Goal: Task Accomplishment & Management: Use online tool/utility

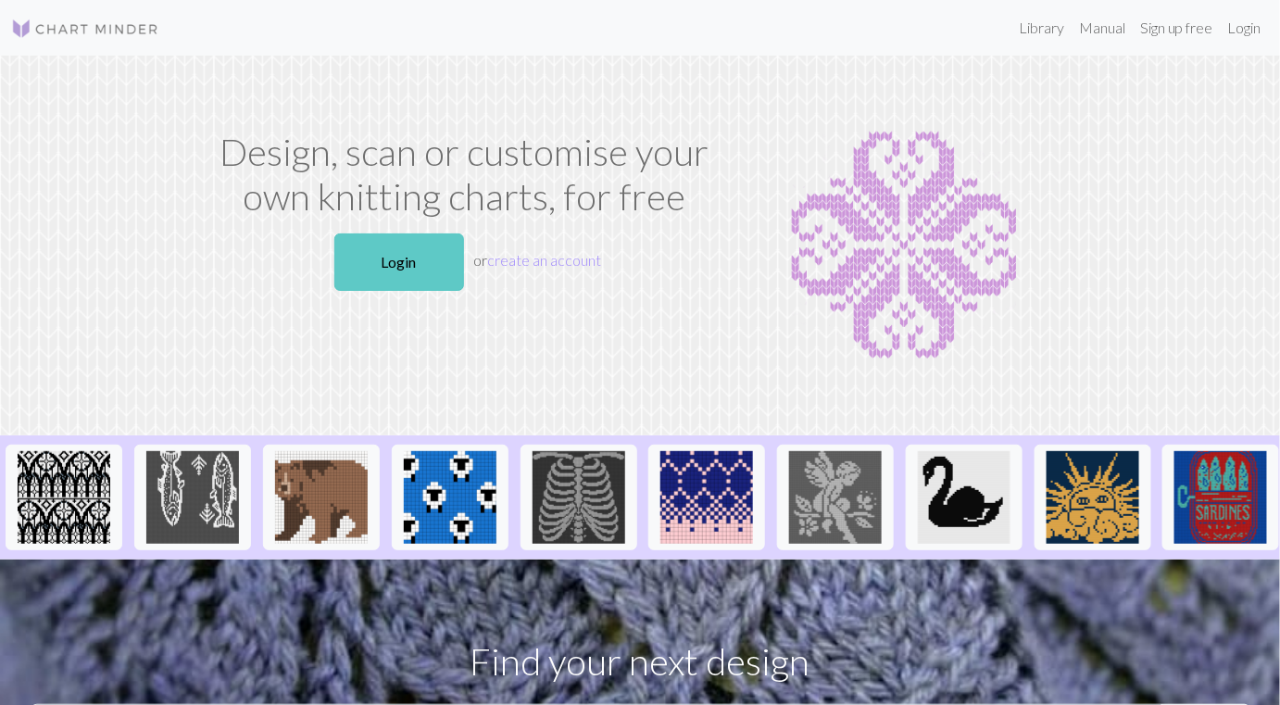
click at [376, 270] on link "Login" at bounding box center [399, 261] width 130 height 57
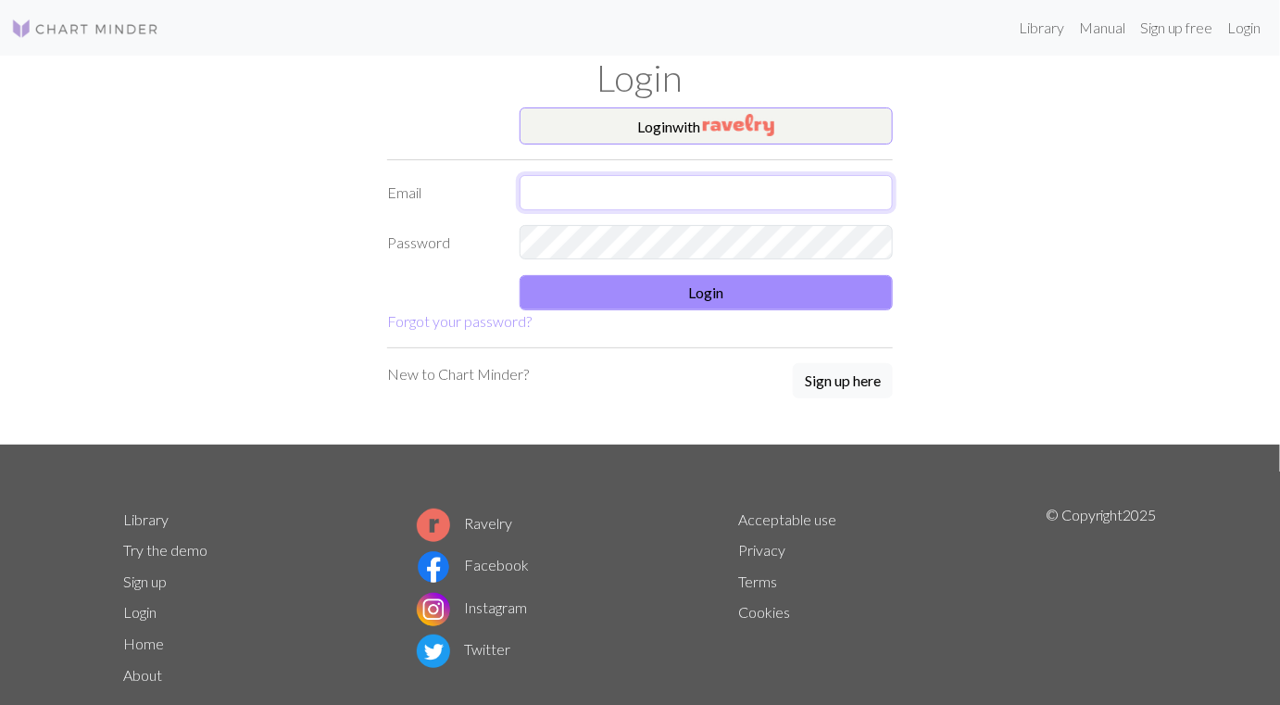
click at [532, 193] on input "text" at bounding box center [707, 192] width 374 height 35
type input "[EMAIL_ADDRESS][DOMAIN_NAME]"
click at [614, 294] on button "Login" at bounding box center [707, 292] width 374 height 35
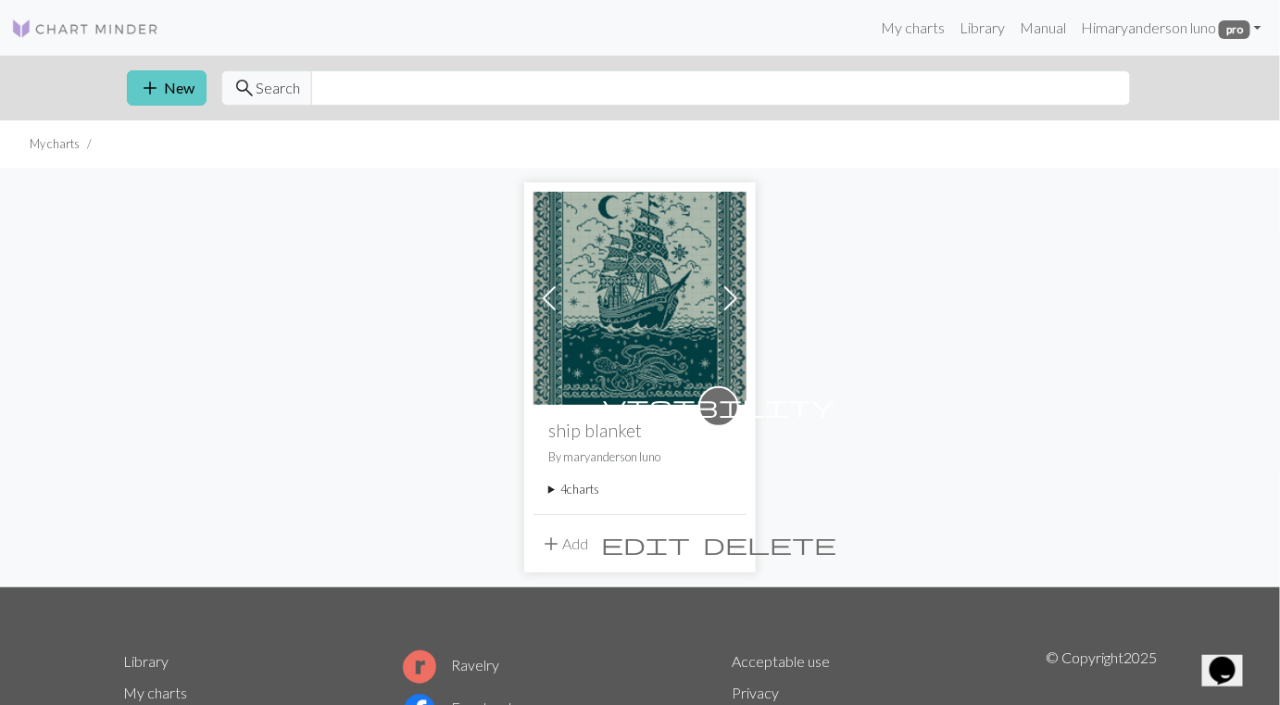
click at [193, 89] on button "add New" at bounding box center [167, 87] width 80 height 35
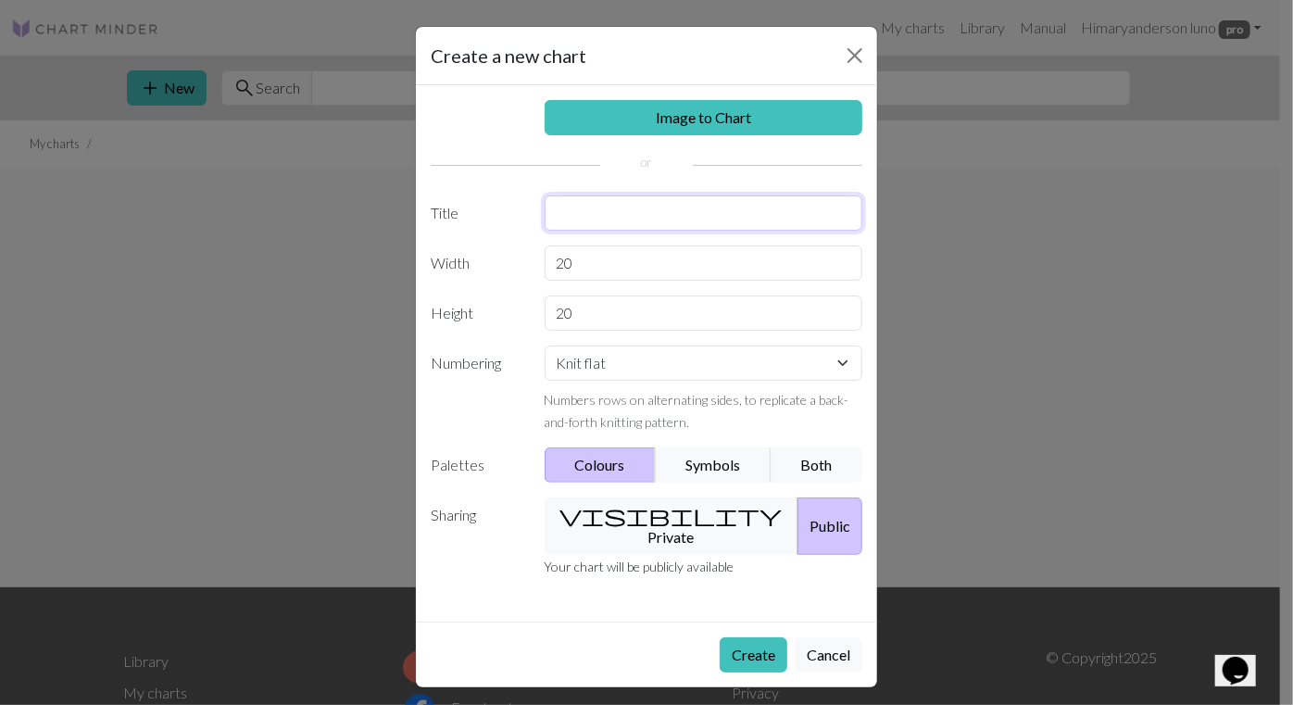
click at [571, 217] on input "text" at bounding box center [704, 212] width 319 height 35
type input "S"
type input "Pumpkin Vine Scarf"
click at [581, 260] on input "20" at bounding box center [704, 263] width 319 height 35
type input "2"
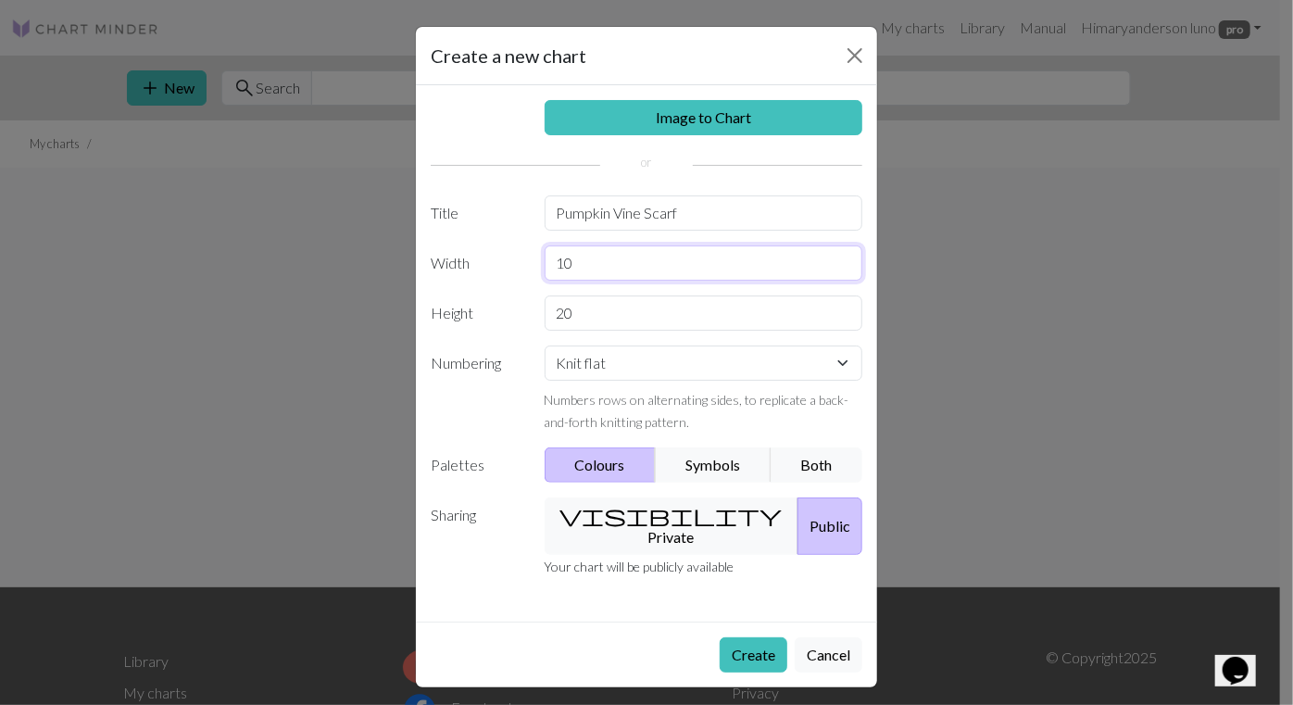
type input "10"
click at [580, 311] on input "20" at bounding box center [704, 313] width 319 height 35
type input "2"
type input "10"
click at [581, 262] on input "10" at bounding box center [704, 263] width 319 height 35
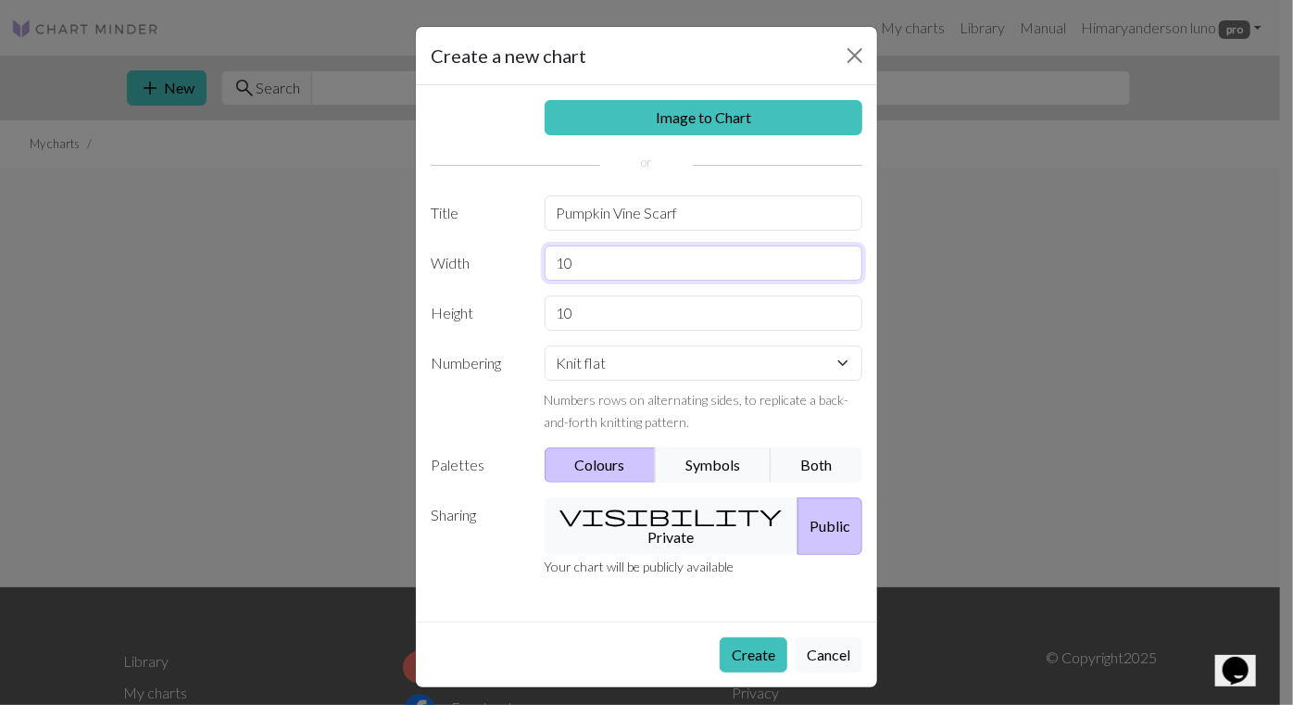
type input "1"
type input "100"
click at [639, 511] on button "visibility Private" at bounding box center [672, 526] width 255 height 57
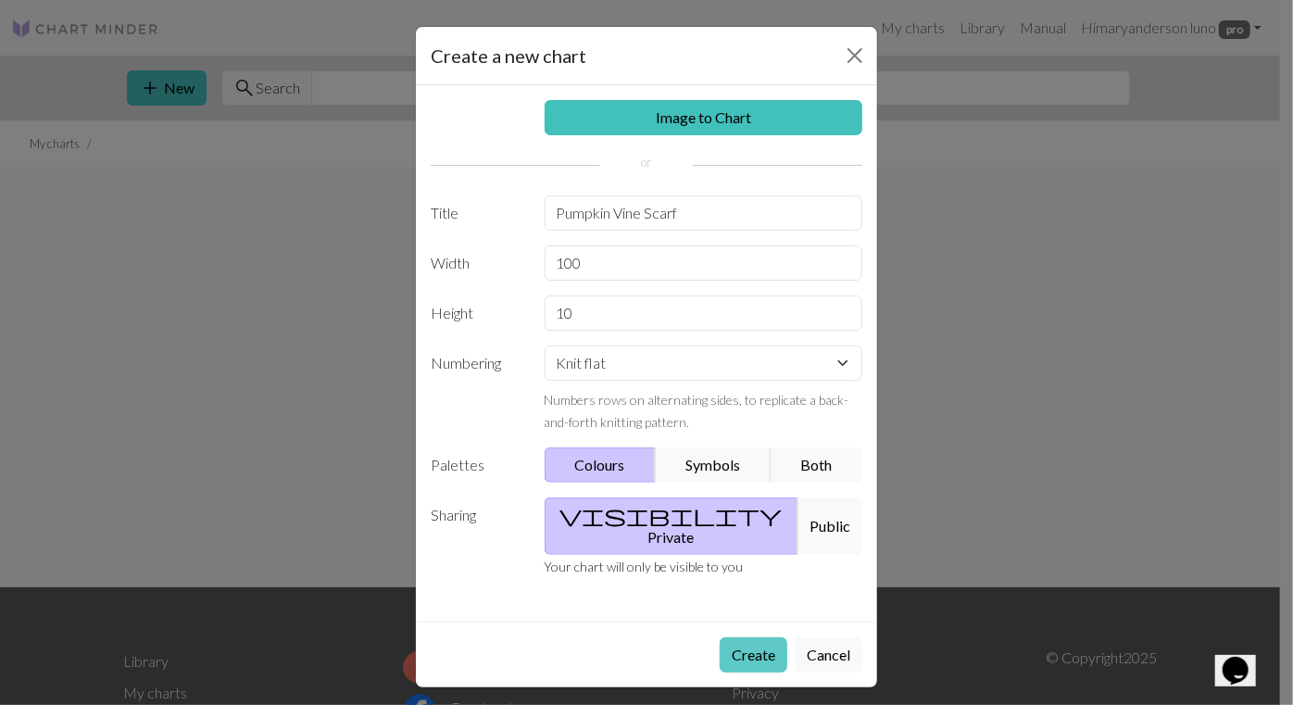
click at [741, 637] on button "Create" at bounding box center [754, 654] width 68 height 35
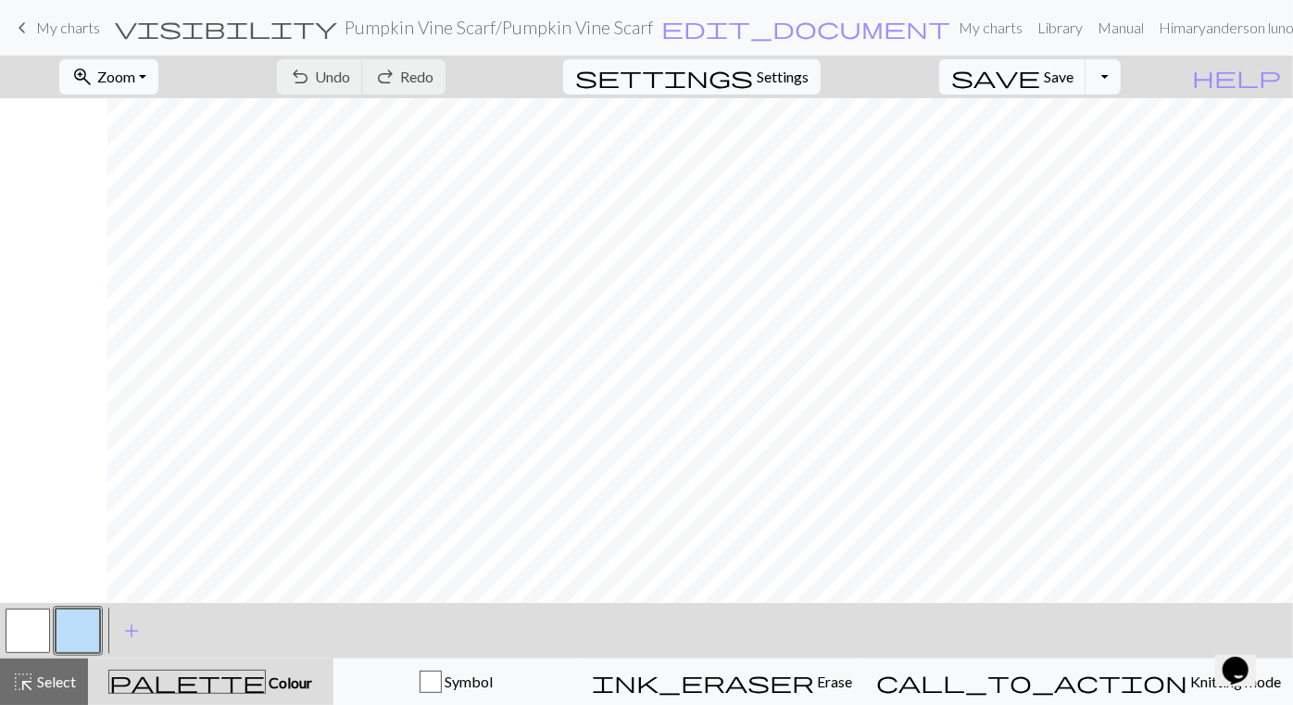
scroll to position [0, 1285]
click at [72, 626] on button "button" at bounding box center [78, 631] width 44 height 44
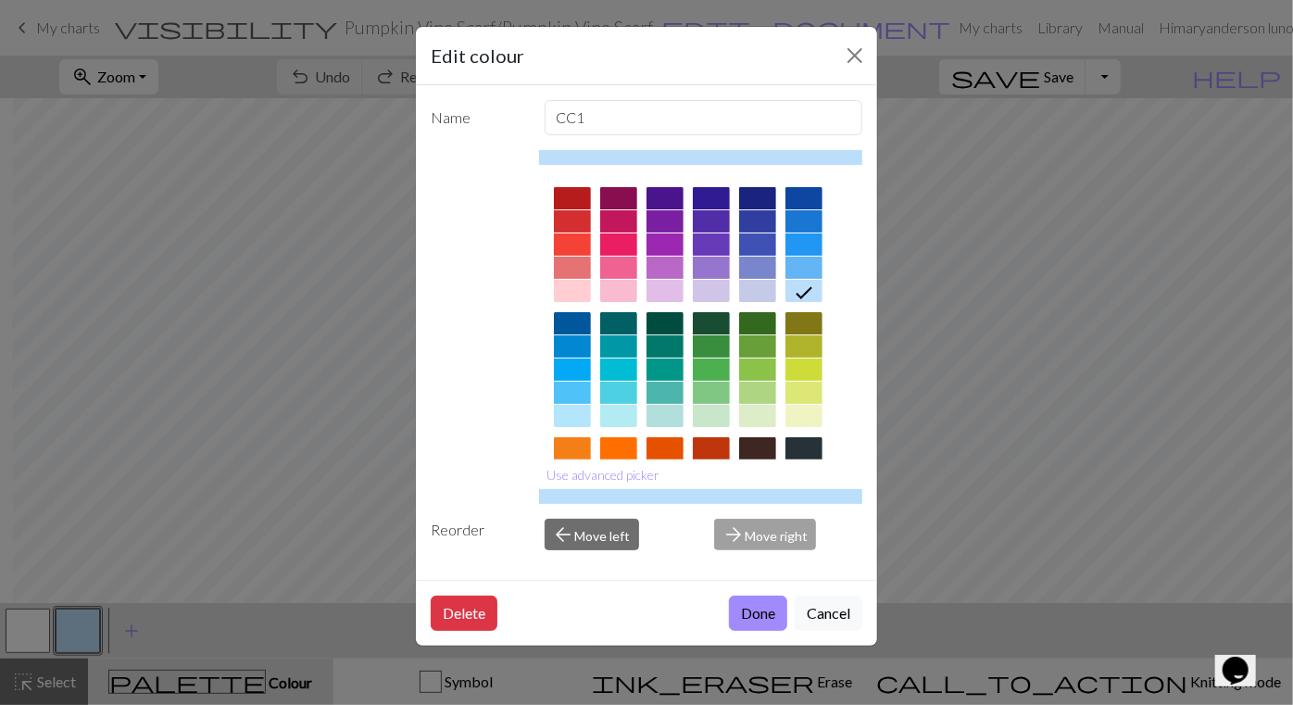
click at [662, 406] on div at bounding box center [665, 416] width 37 height 22
click at [750, 608] on button "Done" at bounding box center [758, 613] width 58 height 35
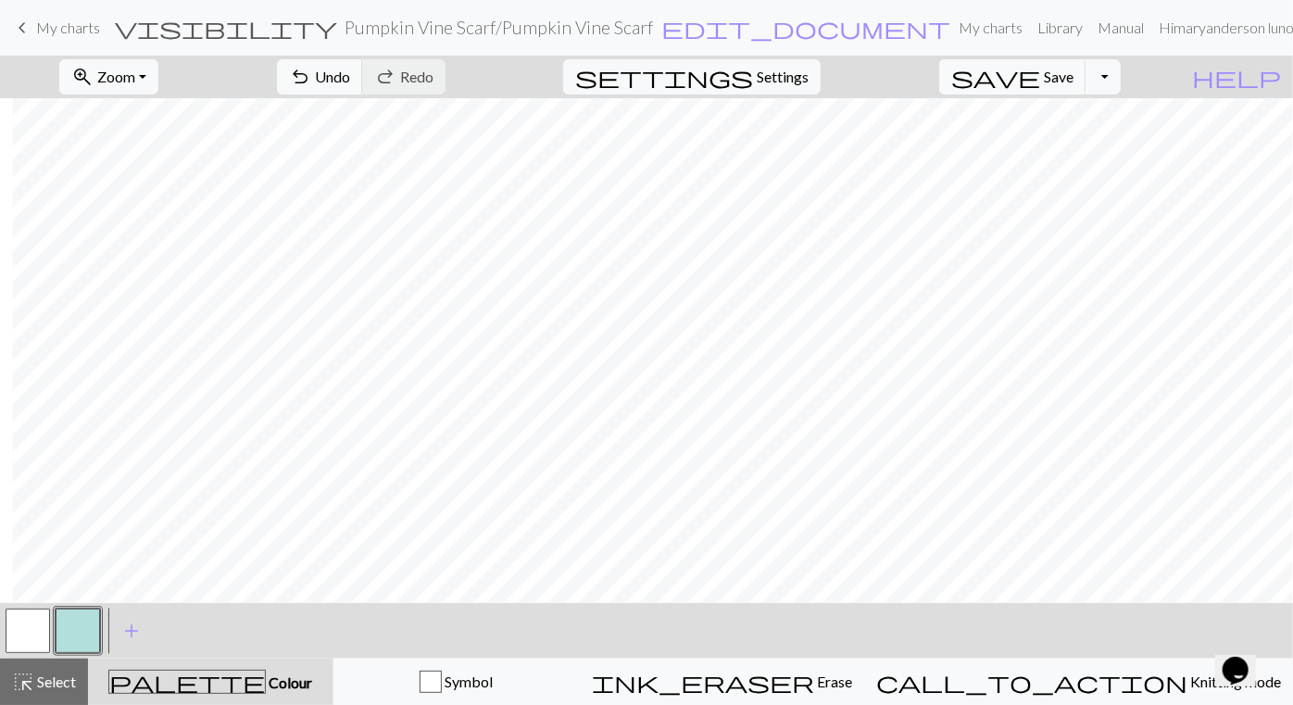
click at [25, 633] on button "button" at bounding box center [28, 631] width 44 height 44
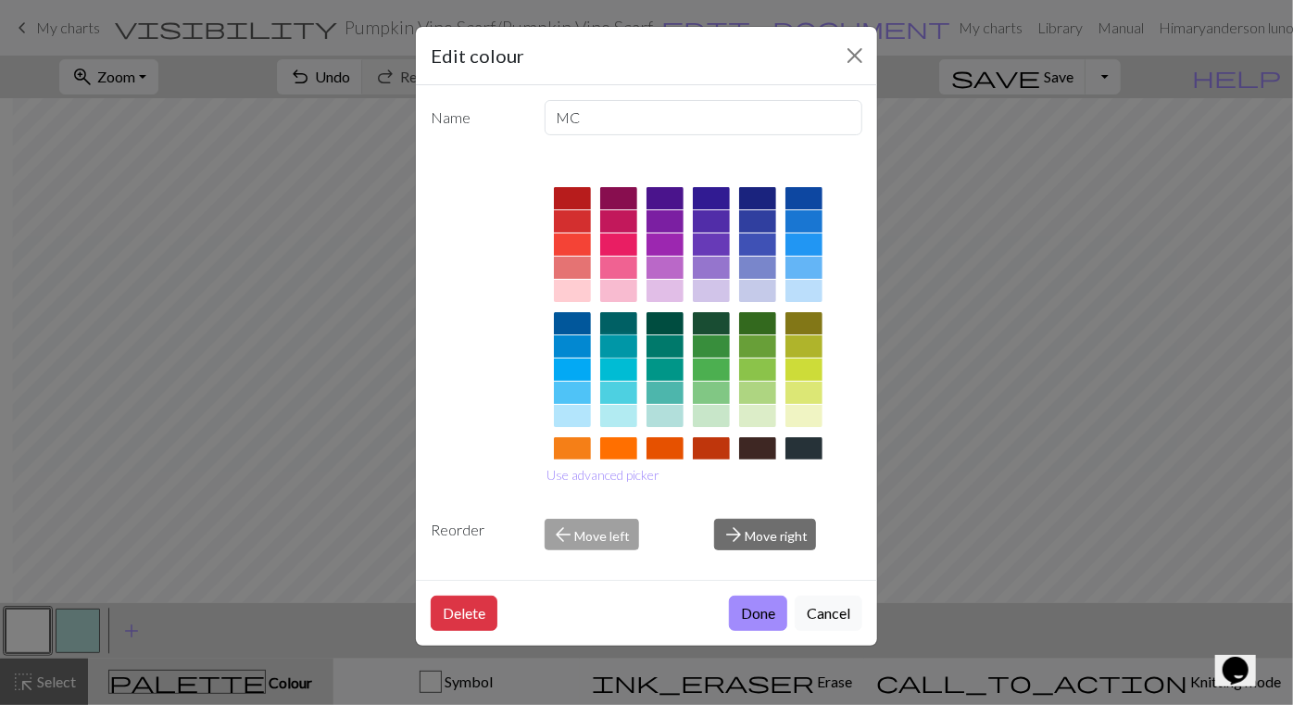
click at [614, 341] on div at bounding box center [618, 346] width 37 height 22
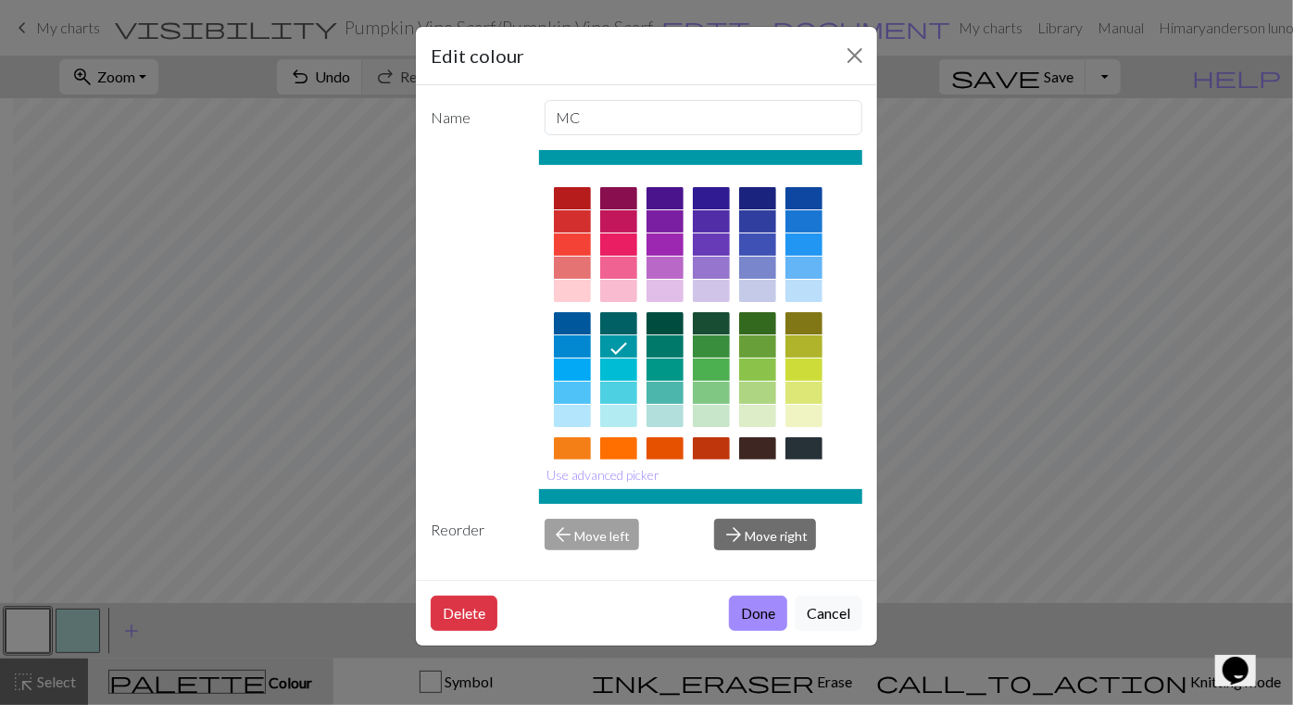
drag, startPoint x: 863, startPoint y: 295, endPoint x: 838, endPoint y: 296, distance: 26.0
click at [838, 296] on div at bounding box center [701, 432] width 324 height 521
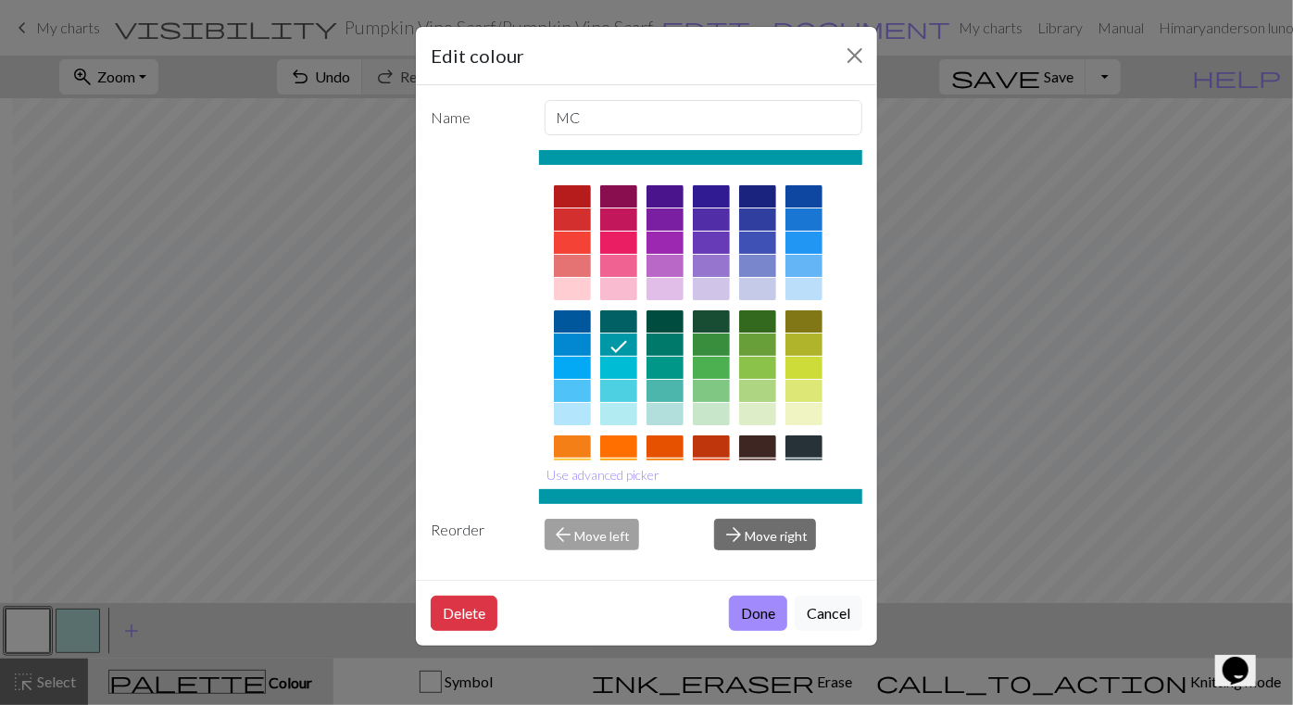
scroll to position [0, 0]
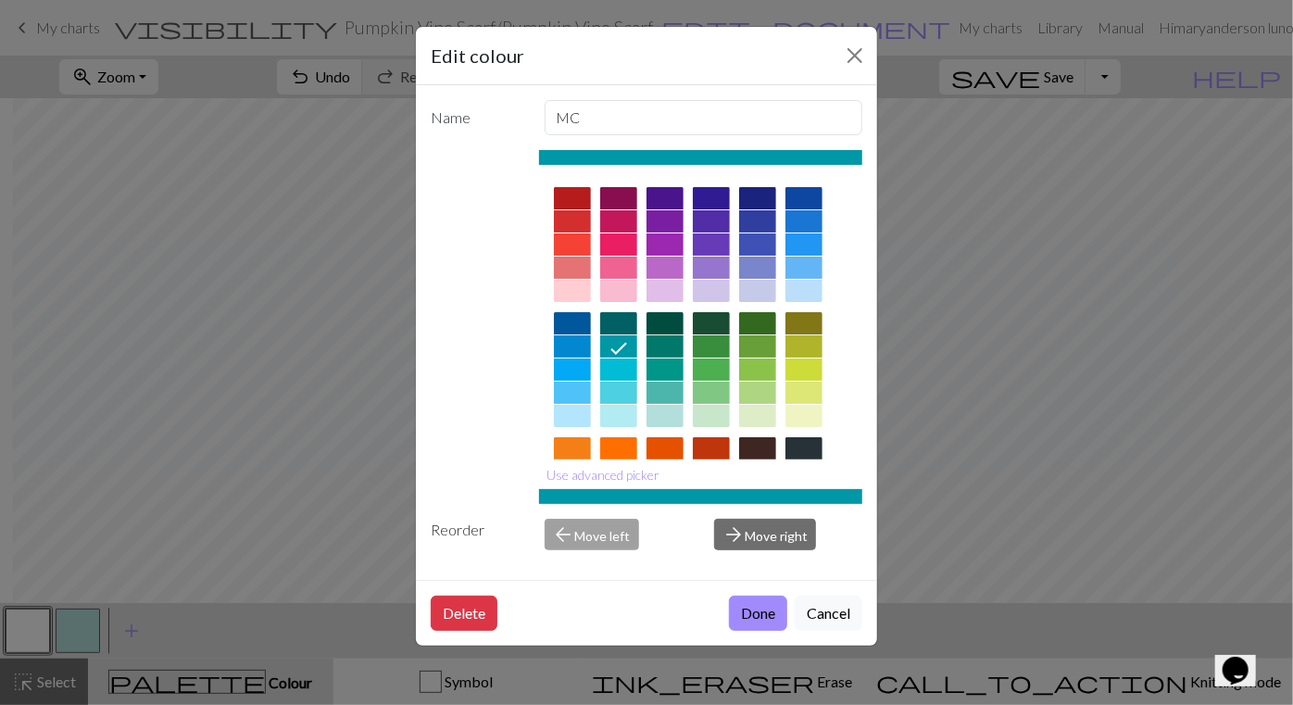
click at [863, 283] on div "Name MC Use advanced picker Reorder arrow_back Move left arrow_forward Move rig…" at bounding box center [646, 332] width 461 height 495
click at [711, 489] on div at bounding box center [701, 496] width 324 height 15
click at [635, 473] on button "Use advanced picker" at bounding box center [604, 474] width 130 height 29
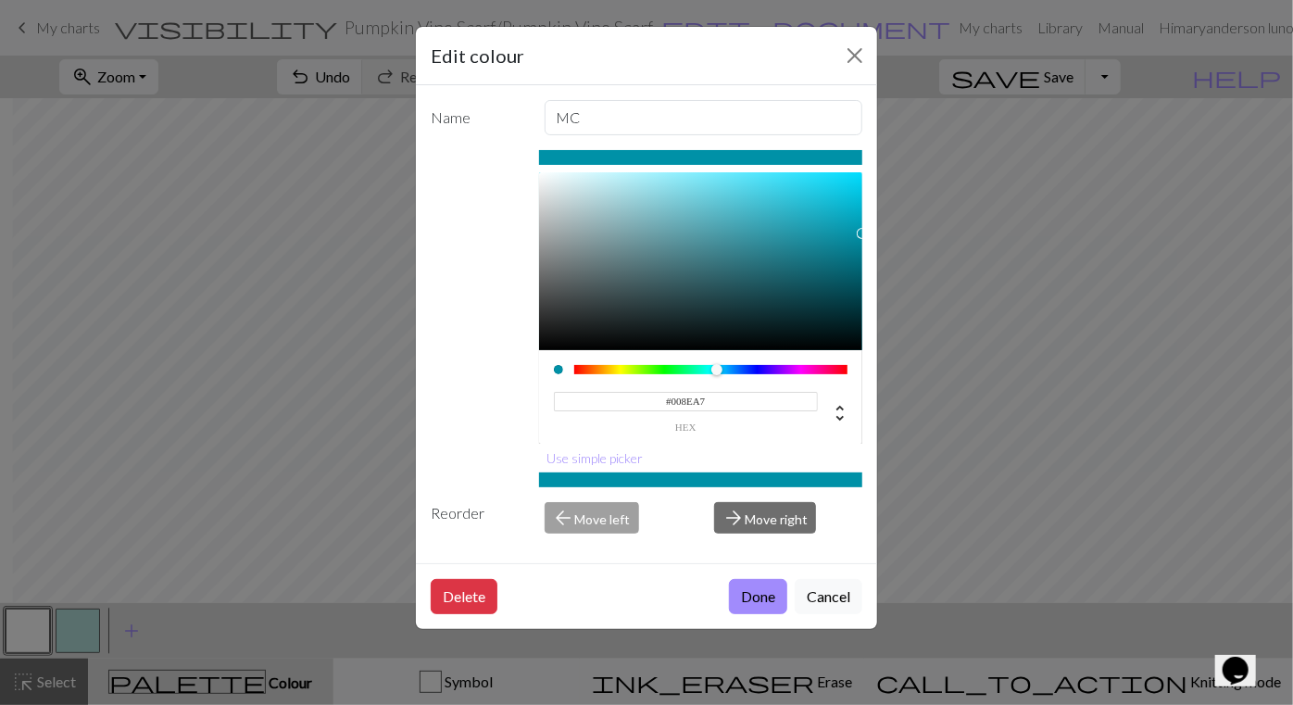
click at [718, 368] on div at bounding box center [717, 369] width 11 height 11
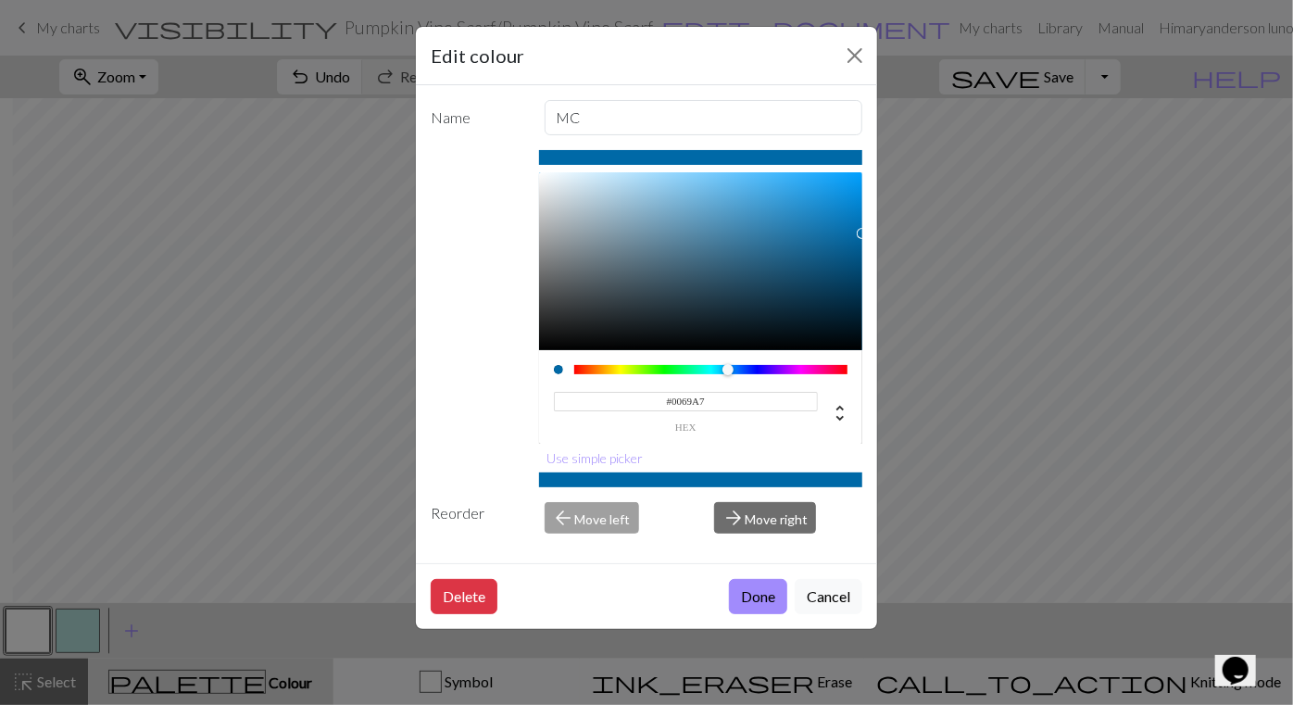
drag, startPoint x: 718, startPoint y: 368, endPoint x: 728, endPoint y: 367, distance: 10.2
click at [728, 367] on div at bounding box center [728, 369] width 11 height 11
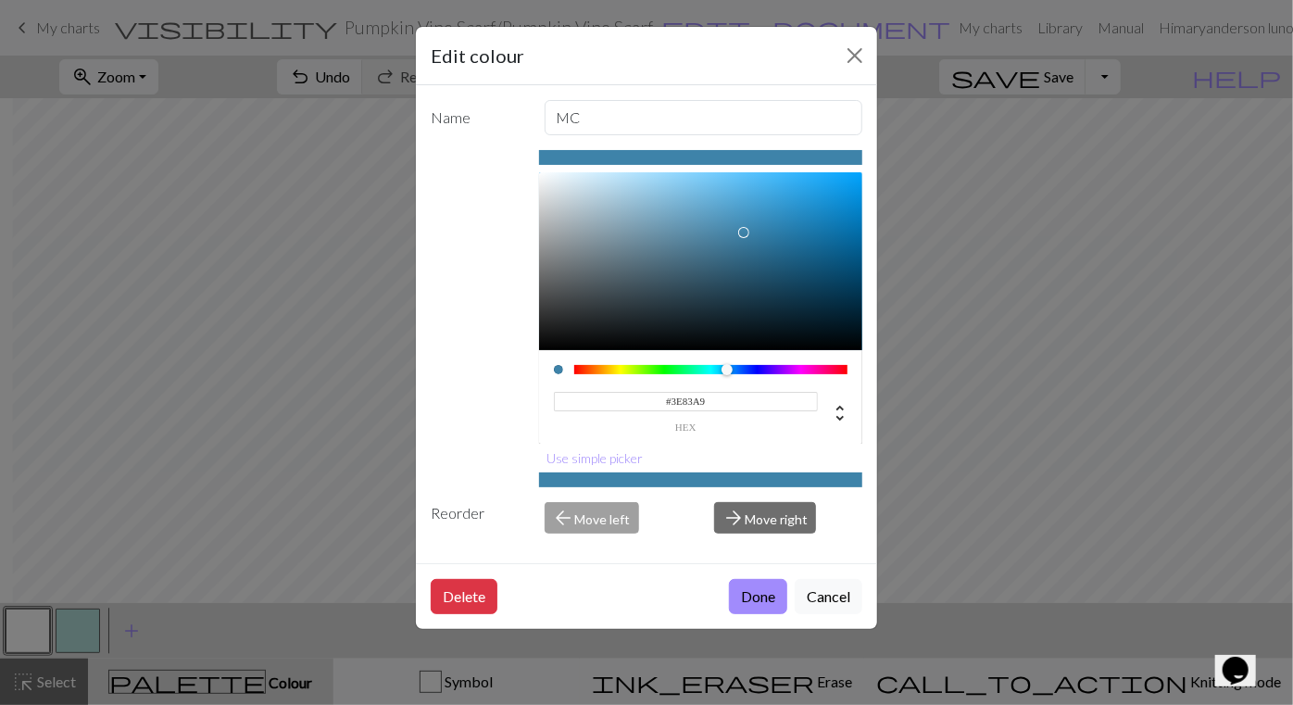
type input "#3F84AB"
drag, startPoint x: 859, startPoint y: 233, endPoint x: 744, endPoint y: 231, distance: 114.9
click at [744, 231] on div at bounding box center [743, 232] width 11 height 11
click at [766, 586] on button "Done" at bounding box center [758, 596] width 58 height 35
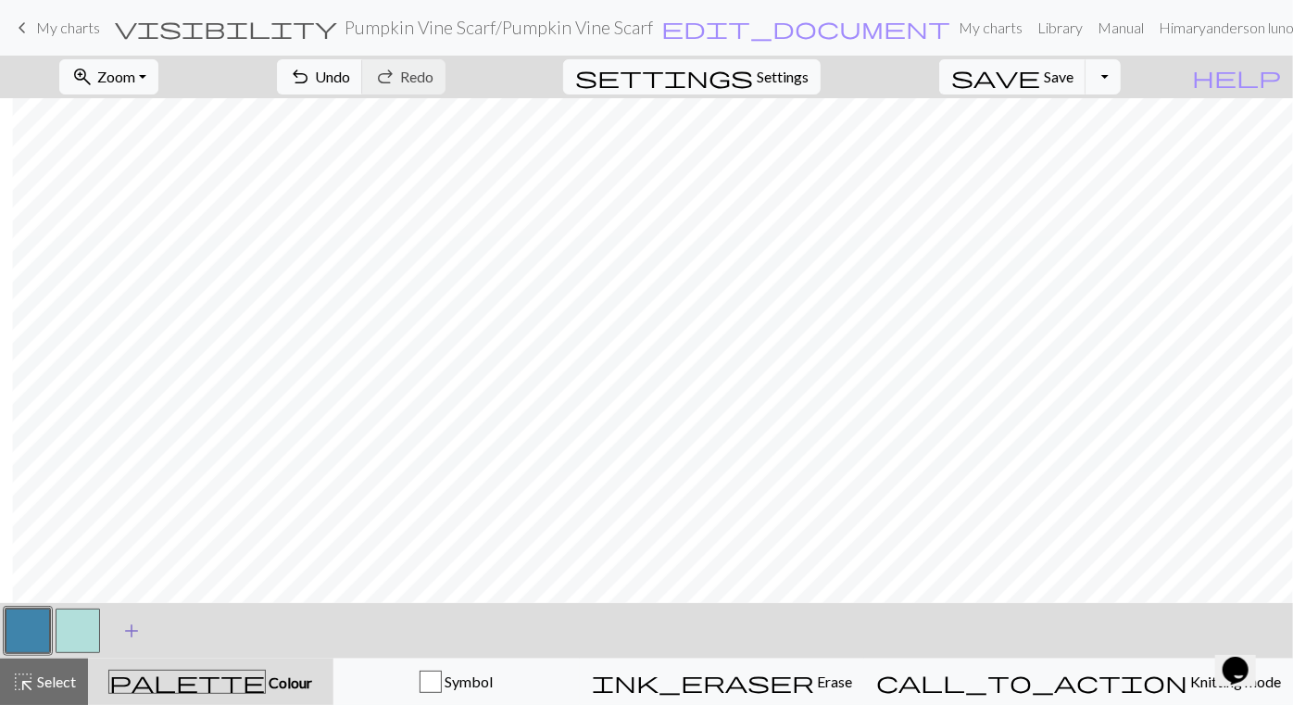
click at [127, 635] on span "add" at bounding box center [131, 631] width 22 height 26
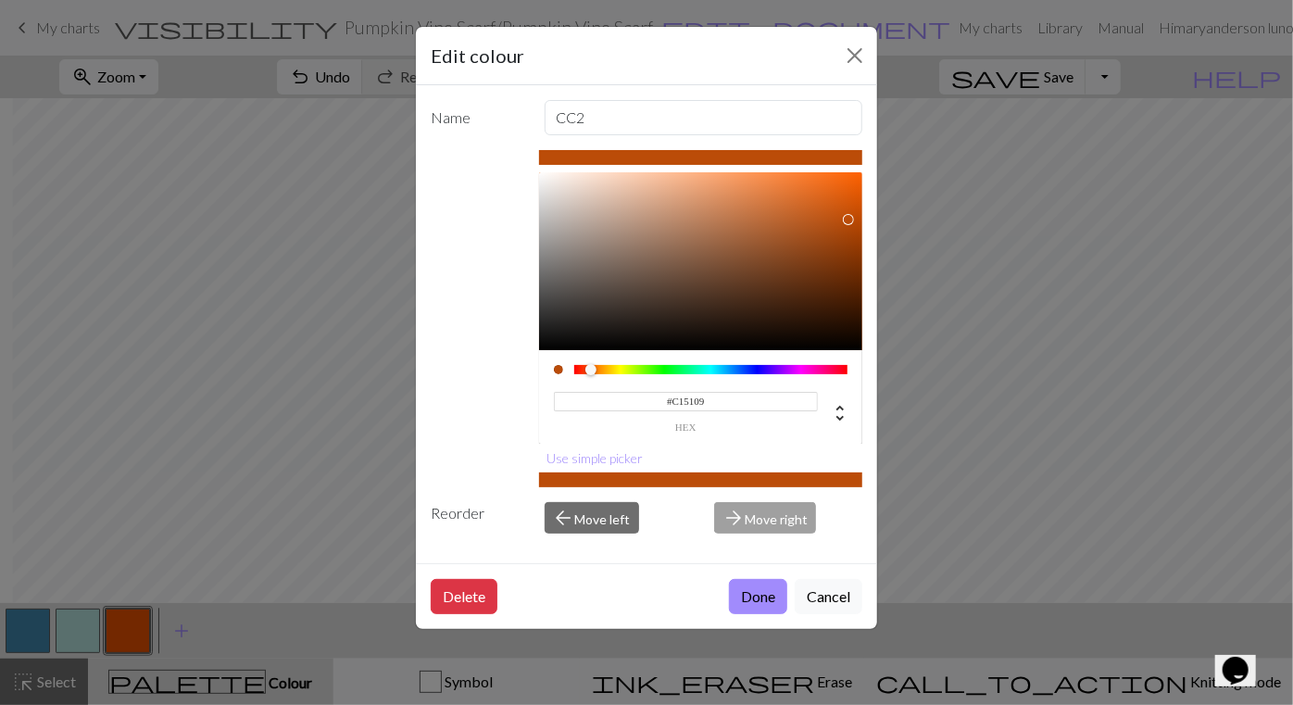
type input "#C45209"
drag, startPoint x: 860, startPoint y: 186, endPoint x: 848, endPoint y: 213, distance: 29.4
click at [848, 213] on div at bounding box center [847, 213] width 11 height 11
click at [756, 590] on button "Done" at bounding box center [758, 596] width 58 height 35
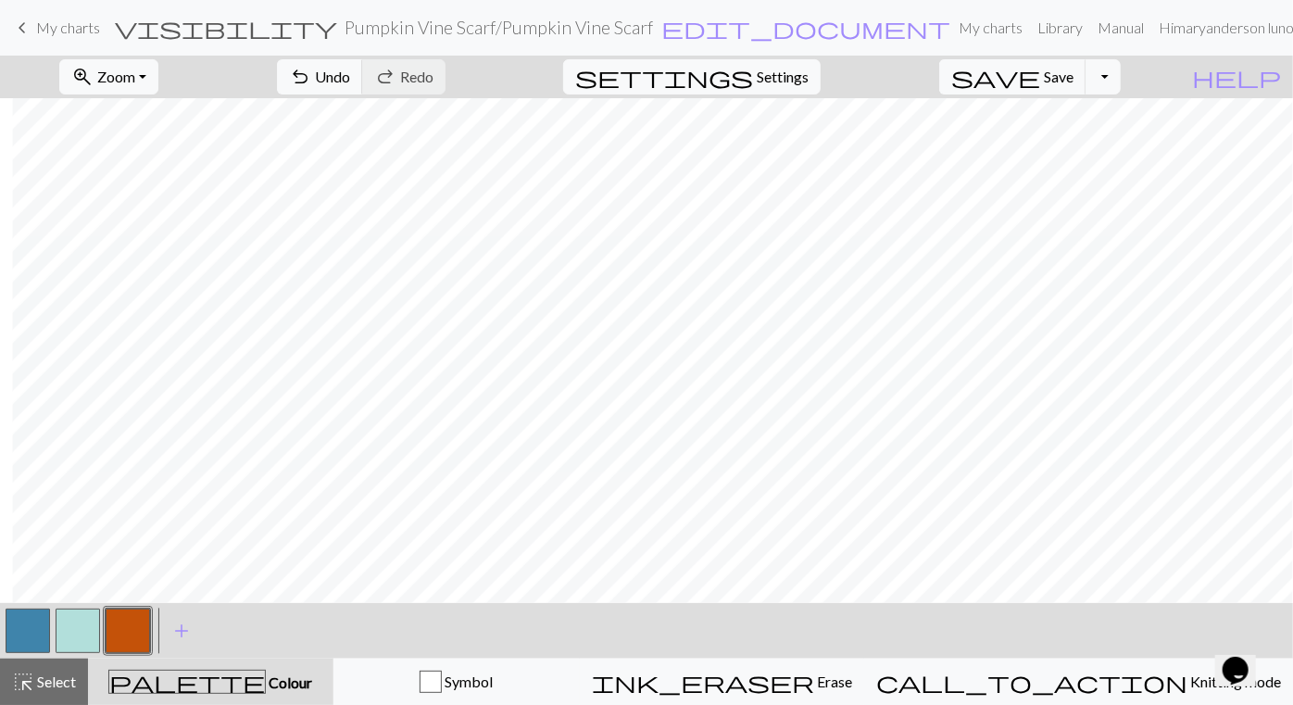
click at [74, 636] on button "button" at bounding box center [78, 631] width 44 height 44
click at [69, 632] on button "button" at bounding box center [78, 631] width 44 height 44
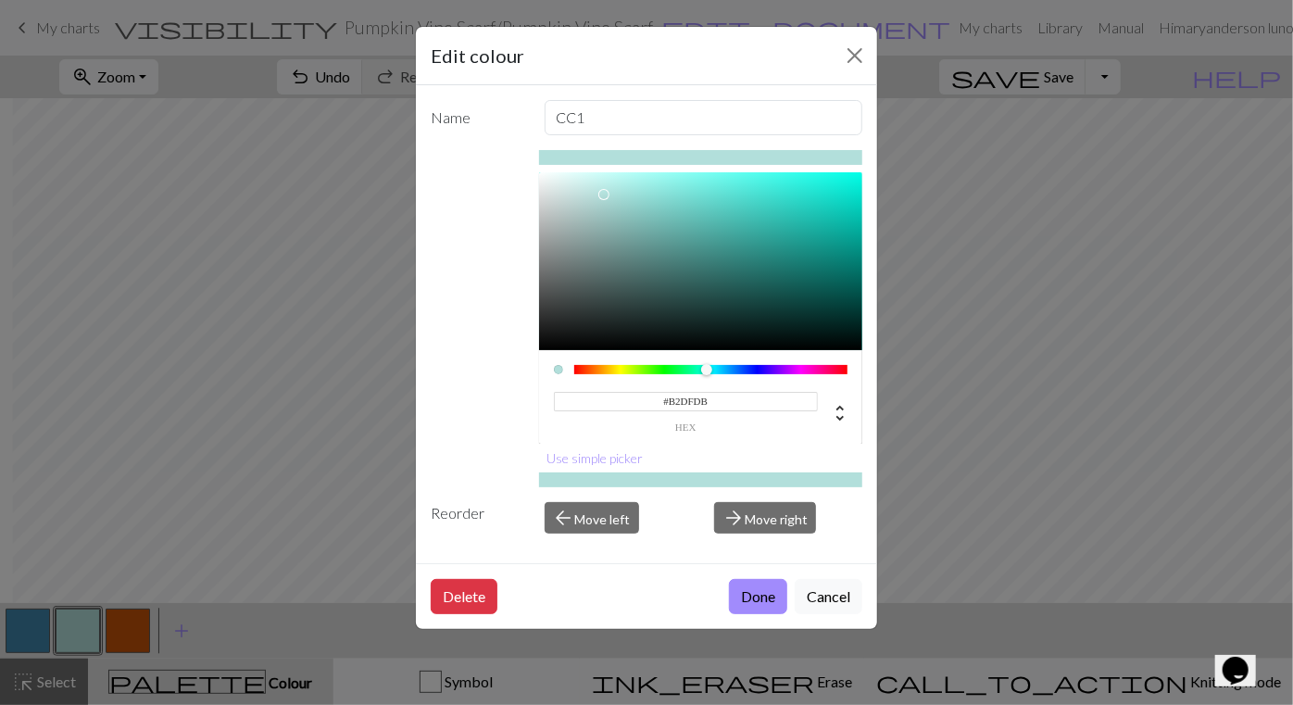
click at [82, 633] on div "Edit colour Name CC1 #B2DFDB hex Use simple picker Reorder arrow_back Move left…" at bounding box center [646, 352] width 1293 height 705
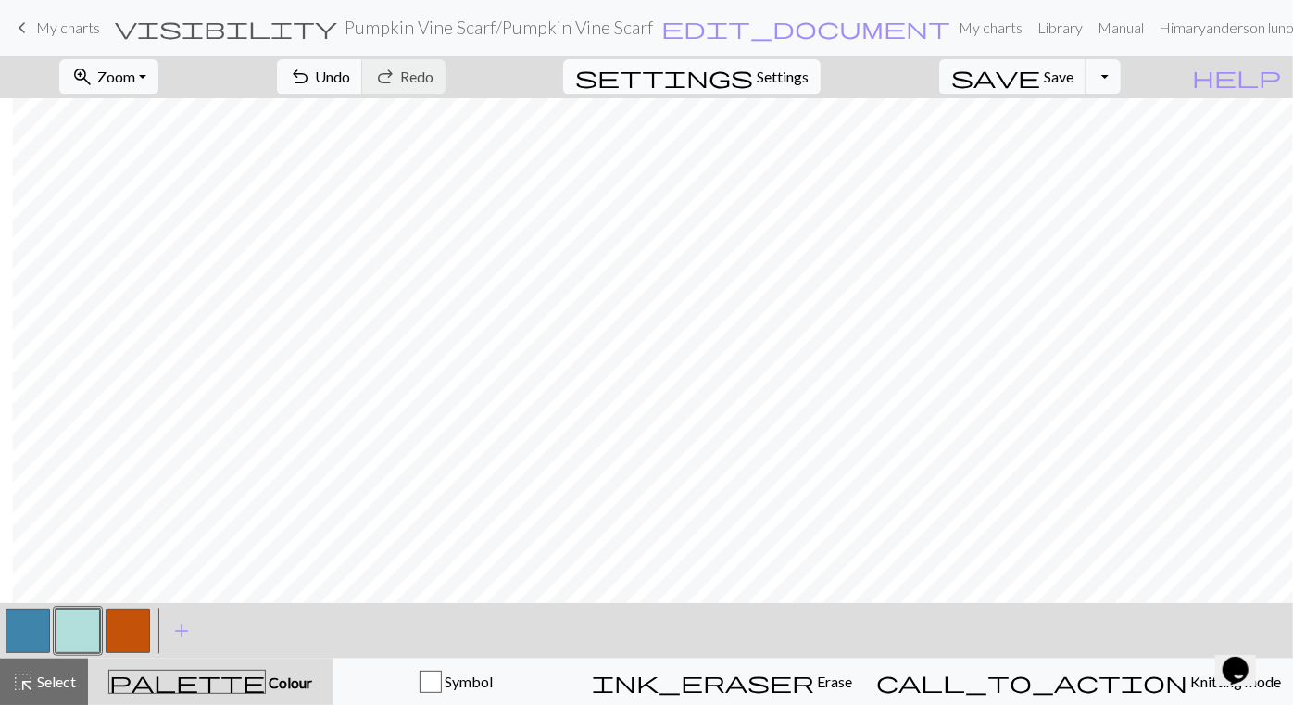
click at [809, 77] on span "Settings" at bounding box center [783, 77] width 52 height 22
select select "aran"
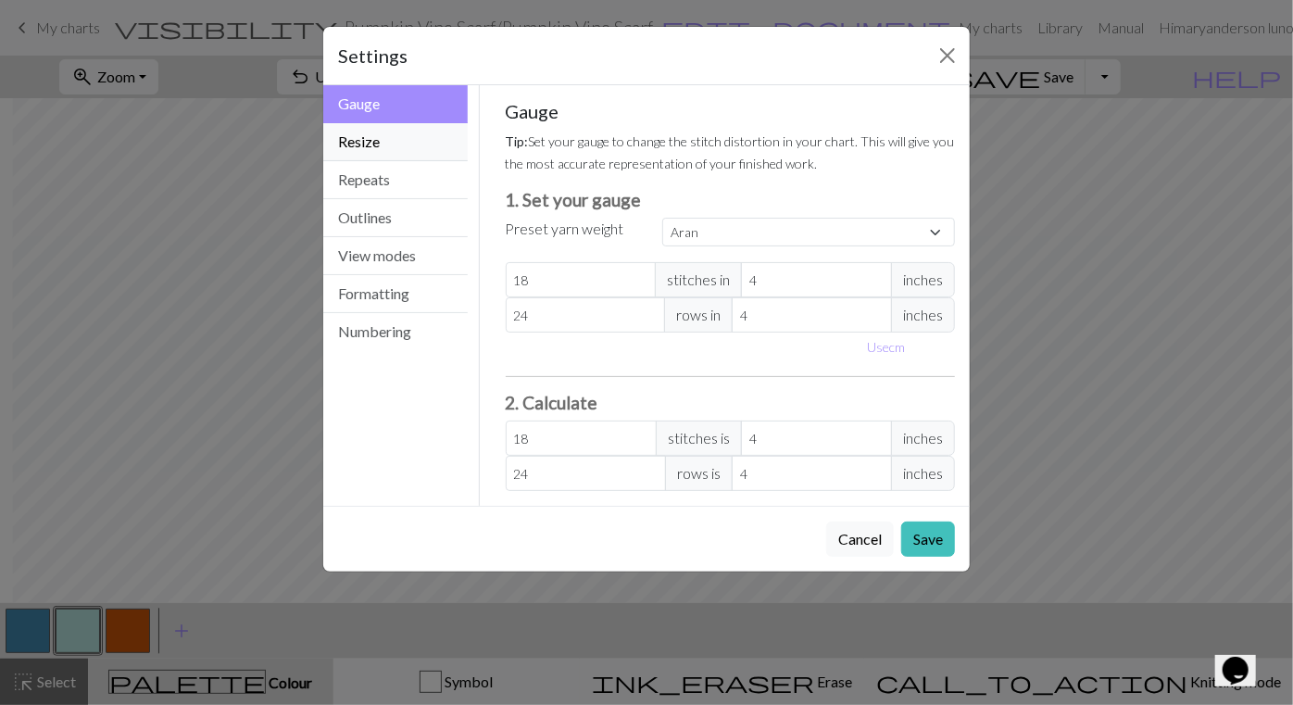
click at [402, 145] on button "Resize" at bounding box center [395, 142] width 145 height 38
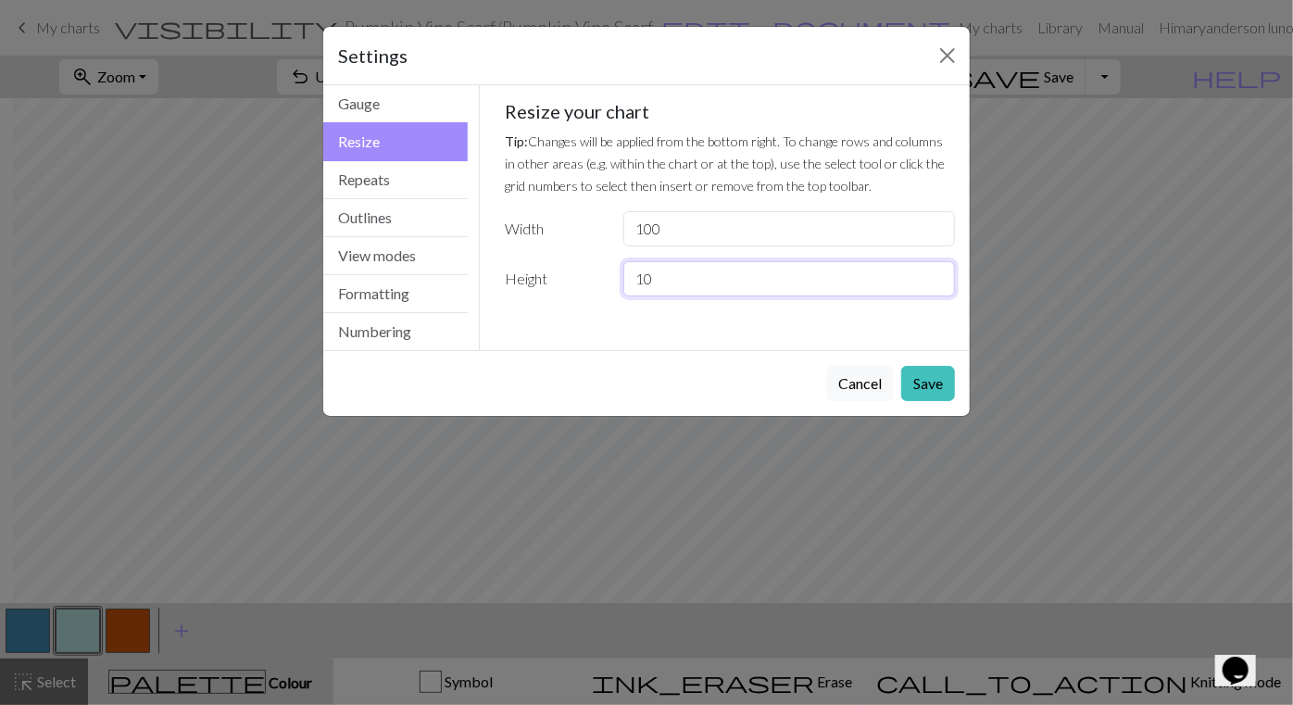
click at [674, 283] on input "10" at bounding box center [790, 278] width 332 height 35
type input "1"
type input "20"
click at [938, 384] on button "Save" at bounding box center [928, 383] width 54 height 35
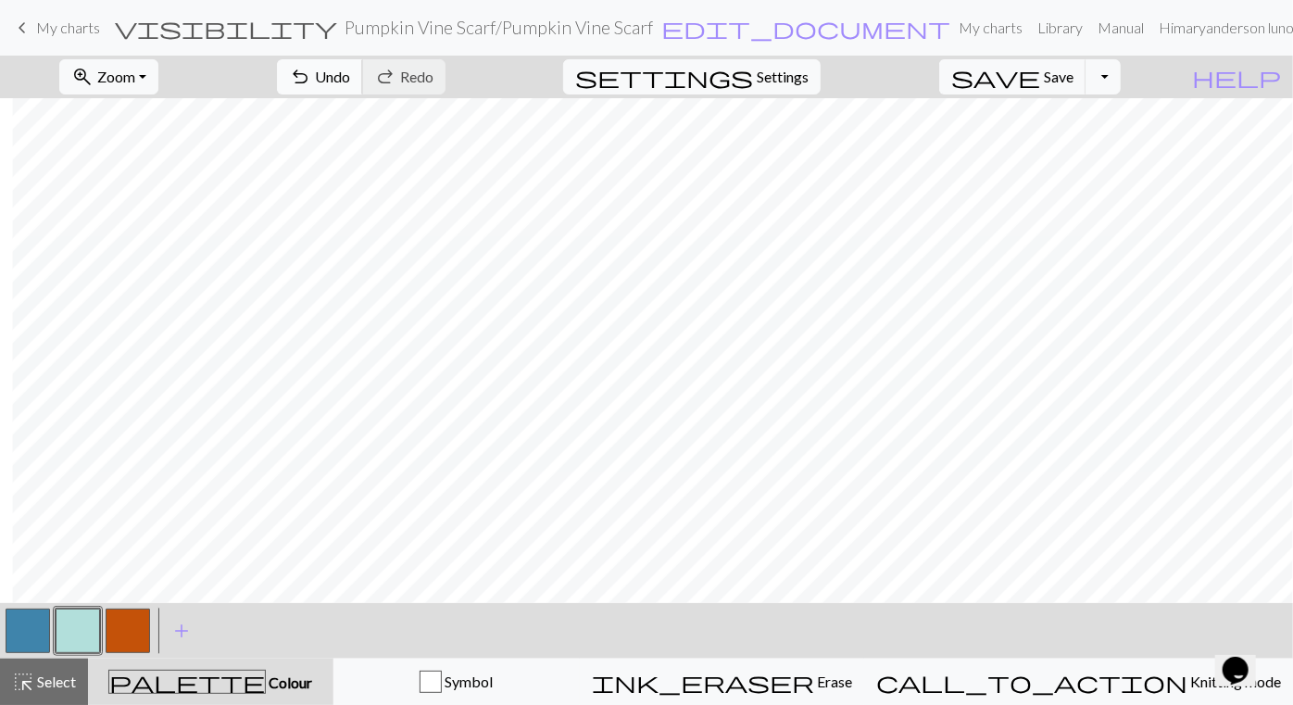
click at [350, 72] on span "Undo" at bounding box center [332, 77] width 35 height 18
click at [434, 77] on span "Redo" at bounding box center [416, 77] width 33 height 18
drag, startPoint x: 29, startPoint y: 617, endPoint x: 137, endPoint y: 591, distance: 111.5
click at [30, 615] on button "button" at bounding box center [28, 631] width 44 height 44
click at [80, 627] on button "button" at bounding box center [78, 631] width 44 height 44
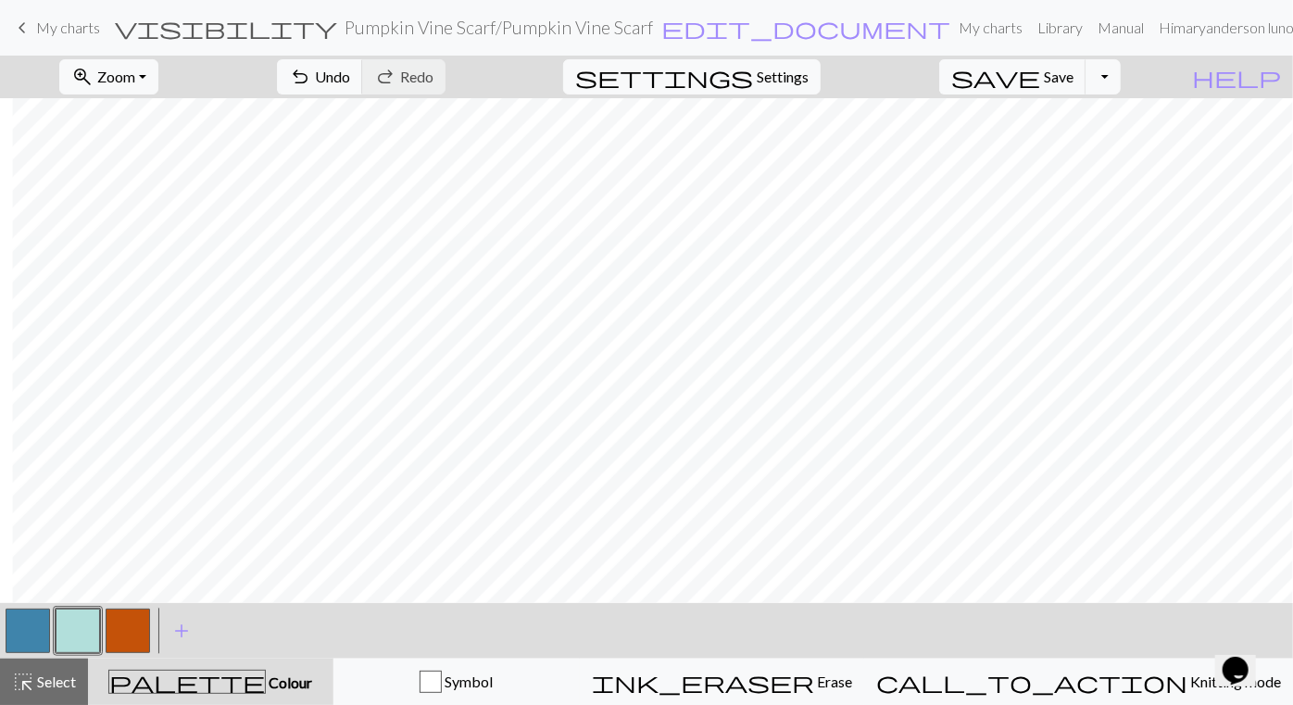
click at [42, 621] on button "button" at bounding box center [28, 631] width 44 height 44
click at [83, 629] on button "button" at bounding box center [78, 631] width 44 height 44
click at [66, 680] on span "Select" at bounding box center [55, 682] width 42 height 18
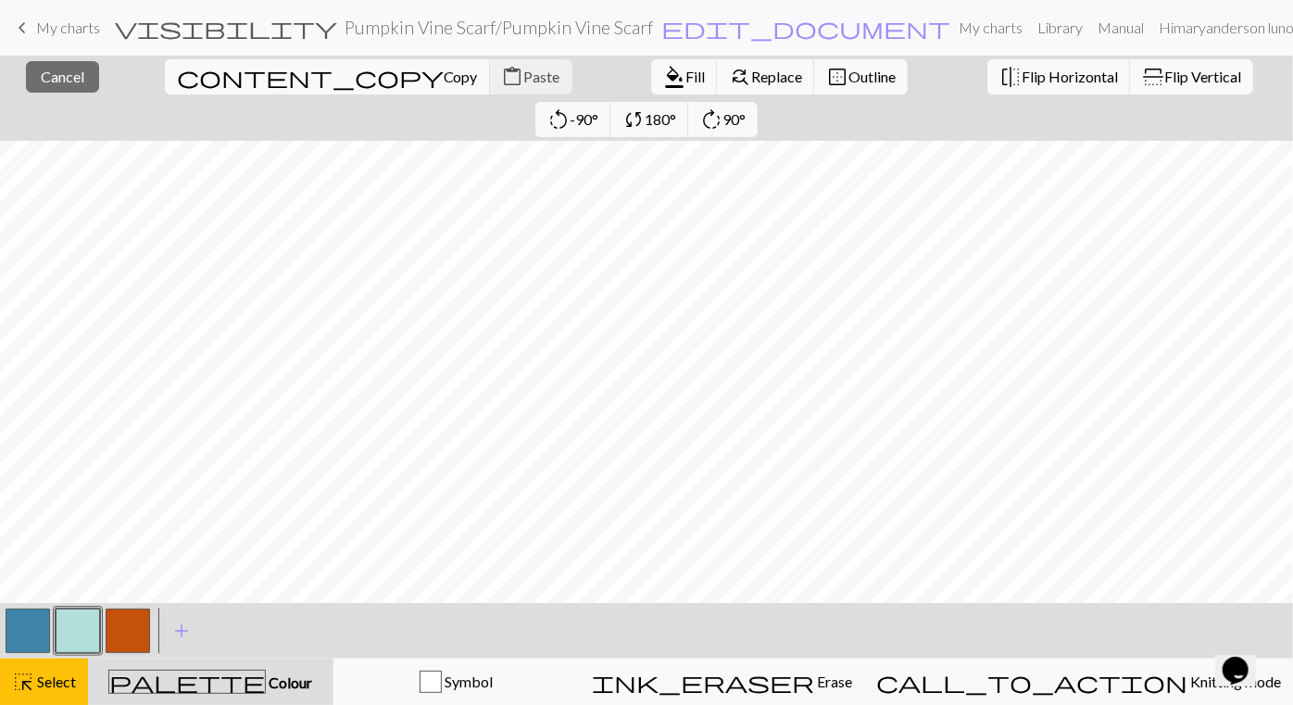
scroll to position [0, 1272]
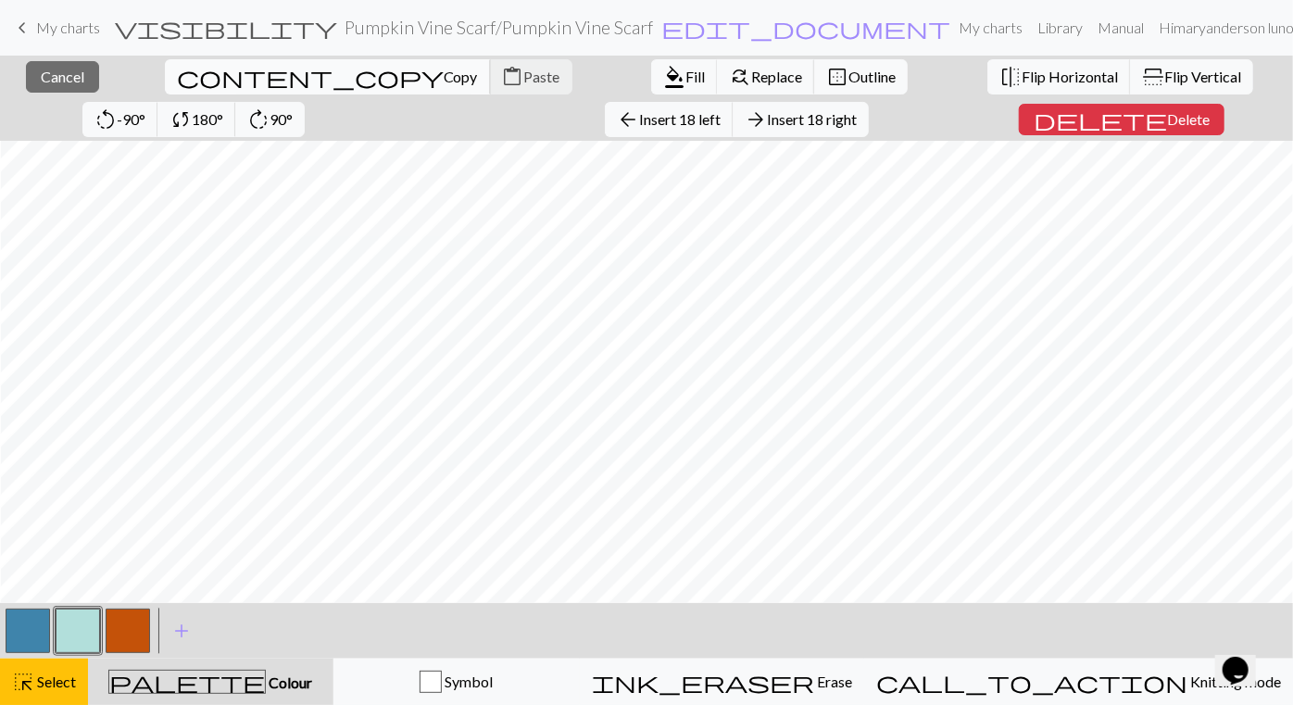
click at [444, 78] on span "Copy" at bounding box center [461, 77] width 34 height 18
click at [524, 70] on span "Paste" at bounding box center [542, 77] width 36 height 18
click at [946, 623] on div "< > add Add a colour" at bounding box center [646, 631] width 1293 height 56
click at [775, 635] on div "< > add Add a colour" at bounding box center [646, 631] width 1293 height 56
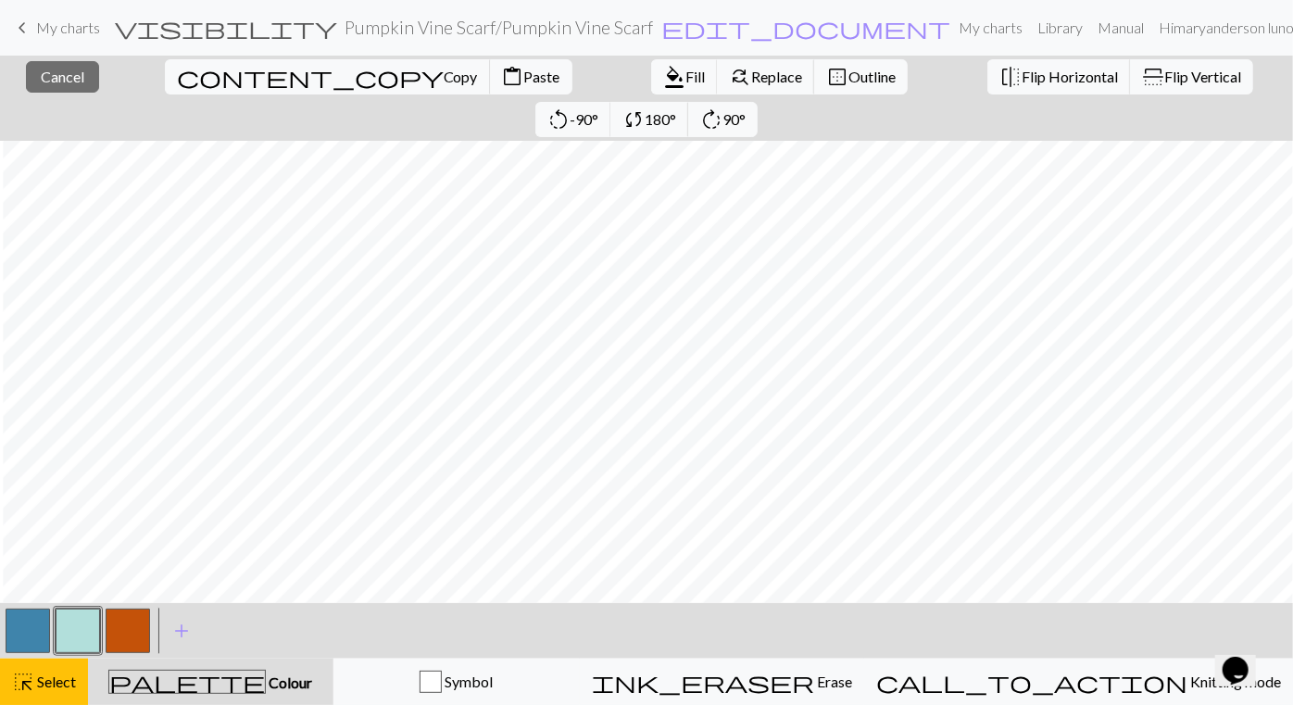
scroll to position [0, 655]
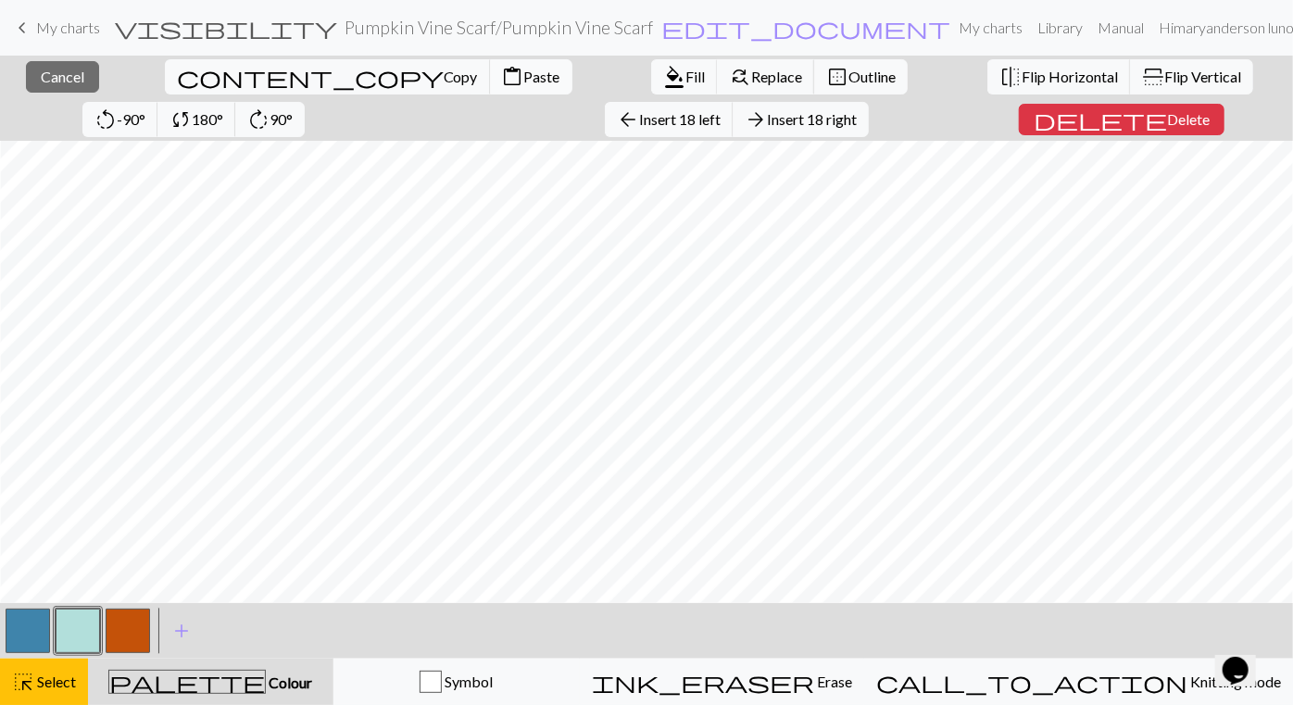
click at [524, 77] on span "Paste" at bounding box center [542, 77] width 36 height 18
click at [524, 68] on span "Paste" at bounding box center [542, 77] width 36 height 18
click at [1124, 636] on div "< > add Add a colour" at bounding box center [646, 631] width 1293 height 56
click at [789, 651] on div "< > add Add a colour" at bounding box center [646, 631] width 1293 height 56
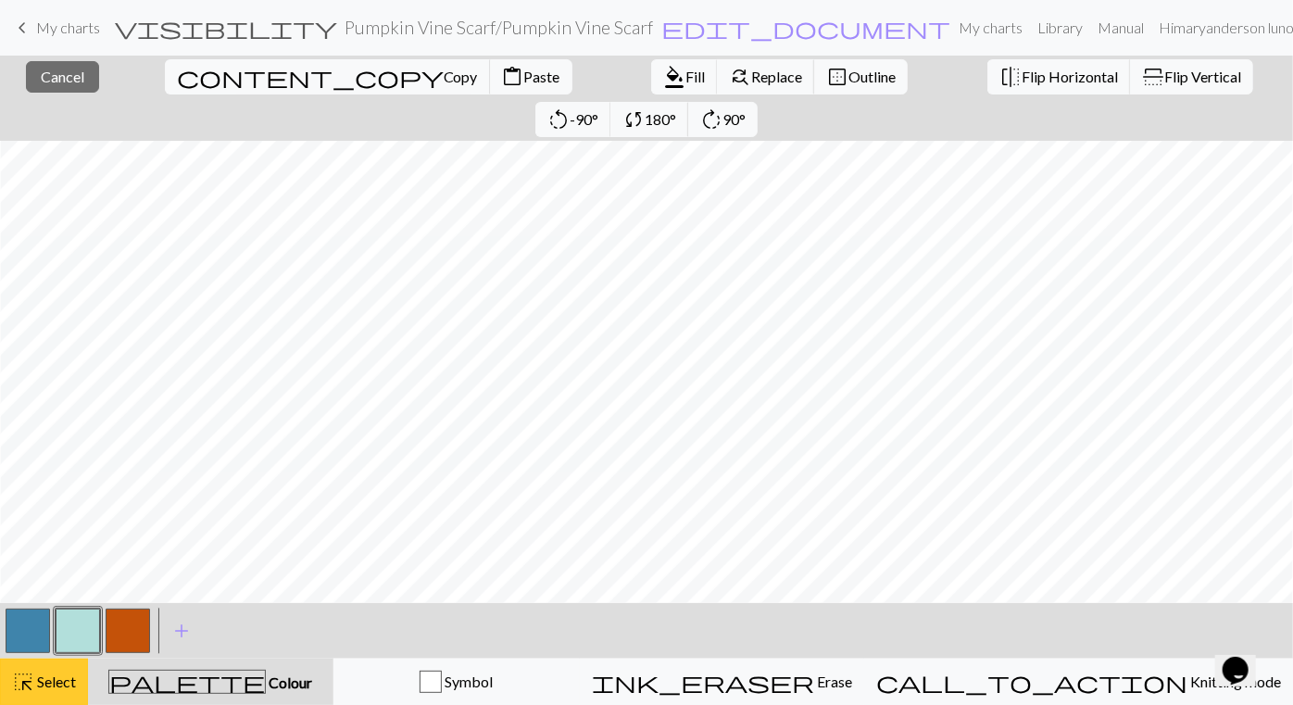
click at [65, 674] on span "Select" at bounding box center [55, 682] width 42 height 18
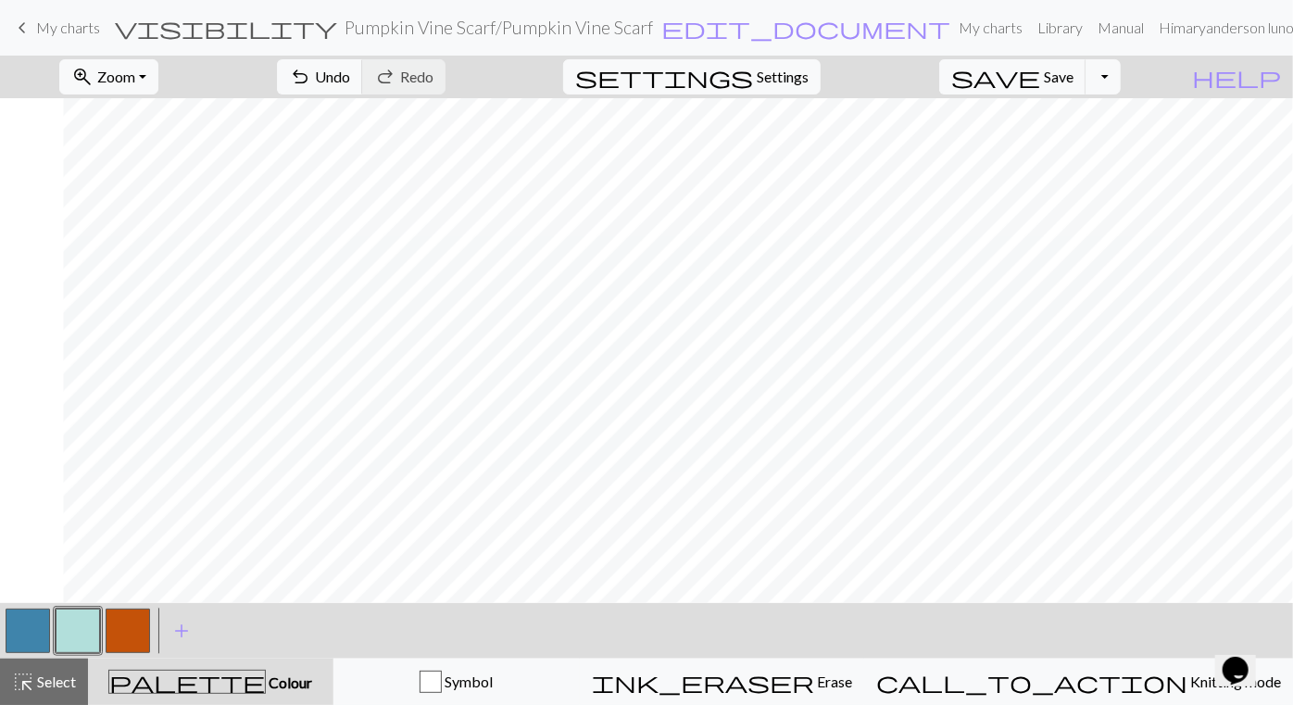
scroll to position [0, 1285]
click at [129, 625] on button "button" at bounding box center [128, 631] width 44 height 44
click at [350, 69] on span "Undo" at bounding box center [332, 77] width 35 height 18
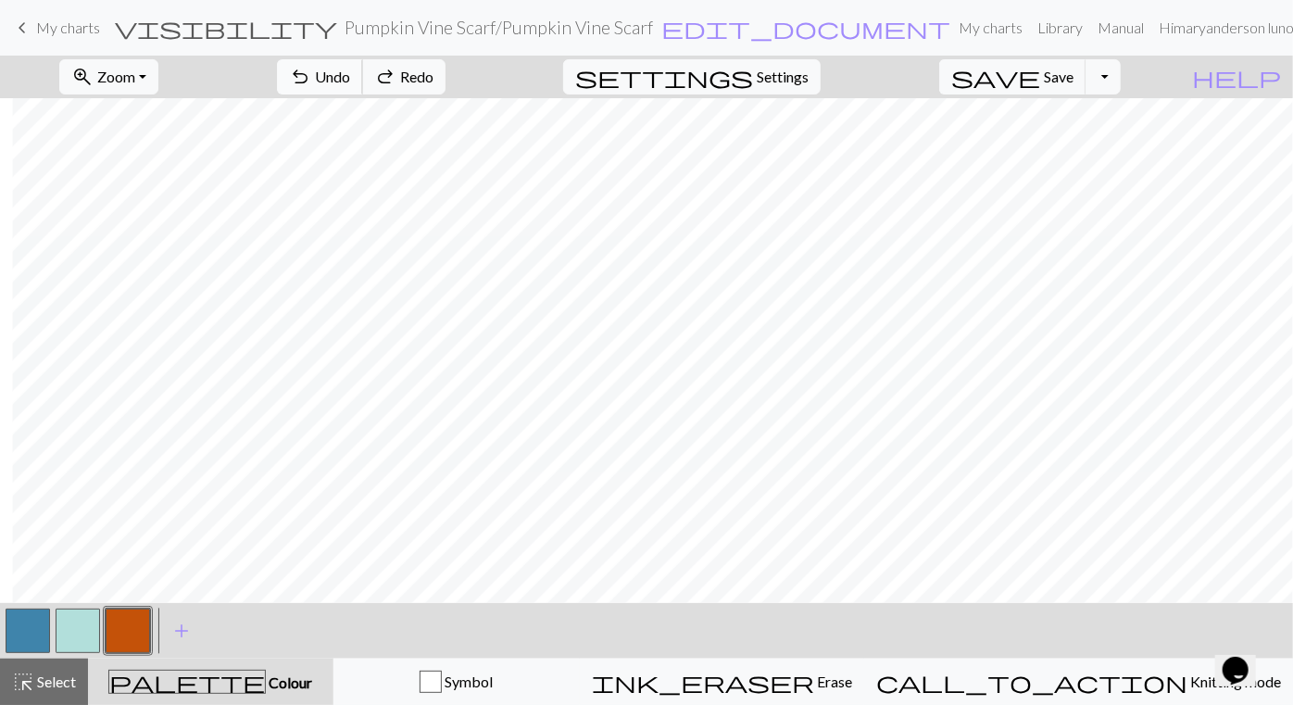
click at [350, 69] on span "Undo" at bounding box center [332, 77] width 35 height 18
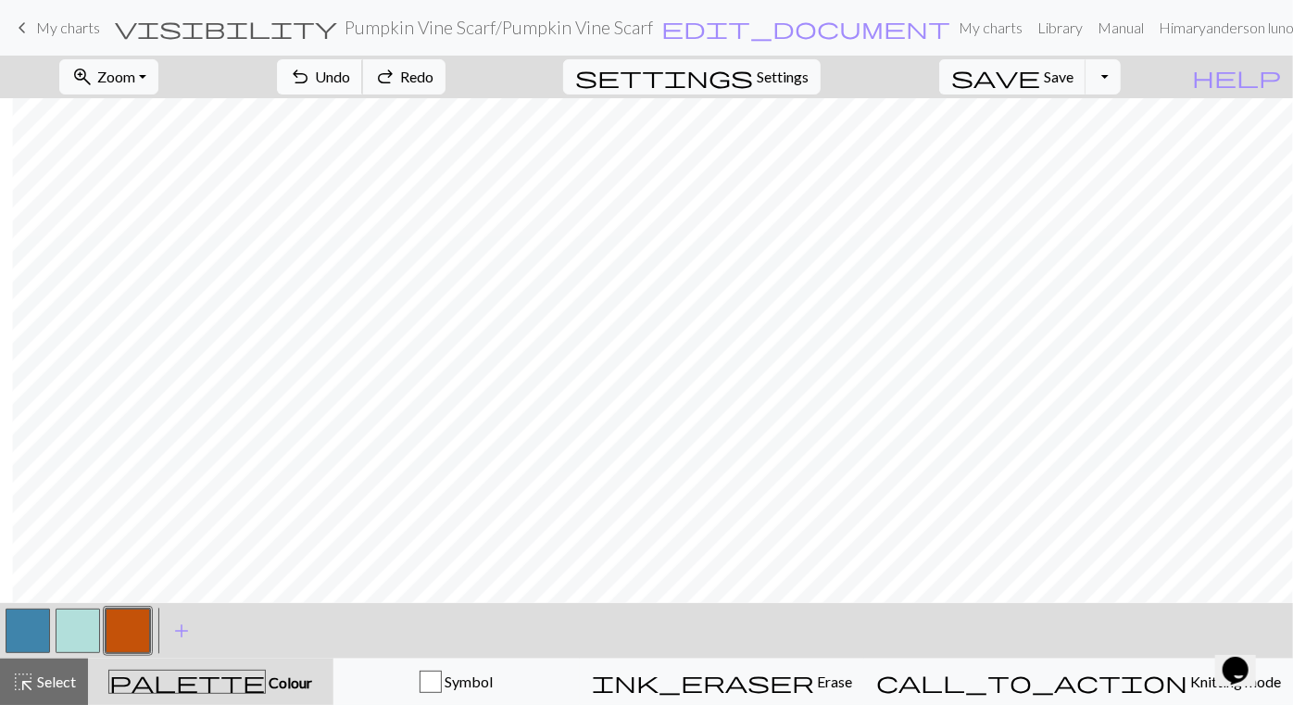
click at [350, 69] on span "Undo" at bounding box center [332, 77] width 35 height 18
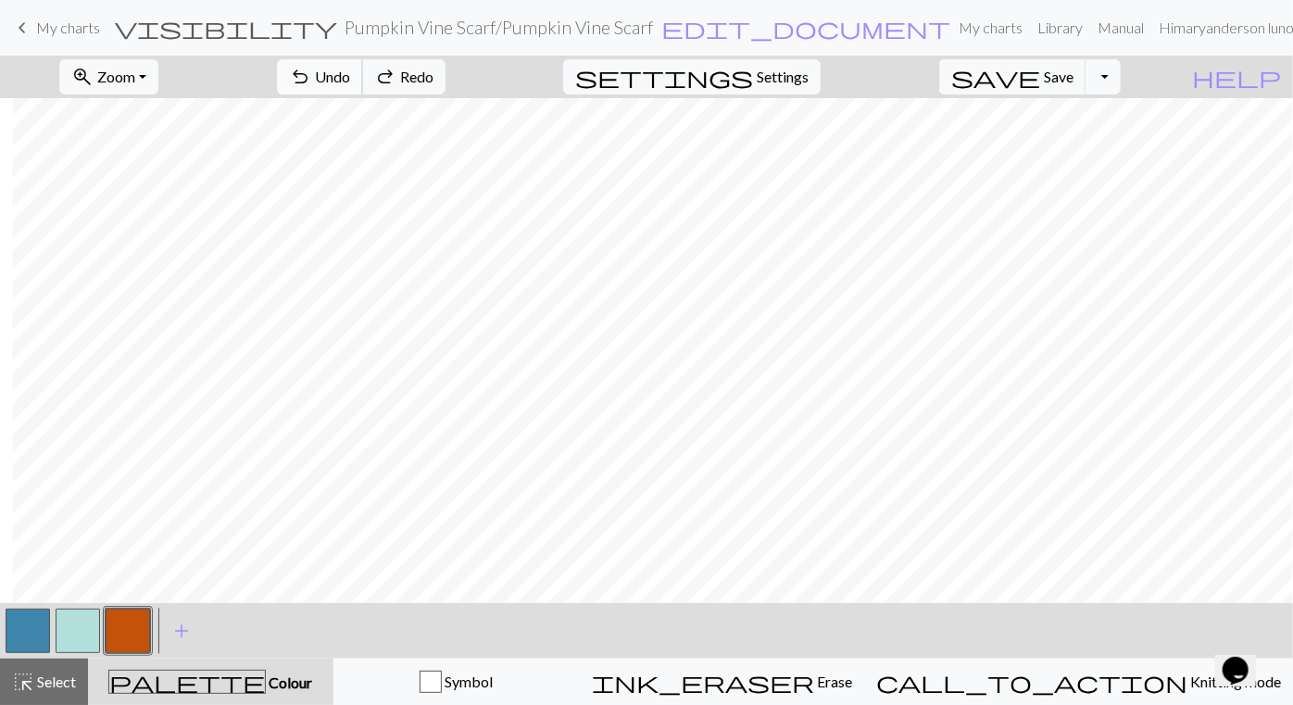
click at [350, 69] on span "Undo" at bounding box center [332, 77] width 35 height 18
click at [350, 80] on span "Undo" at bounding box center [332, 77] width 35 height 18
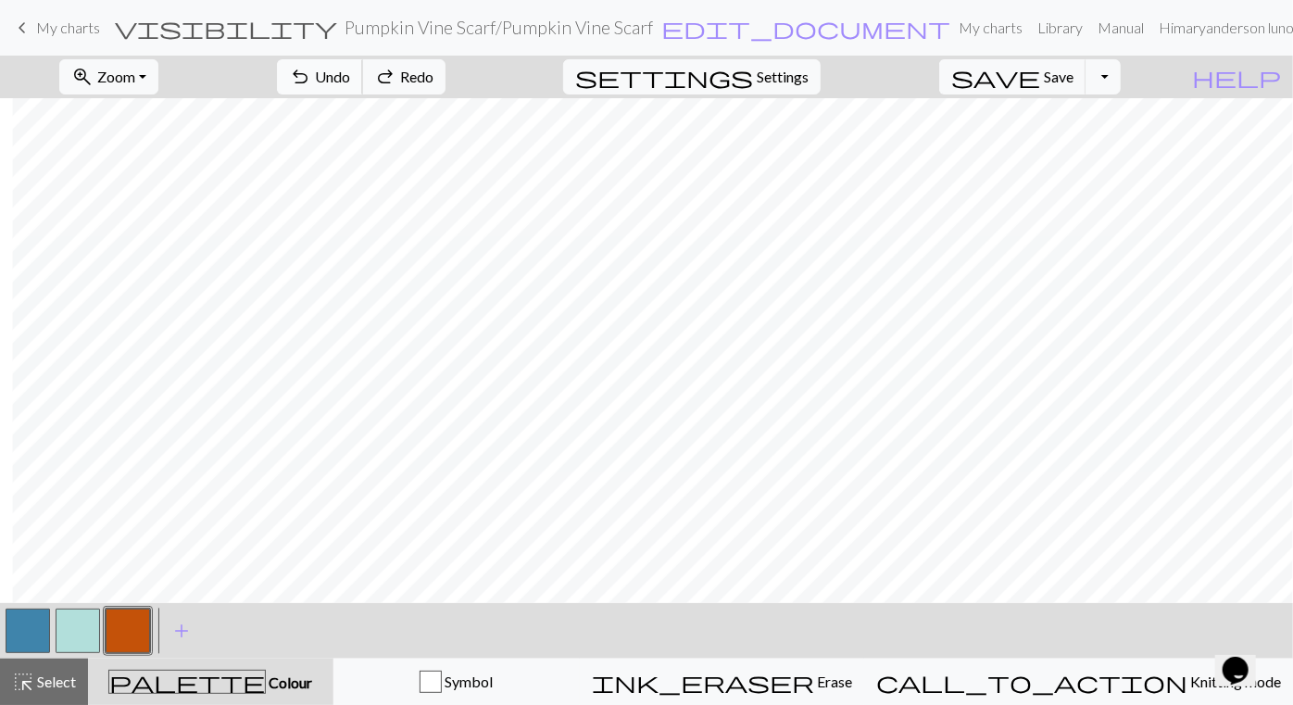
click at [350, 80] on span "Undo" at bounding box center [332, 77] width 35 height 18
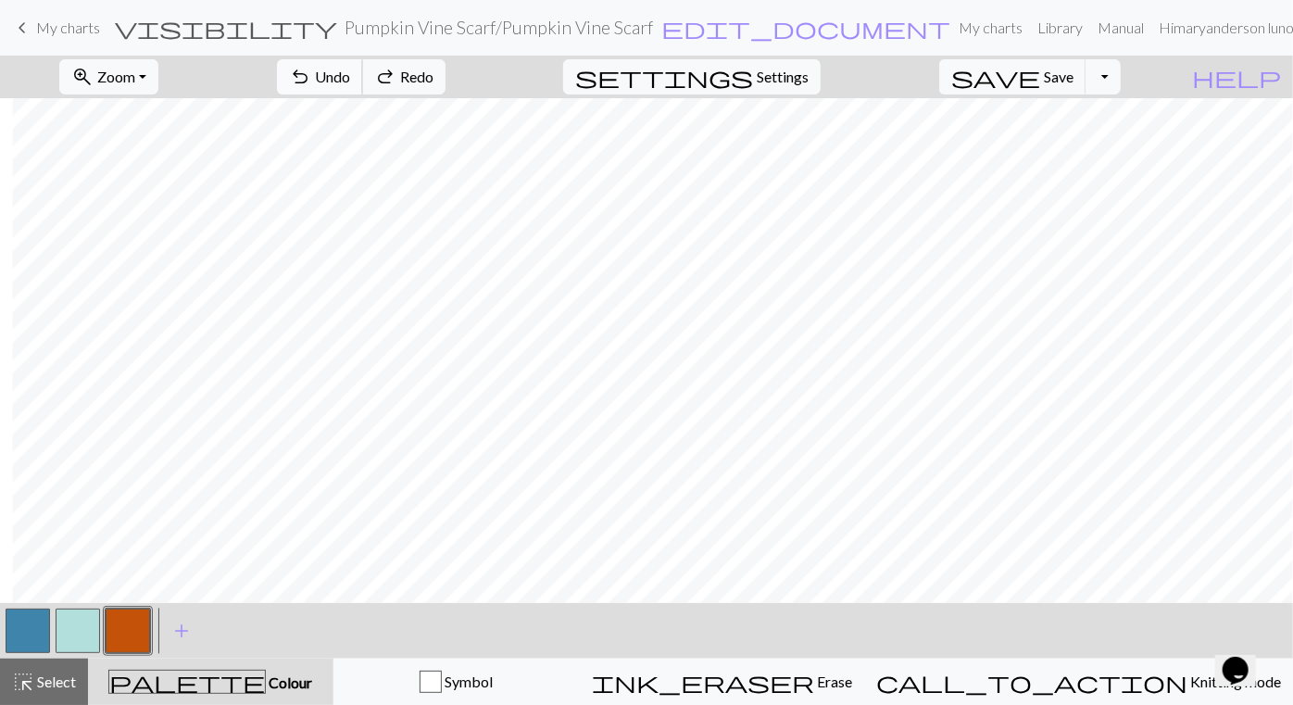
click at [350, 80] on span "Undo" at bounding box center [332, 77] width 35 height 18
click at [350, 79] on span "Undo" at bounding box center [332, 77] width 35 height 18
click at [350, 81] on span "Undo" at bounding box center [332, 77] width 35 height 18
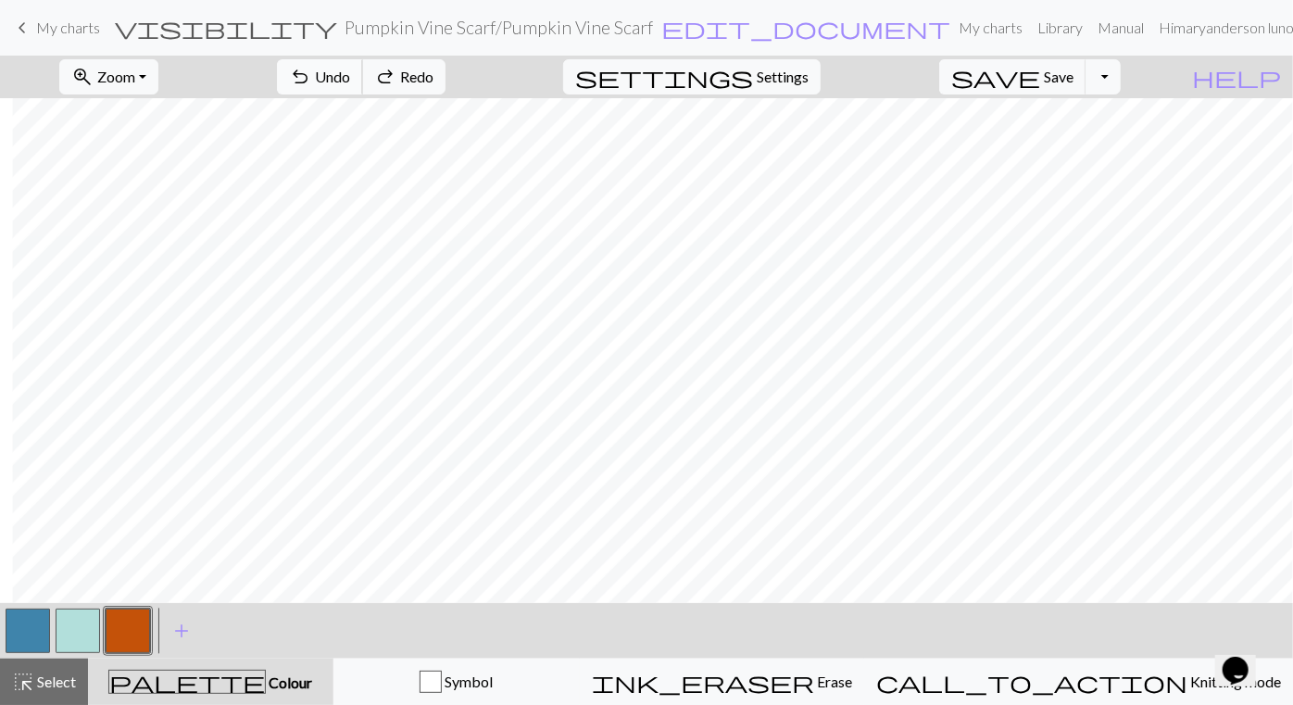
click at [350, 81] on span "Undo" at bounding box center [332, 77] width 35 height 18
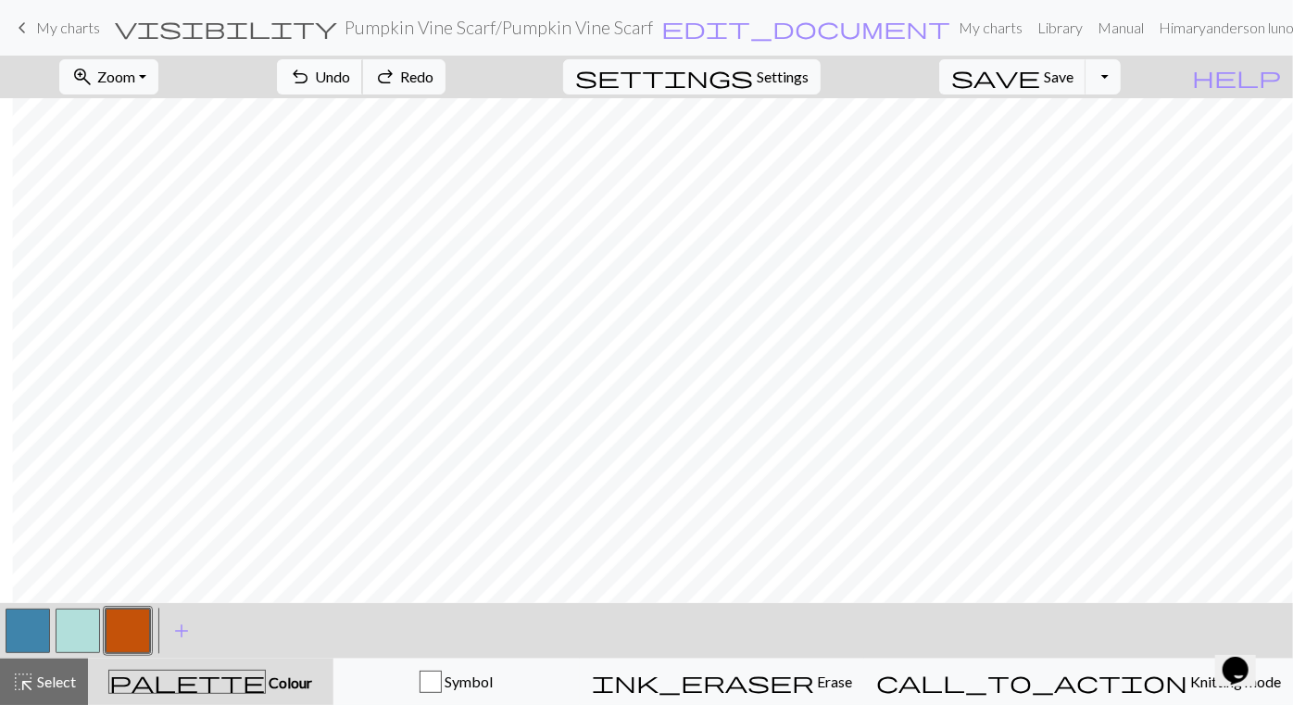
click at [350, 81] on span "Undo" at bounding box center [332, 77] width 35 height 18
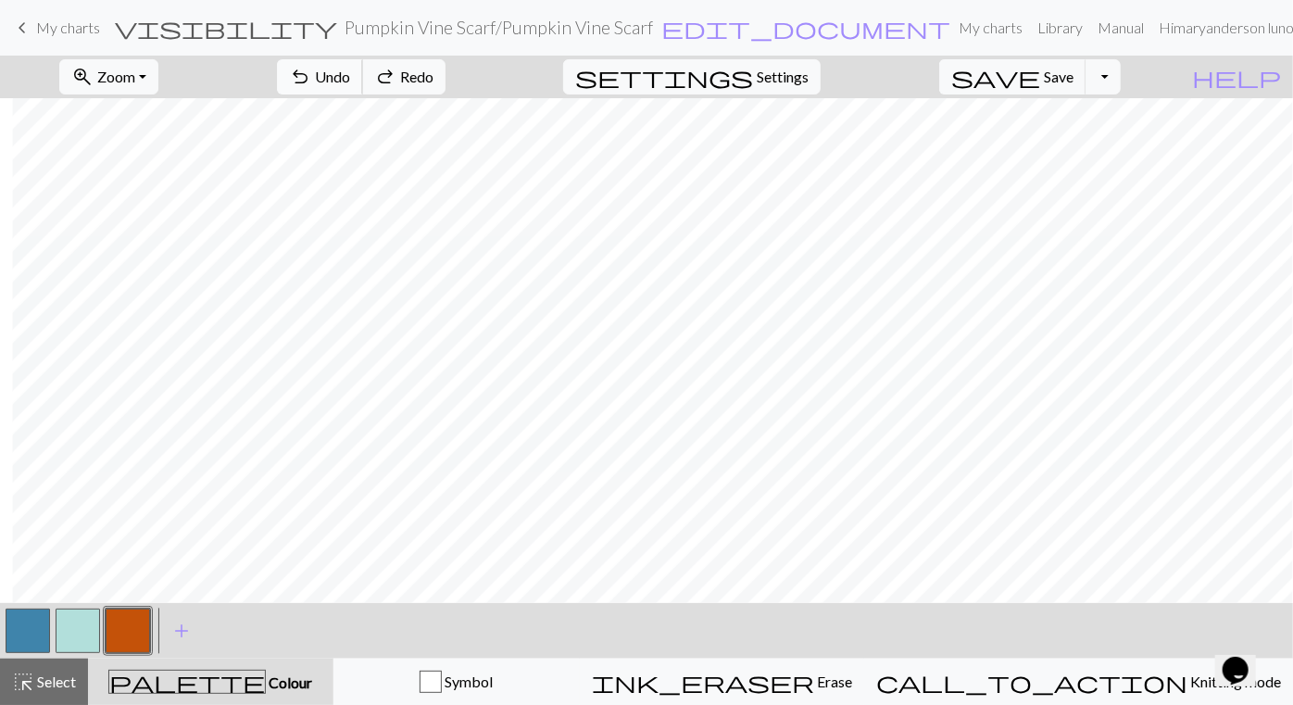
click at [350, 81] on span "Undo" at bounding box center [332, 77] width 35 height 18
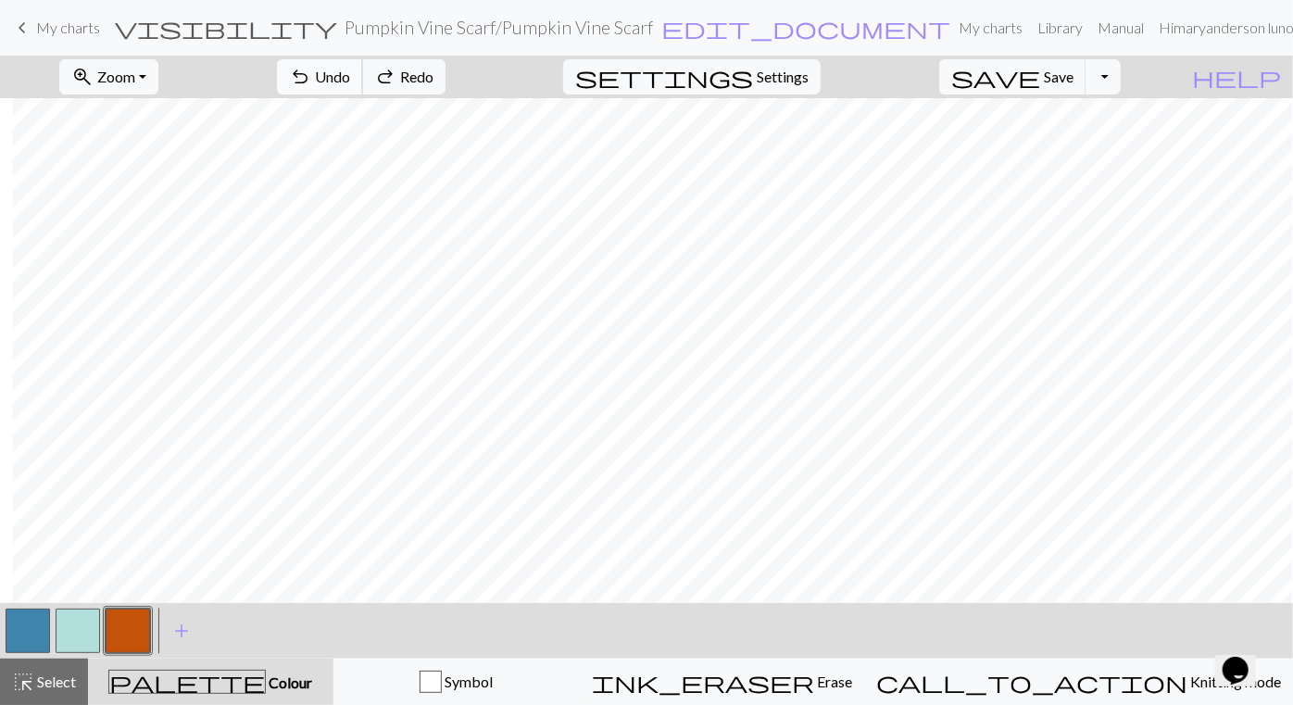
click at [350, 81] on span "Undo" at bounding box center [332, 77] width 35 height 18
click at [350, 80] on span "Undo" at bounding box center [332, 77] width 35 height 18
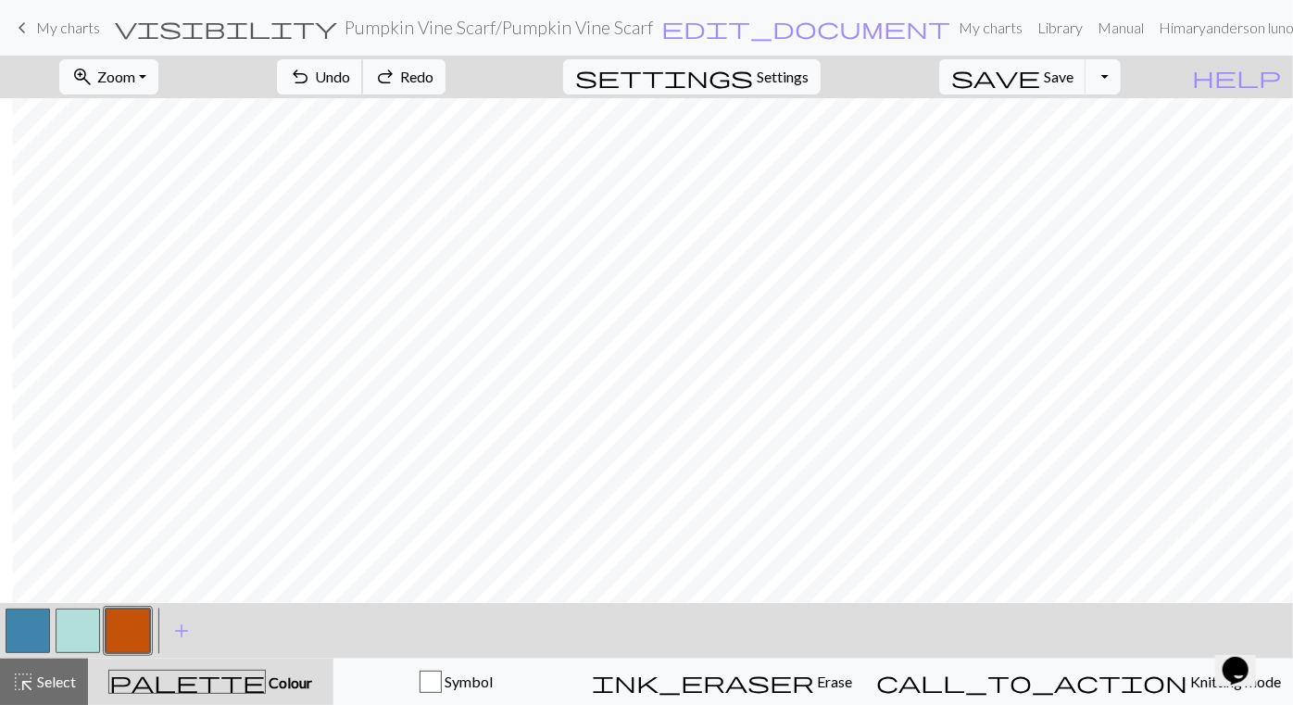
click at [350, 80] on span "Undo" at bounding box center [332, 77] width 35 height 18
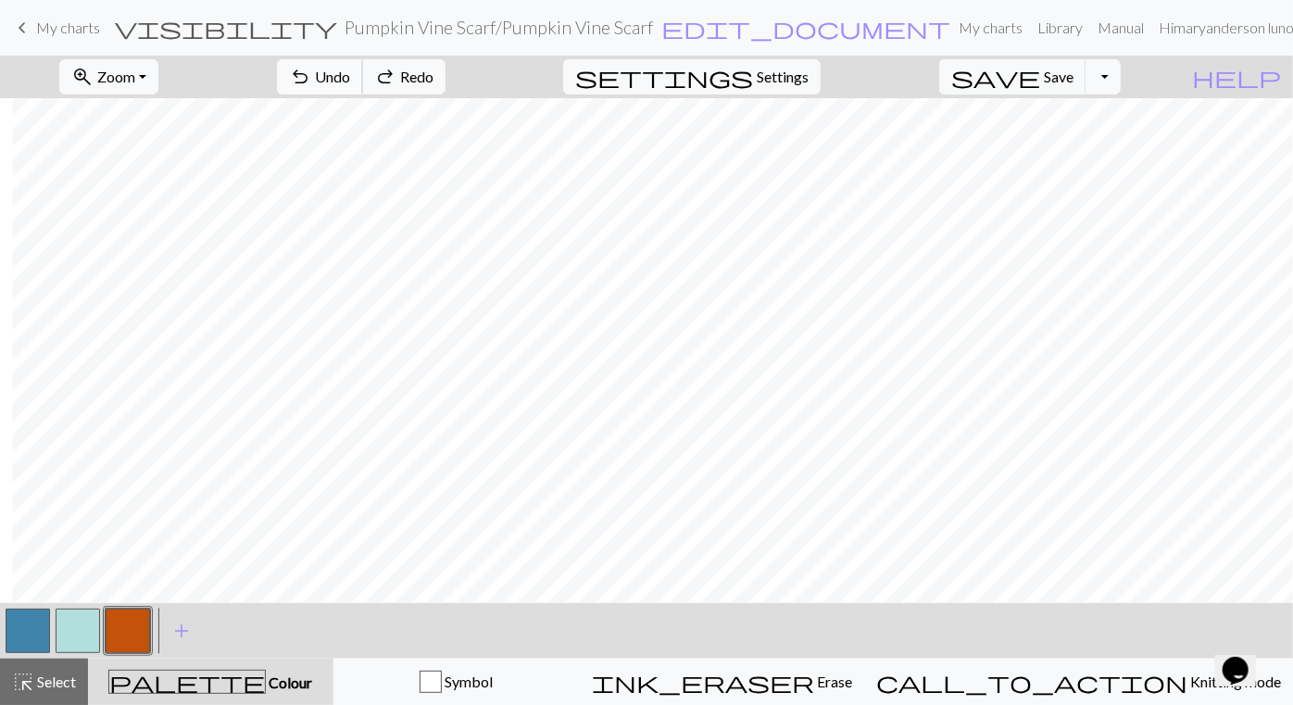
click at [350, 80] on span "Undo" at bounding box center [332, 77] width 35 height 18
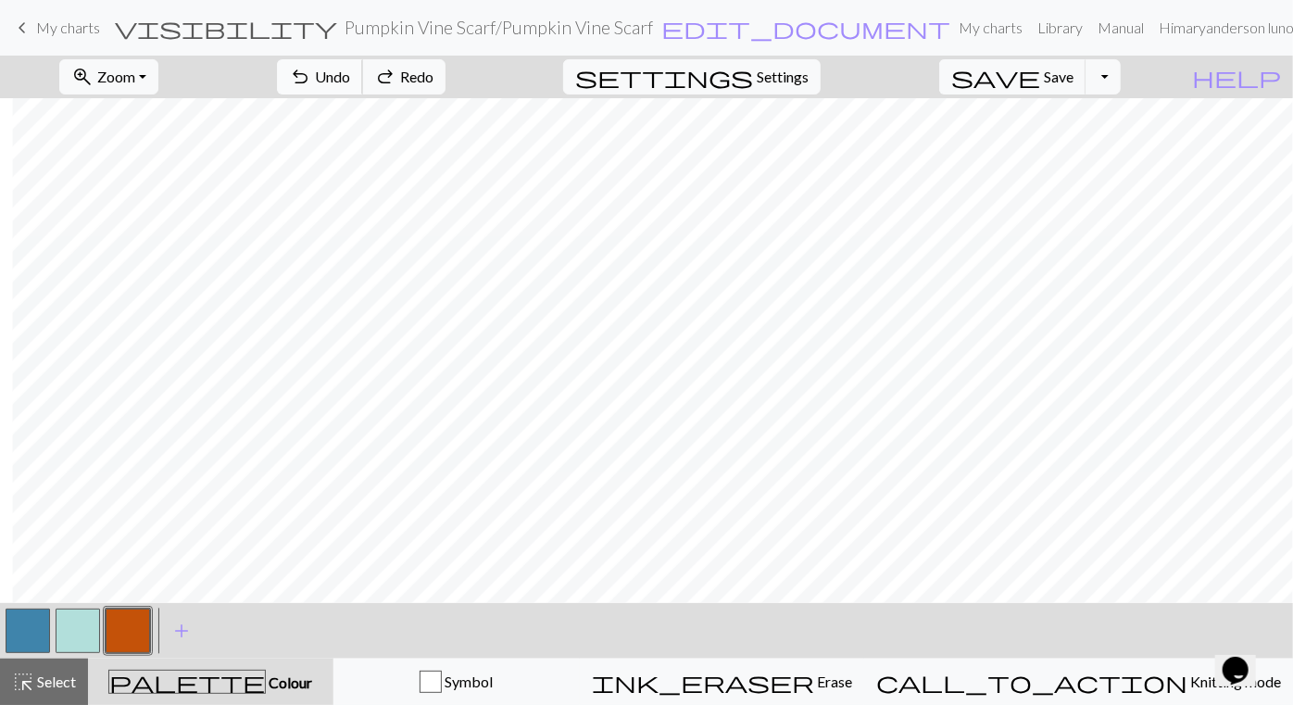
click at [350, 80] on span "Undo" at bounding box center [332, 77] width 35 height 18
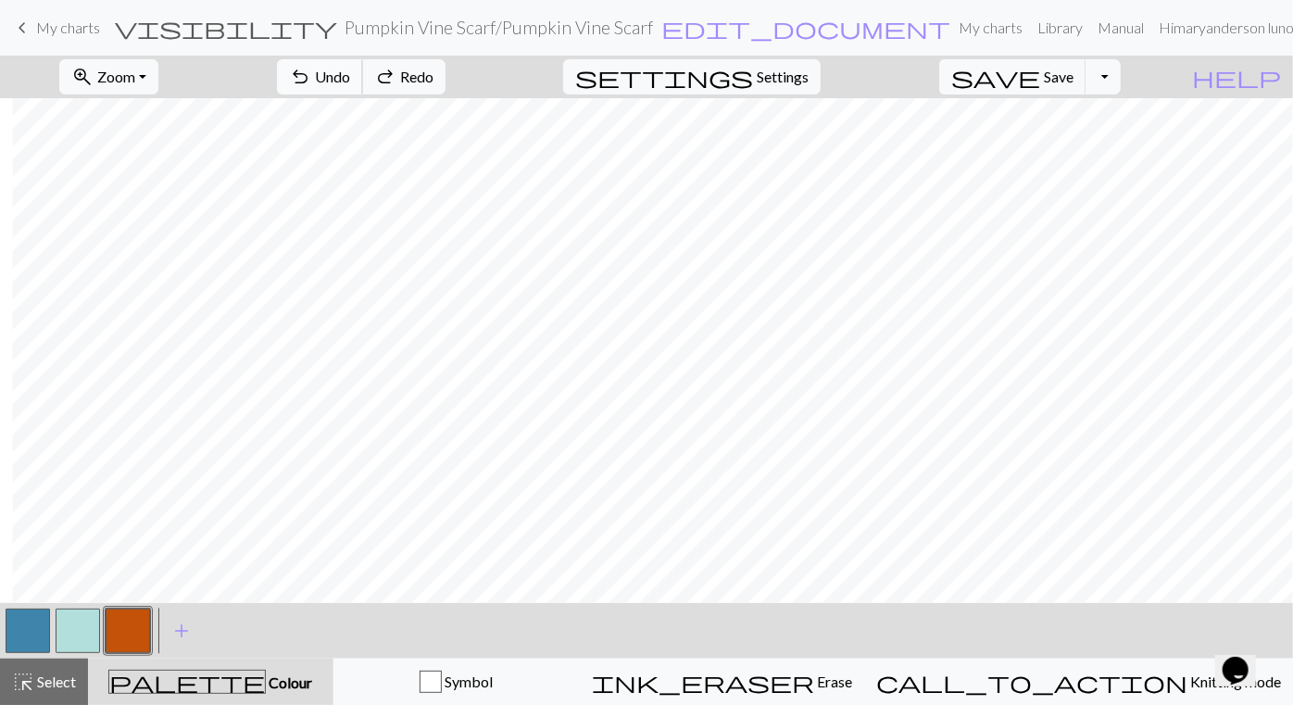
click at [350, 80] on span "Undo" at bounding box center [332, 77] width 35 height 18
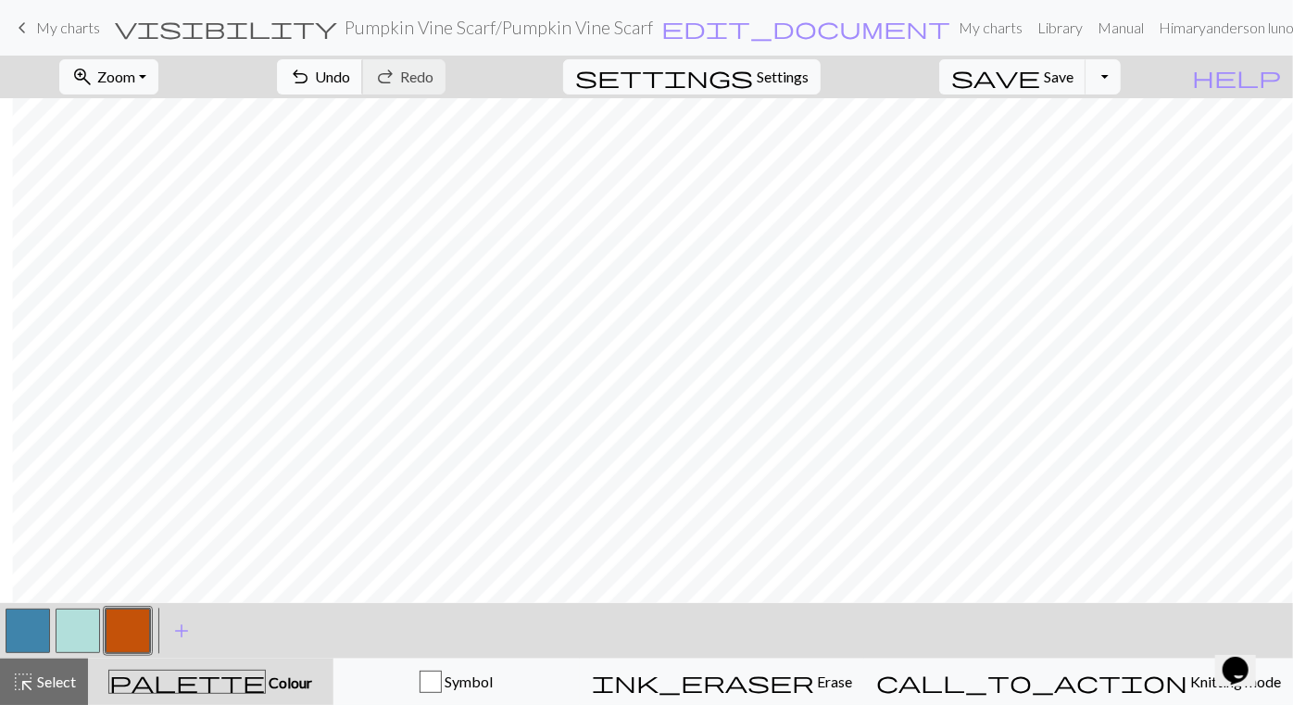
click at [350, 72] on span "Undo" at bounding box center [332, 77] width 35 height 18
click at [350, 70] on span "Undo" at bounding box center [332, 77] width 35 height 18
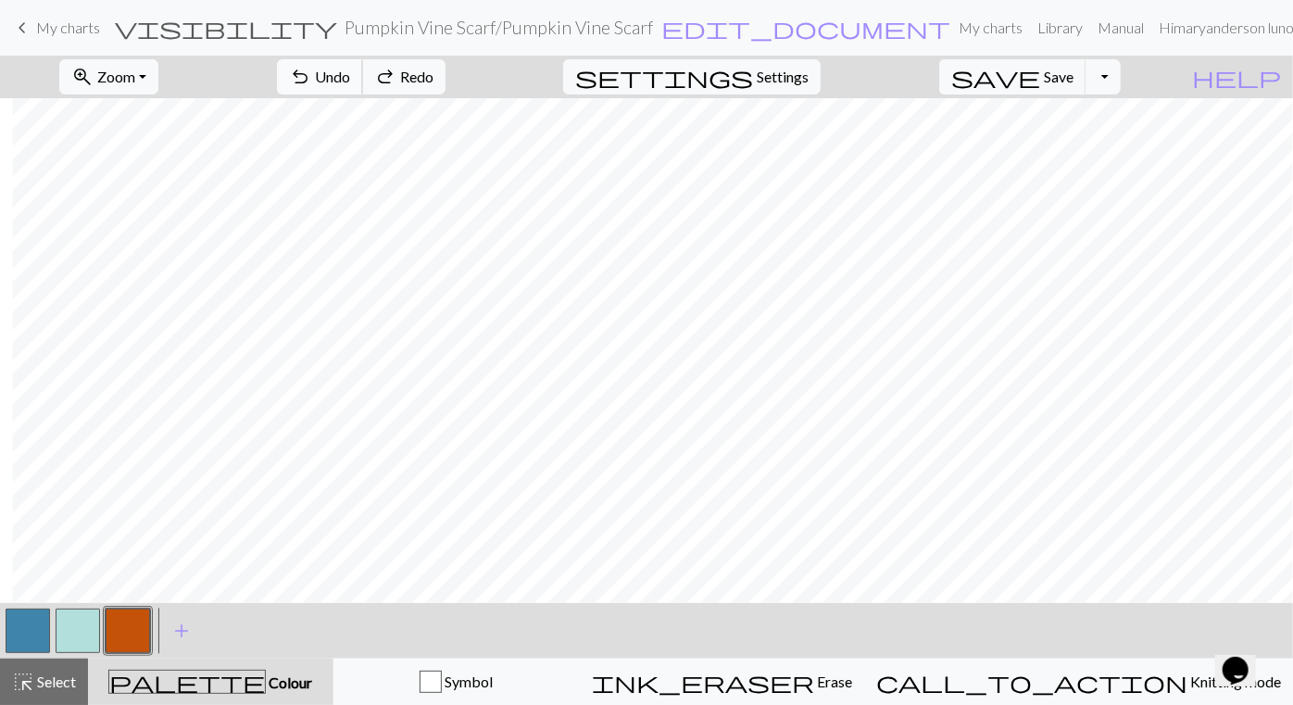
click at [350, 69] on span "Undo" at bounding box center [332, 77] width 35 height 18
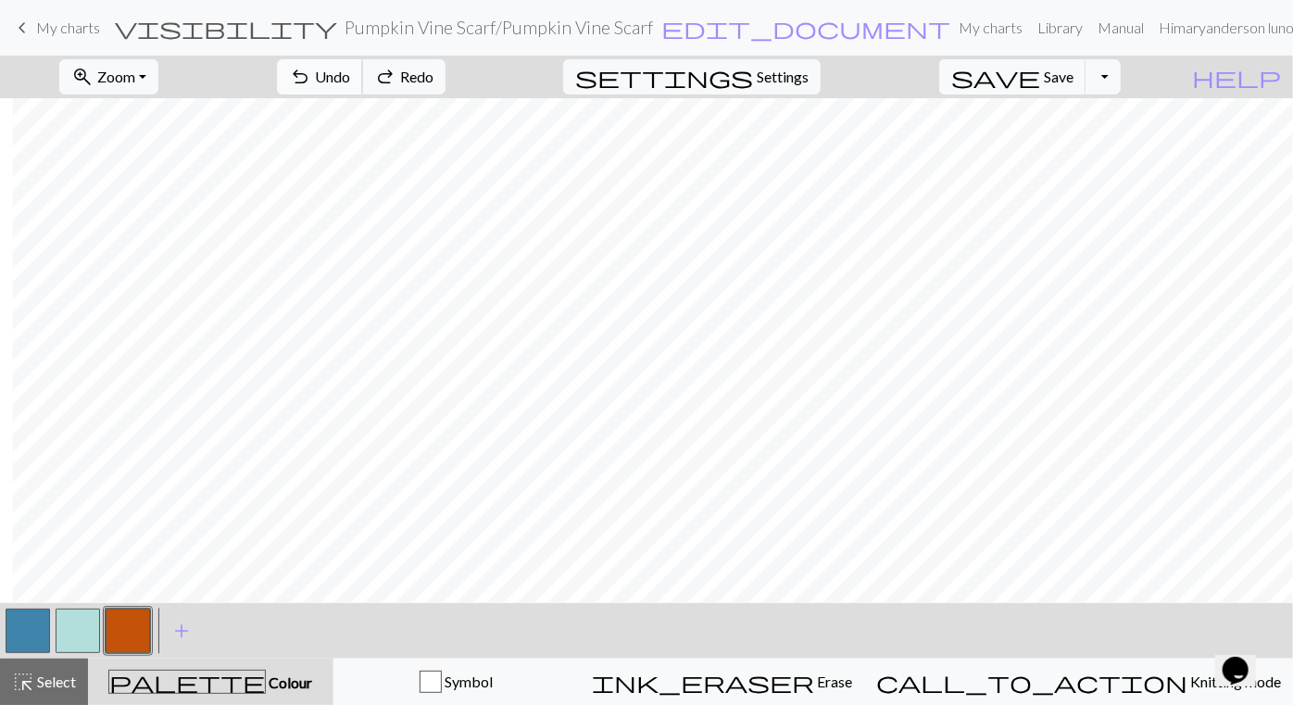
click at [350, 69] on span "Undo" at bounding box center [332, 77] width 35 height 18
click at [350, 68] on span "Undo" at bounding box center [332, 77] width 35 height 18
click at [350, 77] on span "Undo" at bounding box center [332, 77] width 35 height 18
click at [350, 78] on span "Undo" at bounding box center [332, 77] width 35 height 18
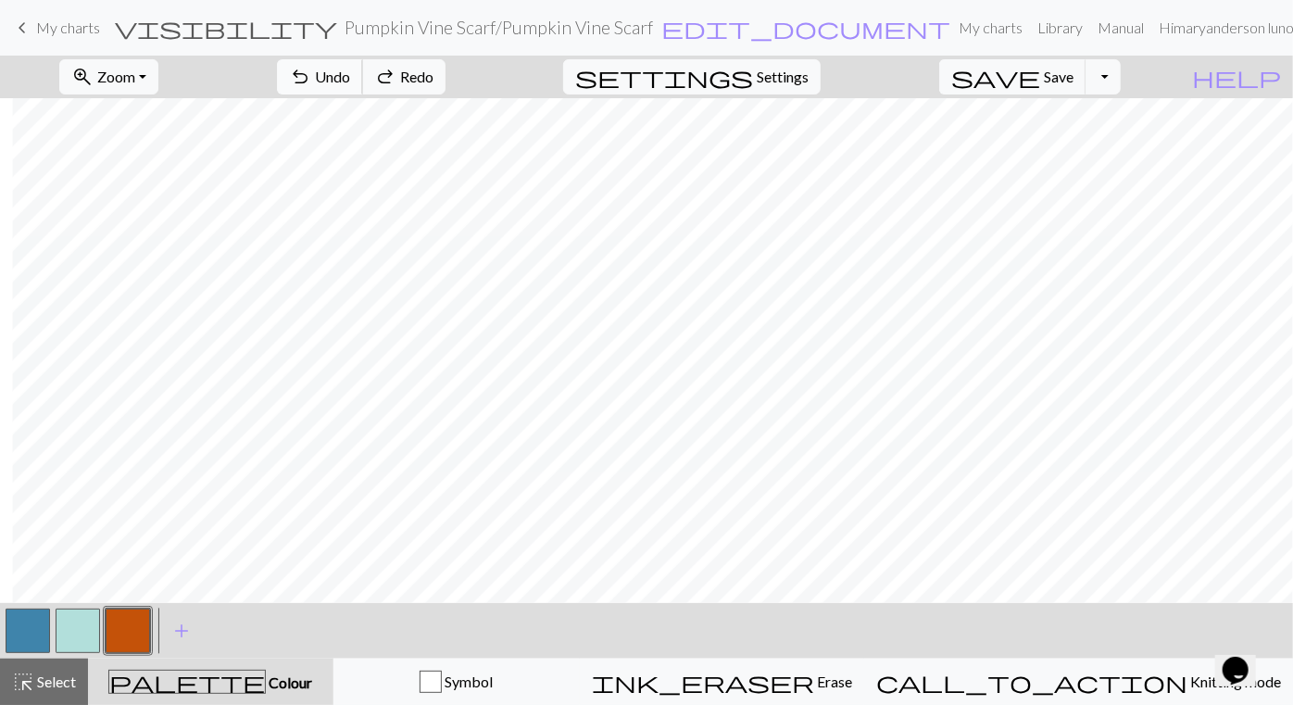
click at [350, 78] on span "Undo" at bounding box center [332, 77] width 35 height 18
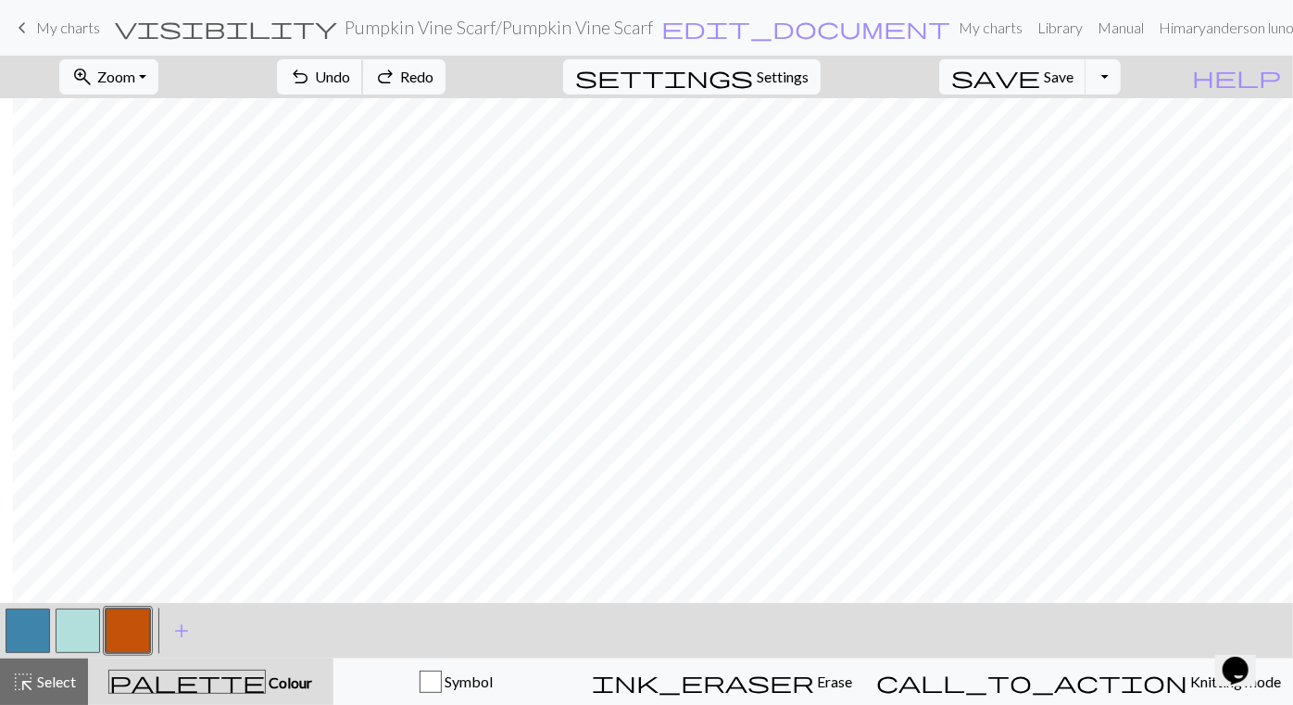
click at [350, 74] on span "Undo" at bounding box center [332, 77] width 35 height 18
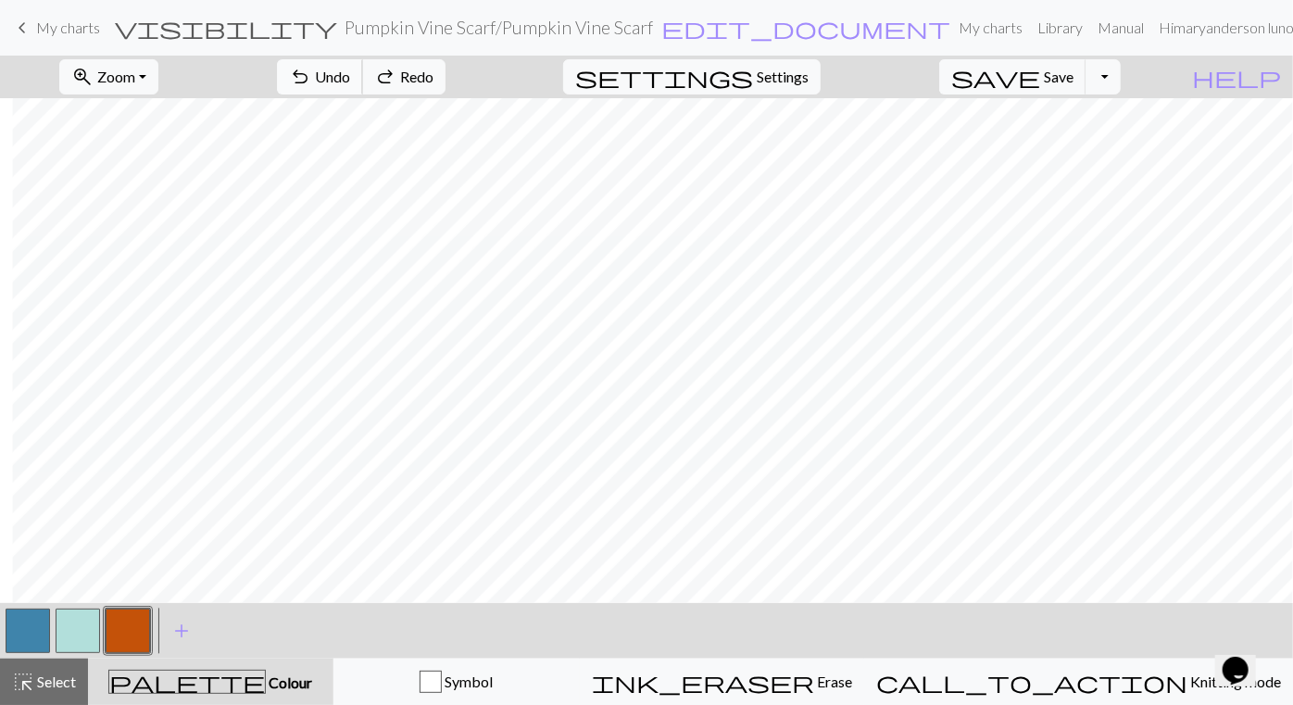
click at [350, 74] on span "Undo" at bounding box center [332, 77] width 35 height 18
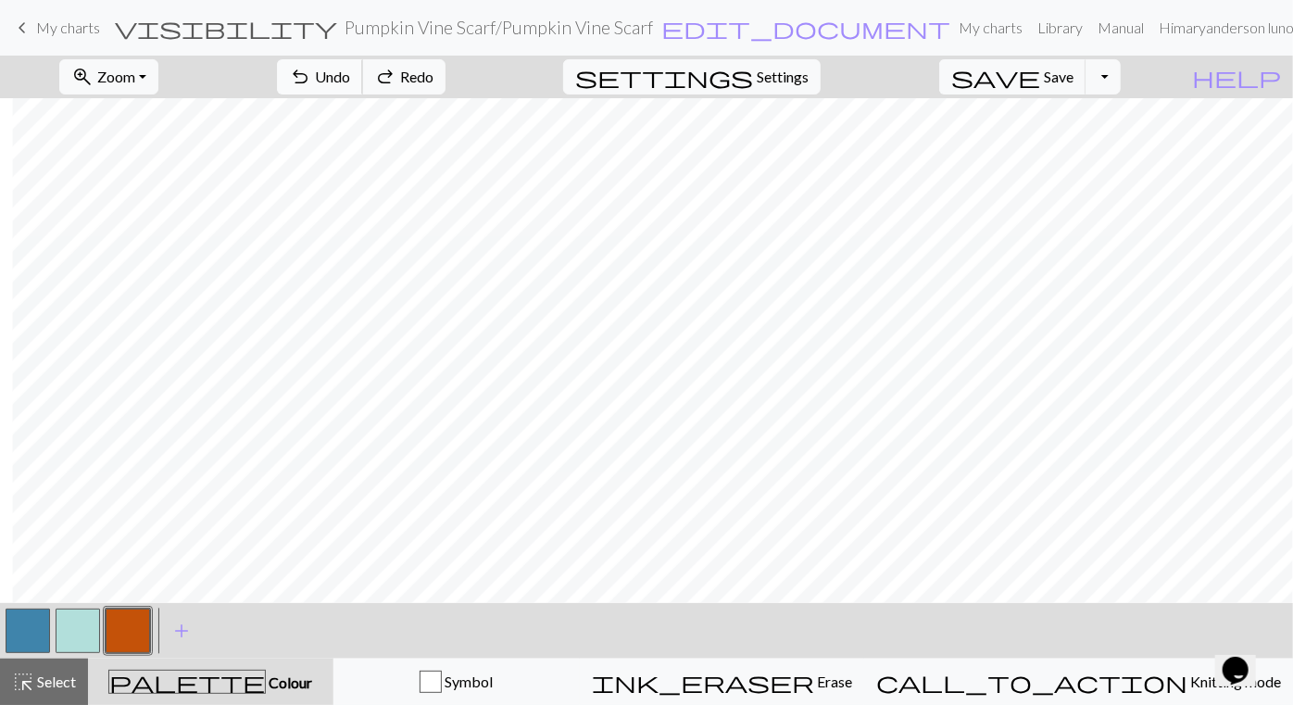
click at [350, 74] on span "Undo" at bounding box center [332, 77] width 35 height 18
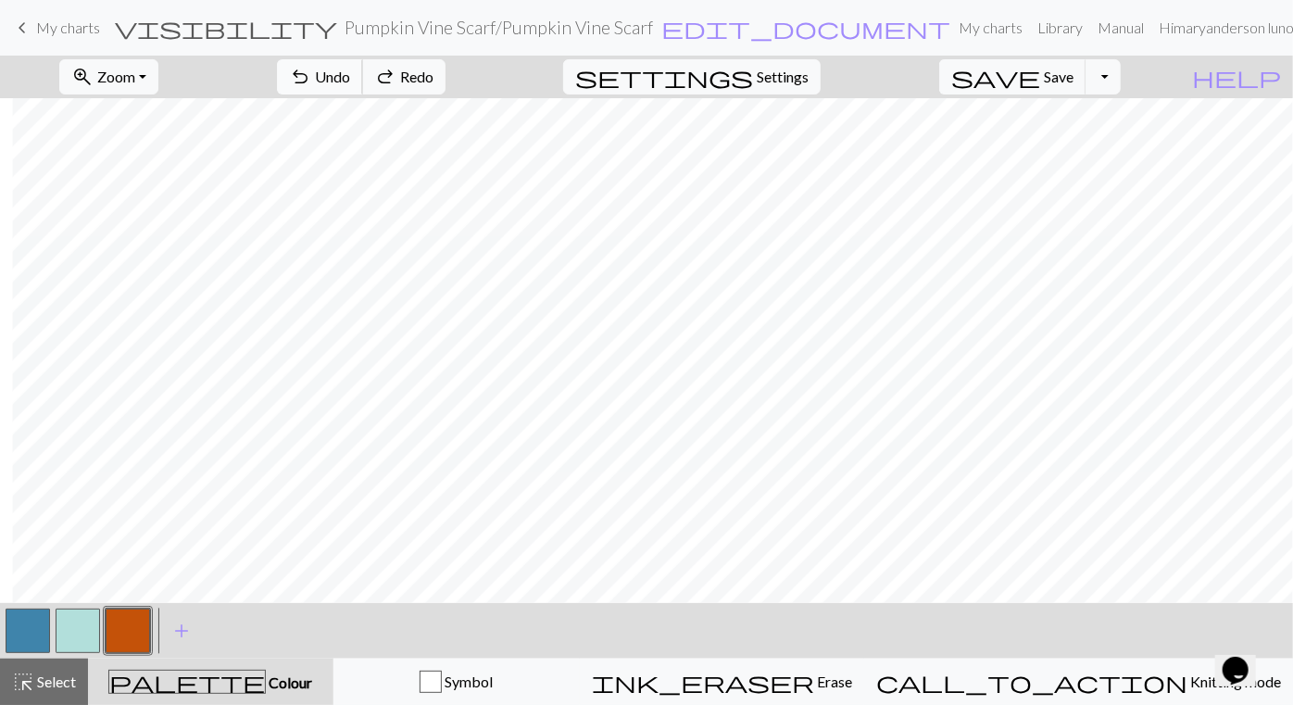
click at [350, 74] on span "Undo" at bounding box center [332, 77] width 35 height 18
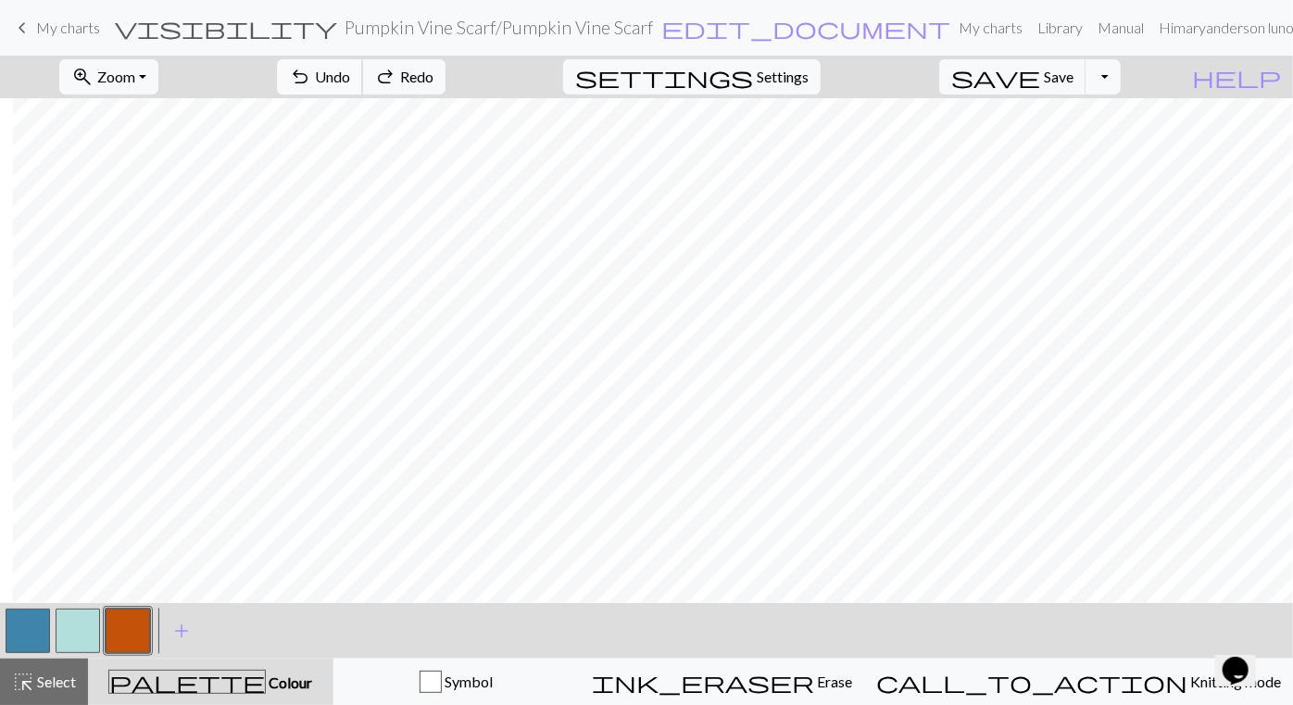
click at [350, 74] on span "Undo" at bounding box center [332, 77] width 35 height 18
click at [350, 70] on span "Undo" at bounding box center [332, 77] width 35 height 18
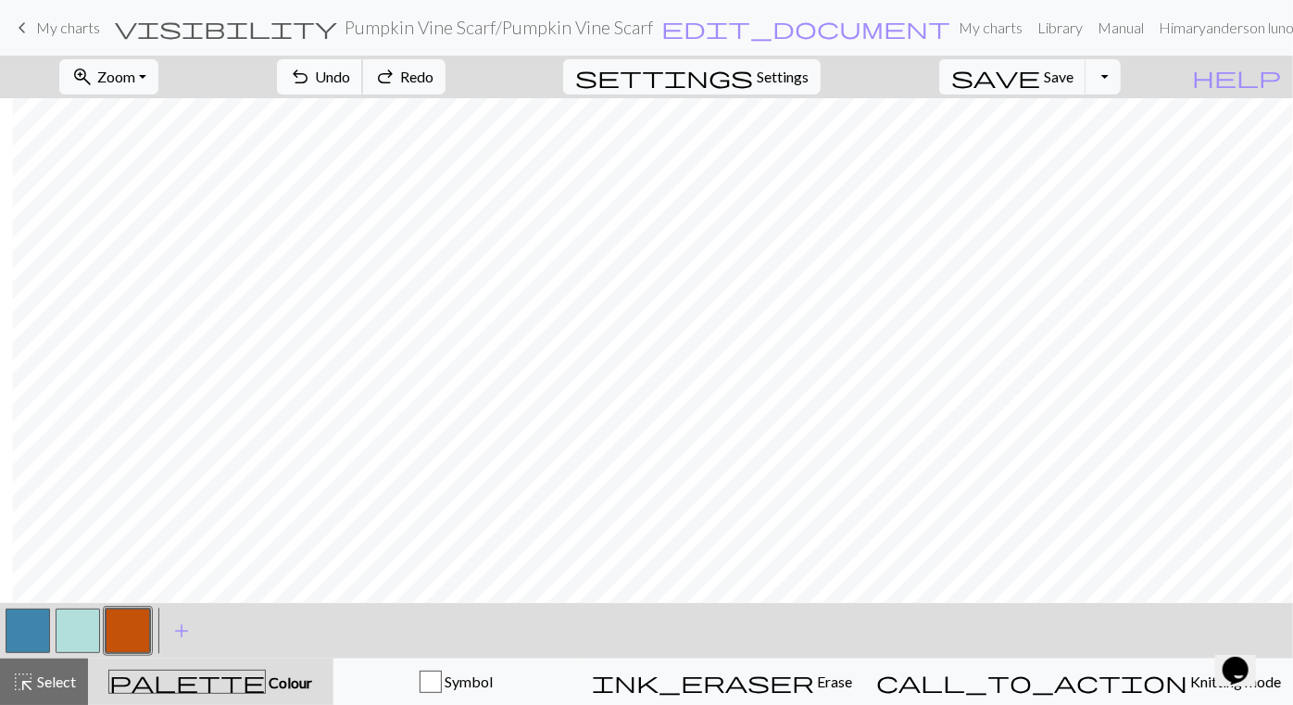
click at [350, 70] on span "Undo" at bounding box center [332, 77] width 35 height 18
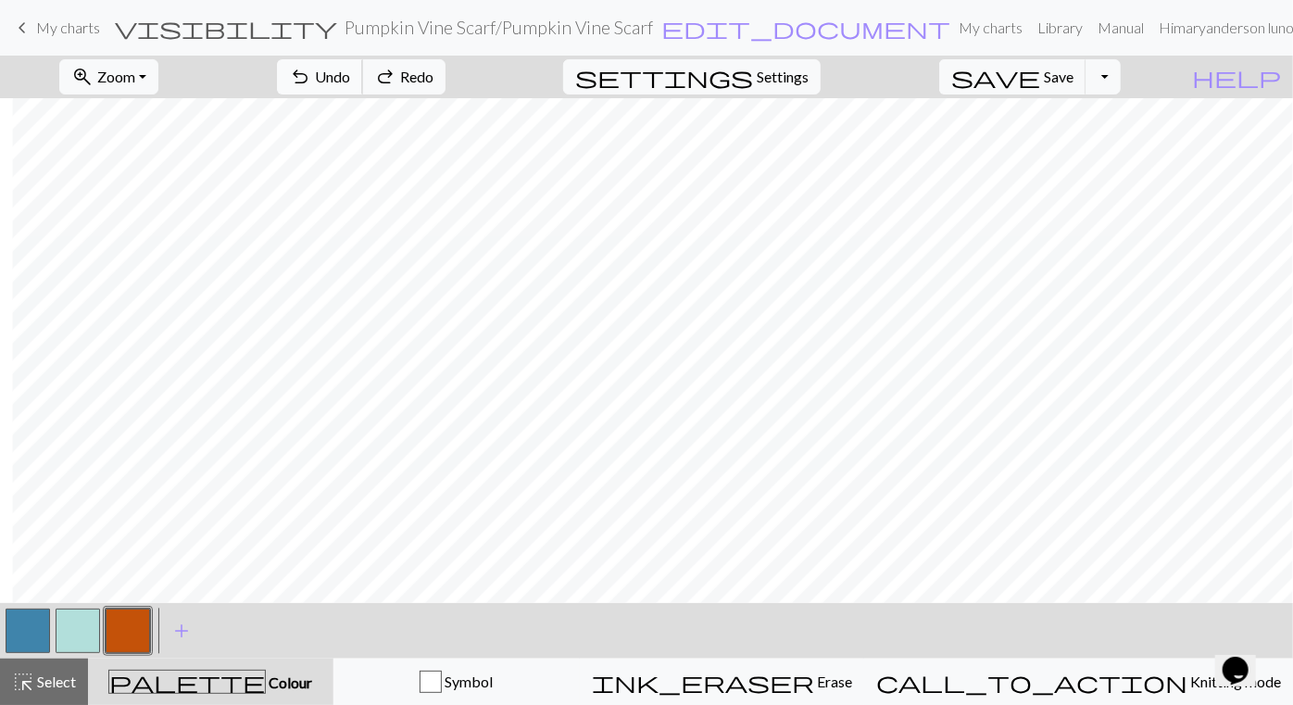
click at [363, 63] on button "undo Undo Undo" at bounding box center [320, 76] width 86 height 35
click at [363, 69] on button "undo Undo Undo" at bounding box center [320, 76] width 86 height 35
click at [350, 69] on span "Undo" at bounding box center [332, 77] width 35 height 18
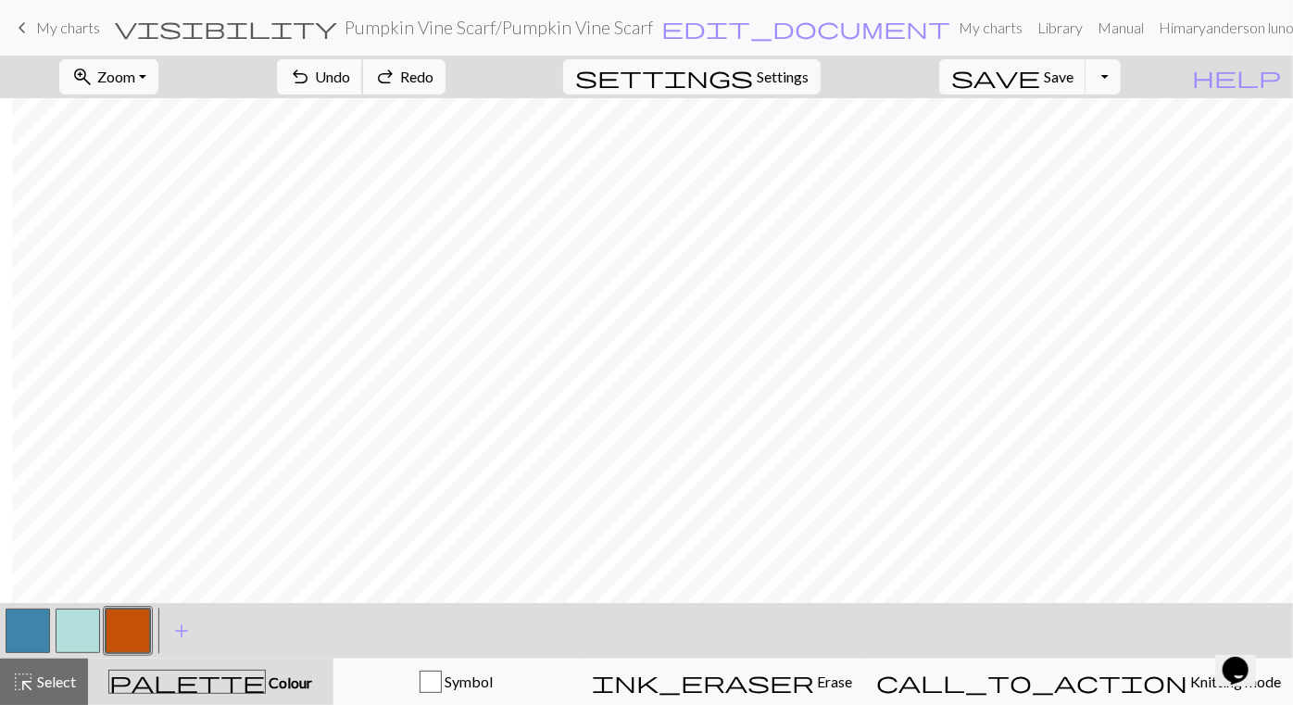
click at [350, 69] on span "Undo" at bounding box center [332, 77] width 35 height 18
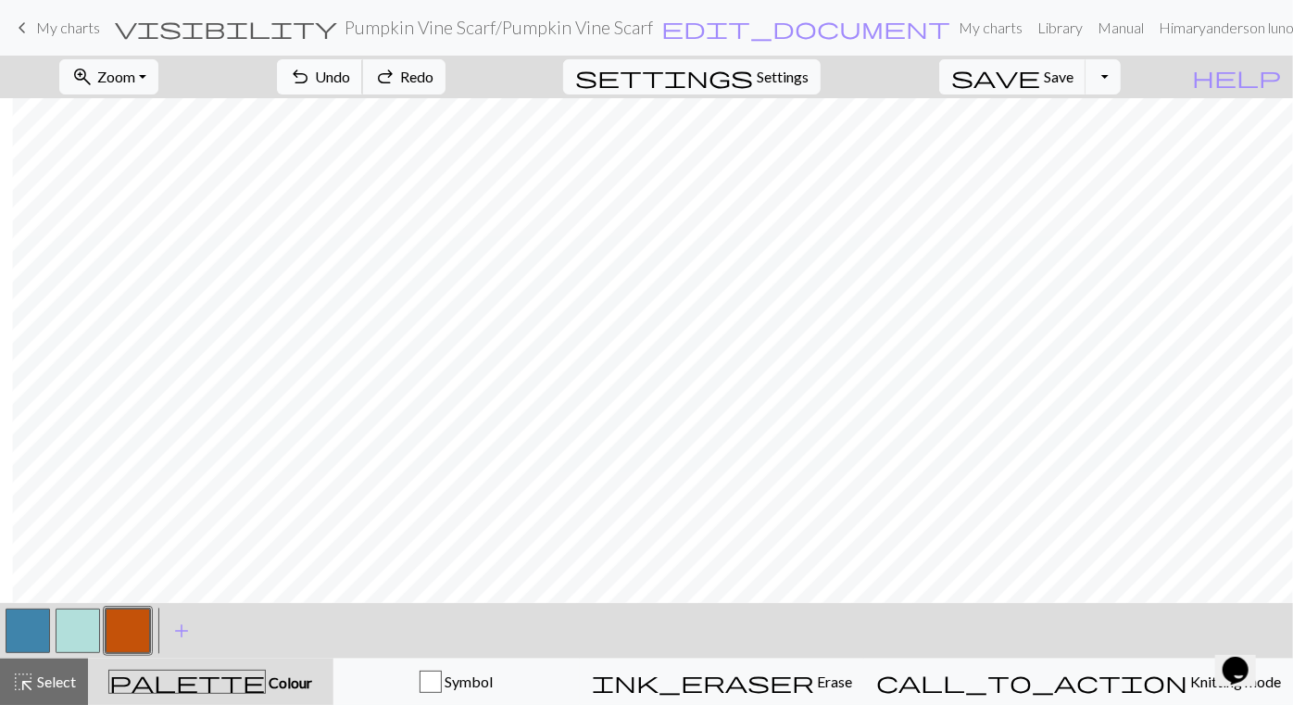
click at [350, 69] on span "Undo" at bounding box center [332, 77] width 35 height 18
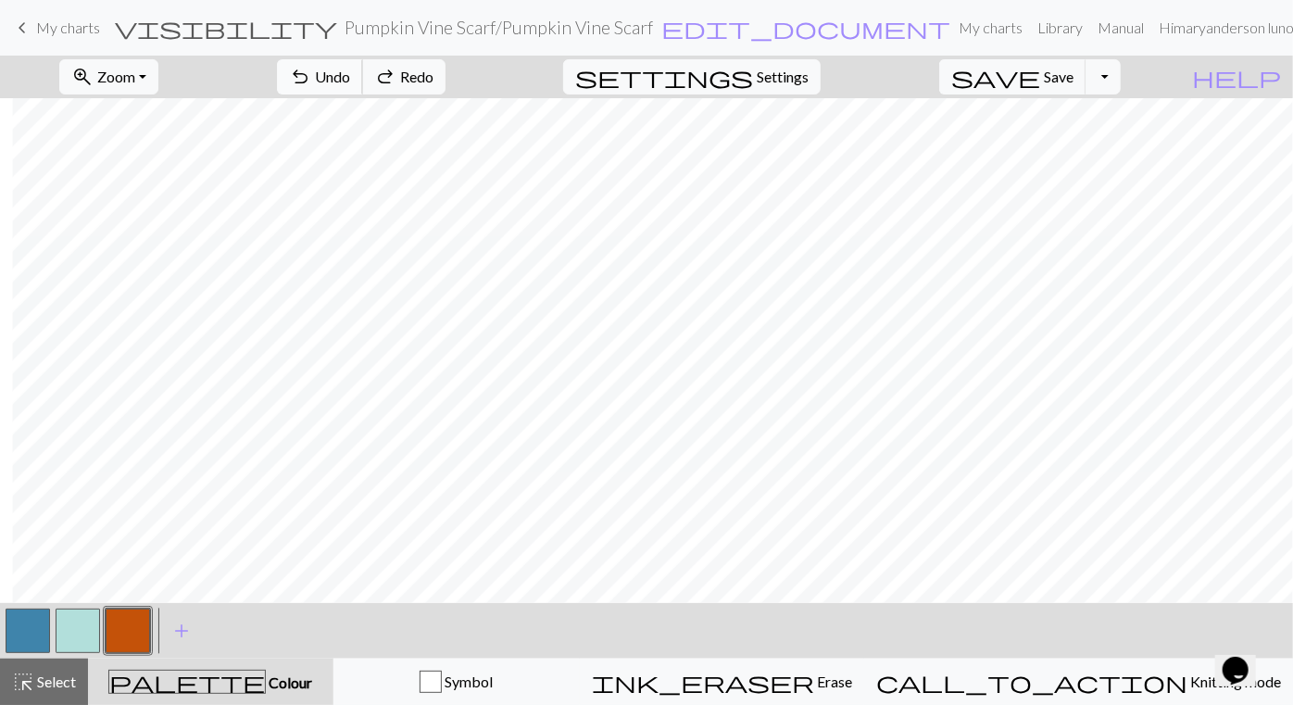
click at [350, 69] on span "Undo" at bounding box center [332, 77] width 35 height 18
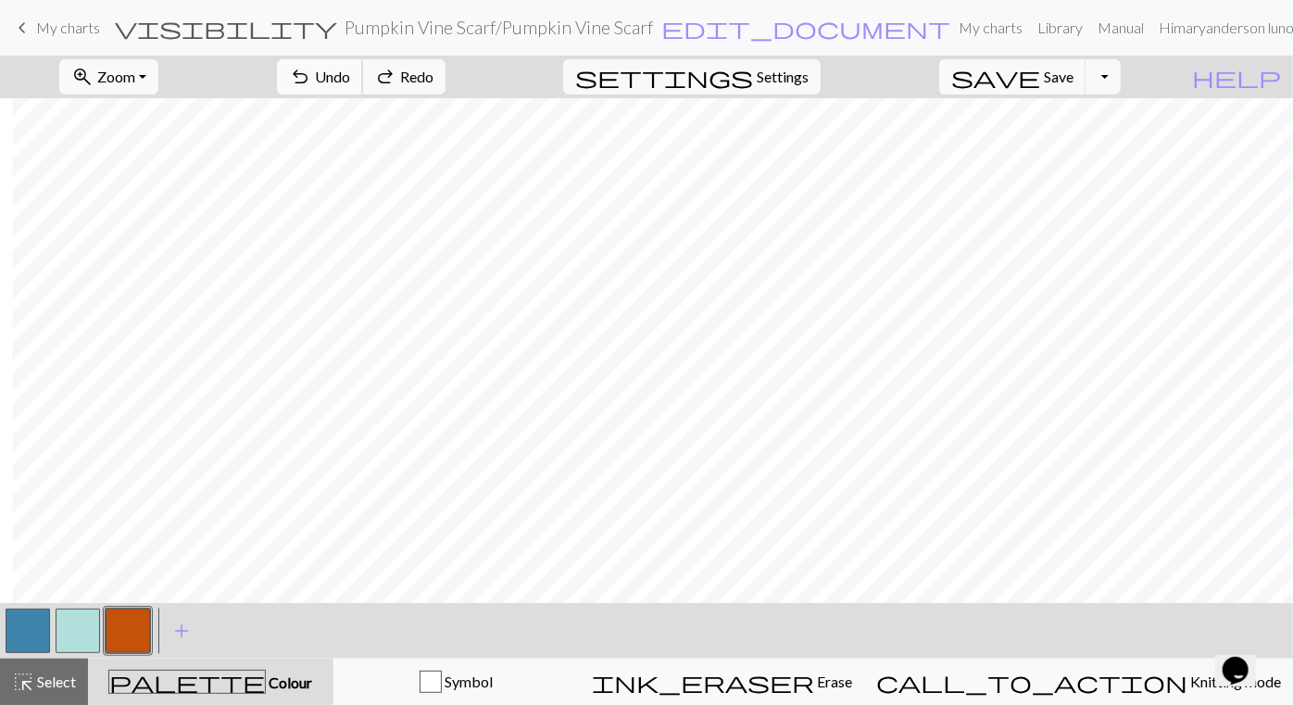
click at [350, 69] on span "Undo" at bounding box center [332, 77] width 35 height 18
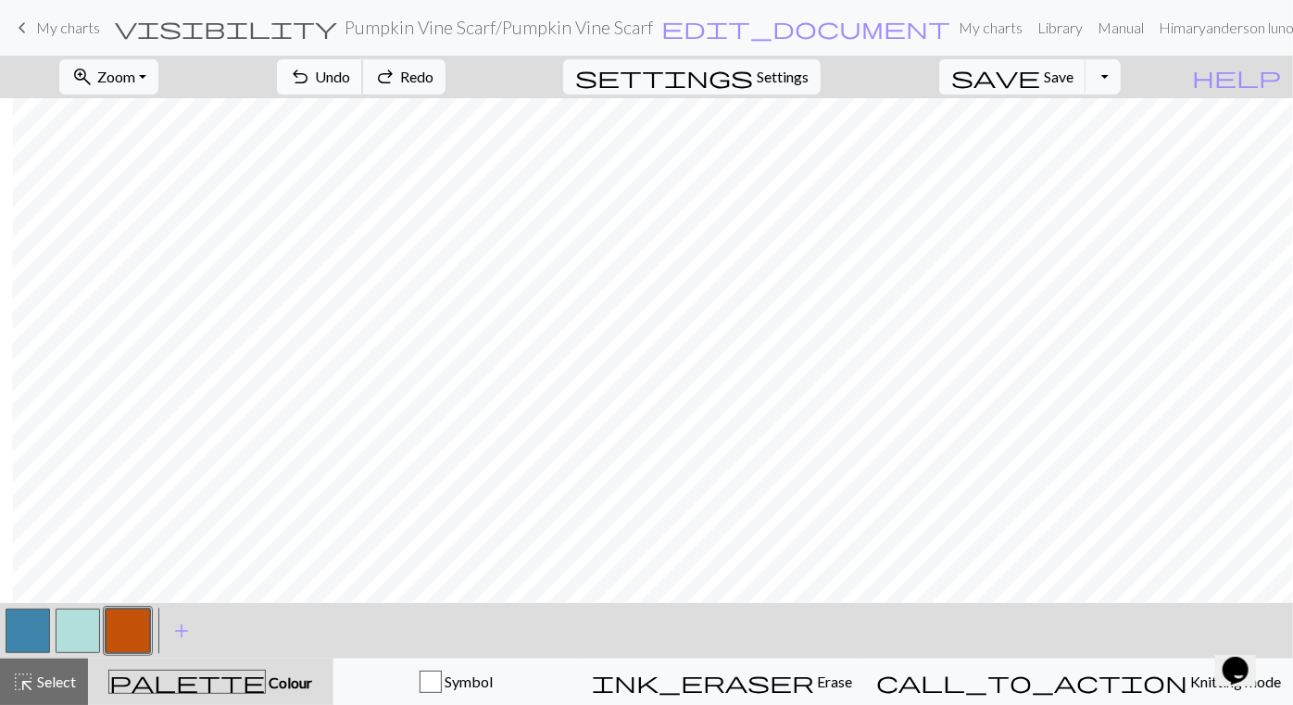
click at [350, 69] on span "Undo" at bounding box center [332, 77] width 35 height 18
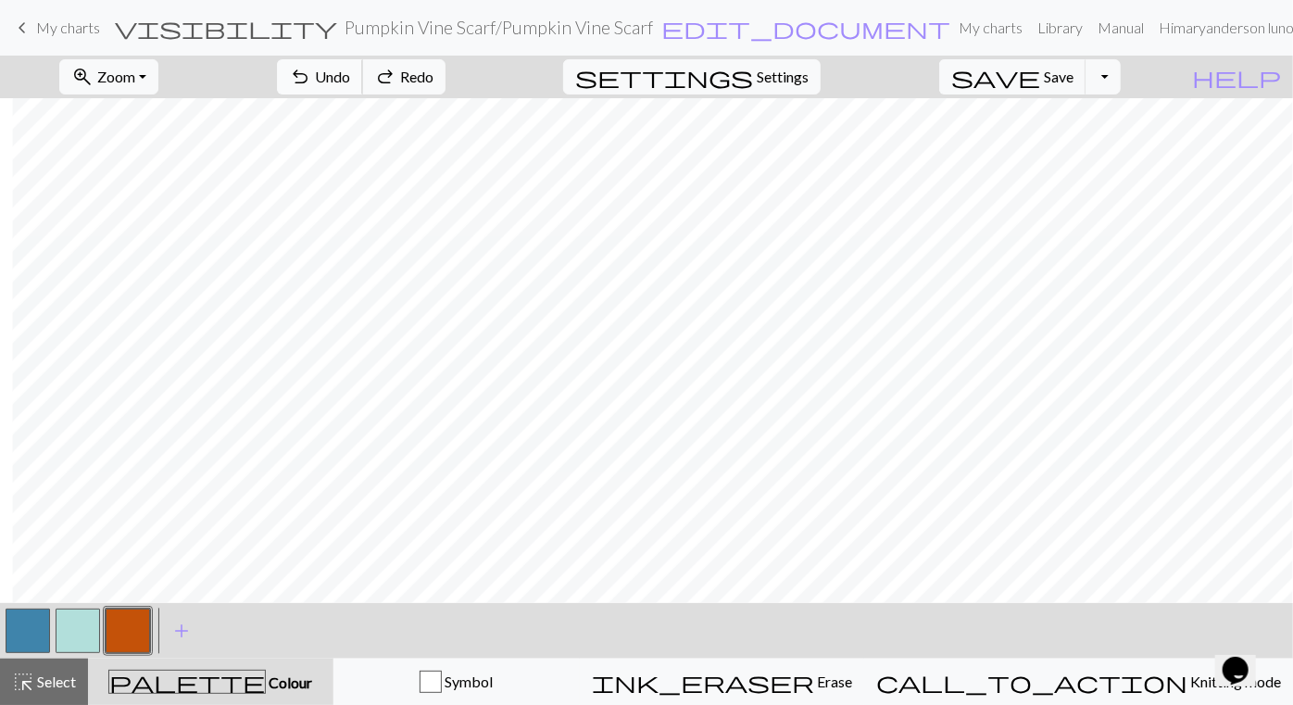
click at [350, 69] on span "Undo" at bounding box center [332, 77] width 35 height 18
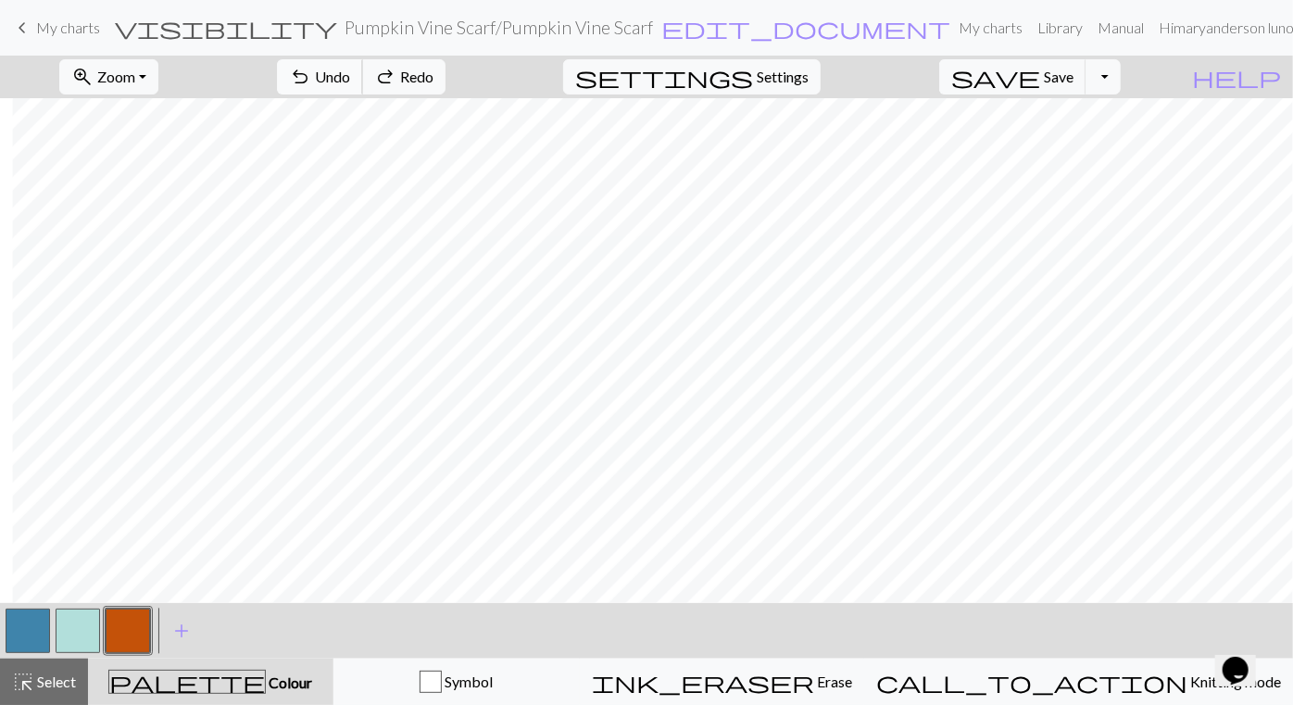
click at [350, 69] on span "Undo" at bounding box center [332, 77] width 35 height 18
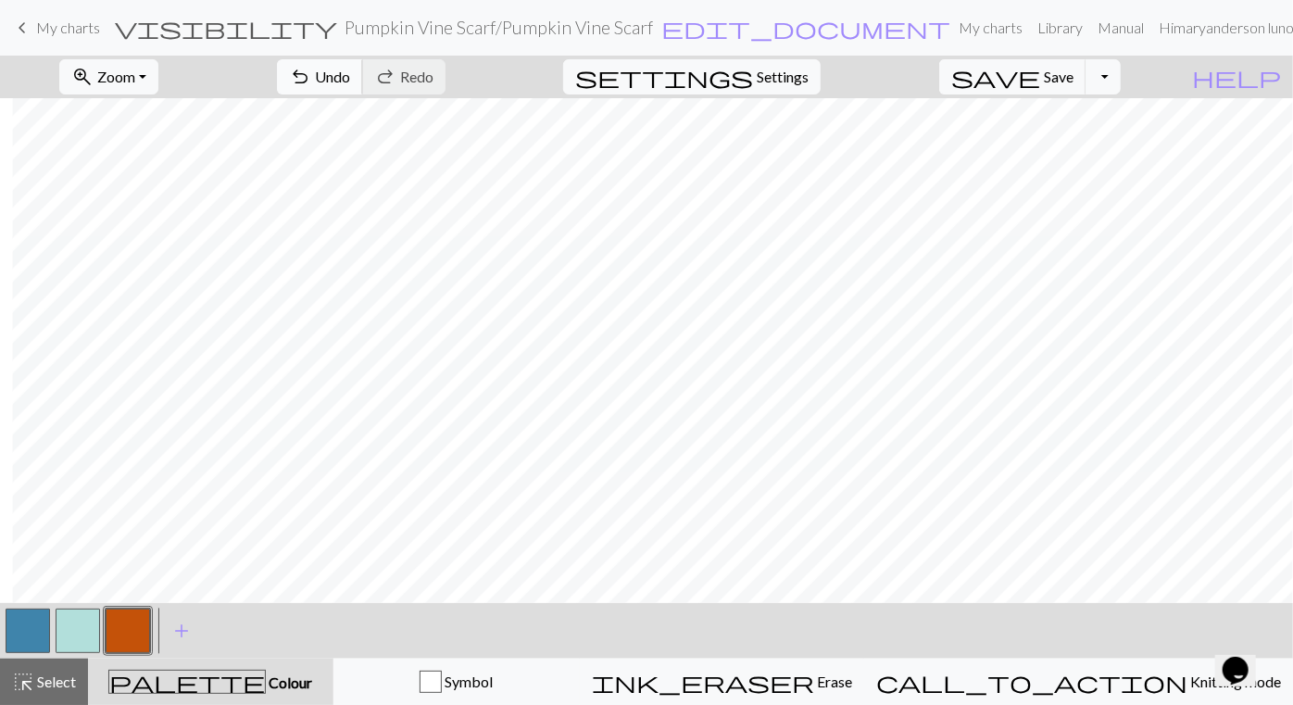
click at [350, 69] on span "Undo" at bounding box center [332, 77] width 35 height 18
drag, startPoint x: 847, startPoint y: 604, endPoint x: 936, endPoint y: 600, distance: 89.0
click at [936, 600] on div "zoom_in Zoom Zoom Fit all Fit width Fit height 50% 100% 150% 200% undo Undo Und…" at bounding box center [646, 380] width 1293 height 649
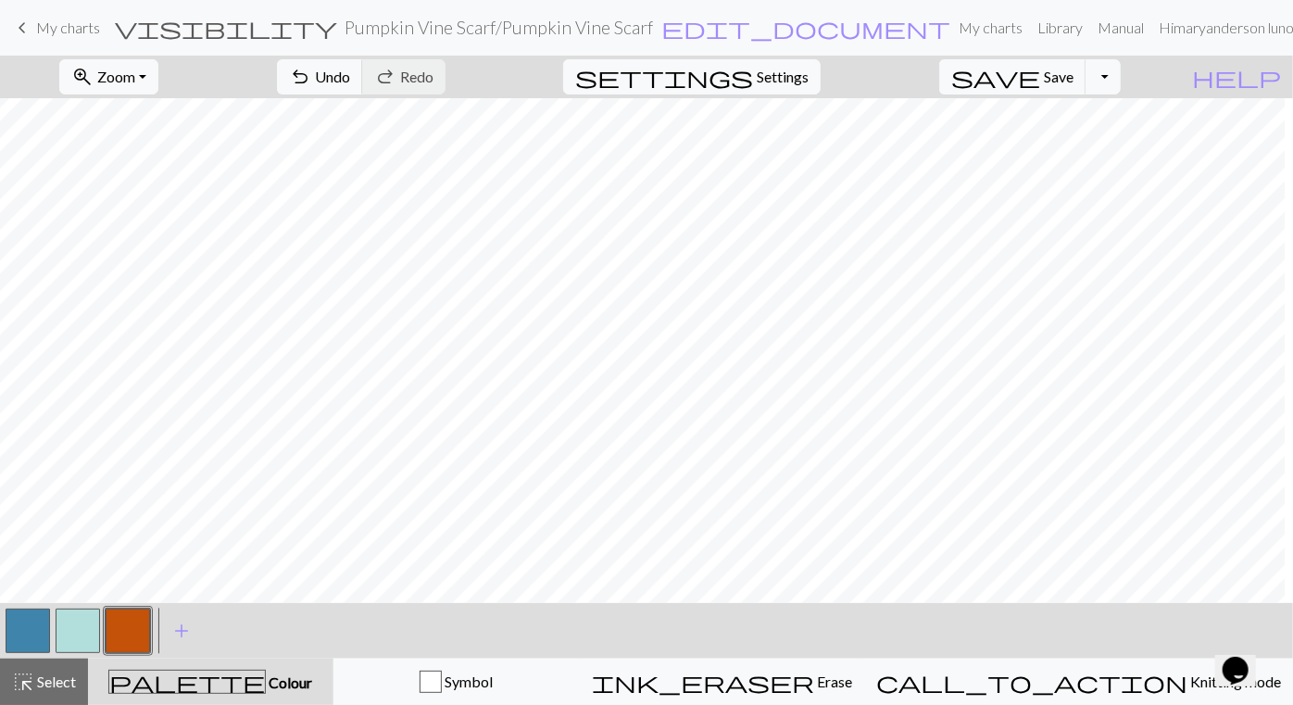
scroll to position [0, 500]
click at [350, 73] on span "Undo" at bounding box center [332, 77] width 35 height 18
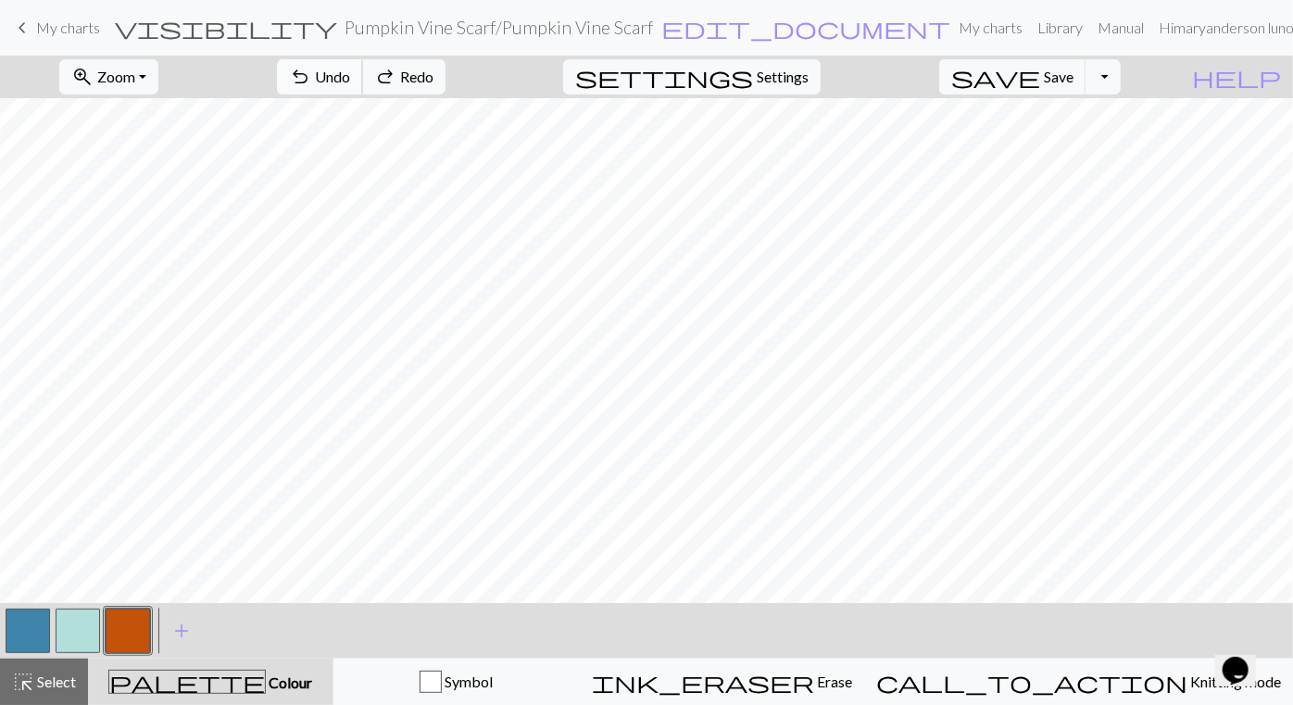
click at [350, 73] on span "Undo" at bounding box center [332, 77] width 35 height 18
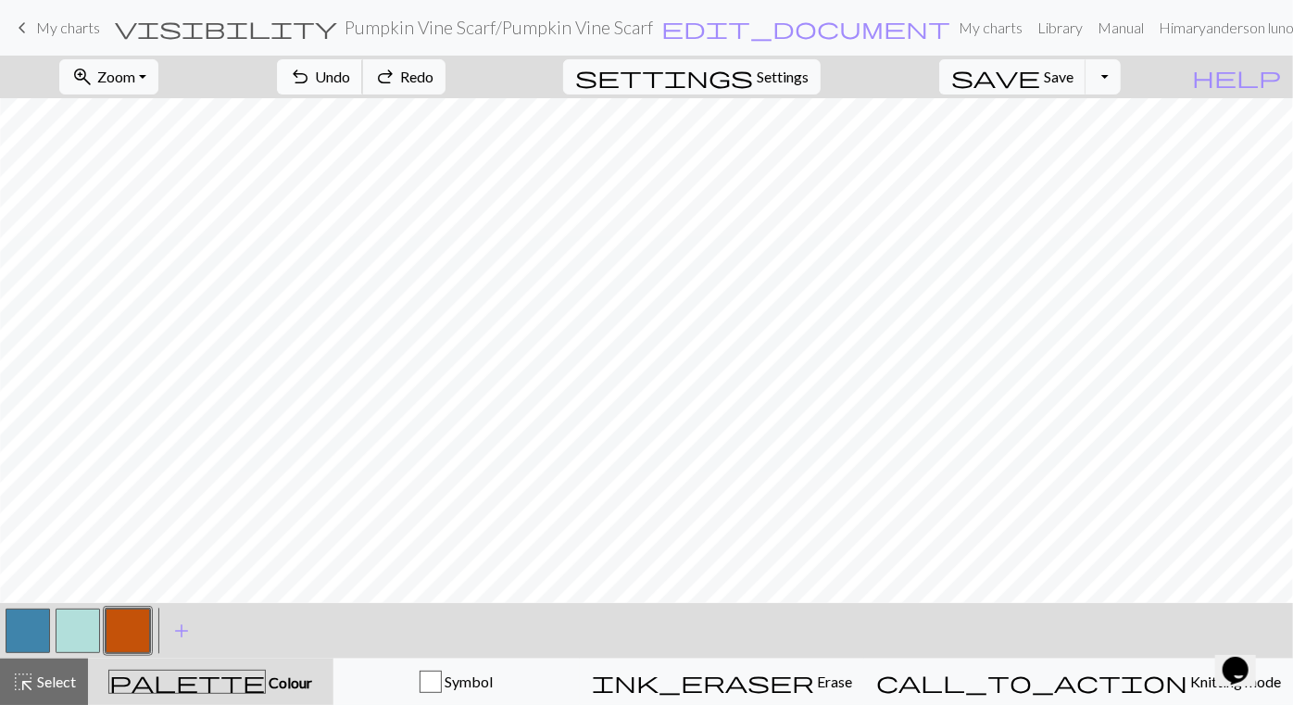
click at [350, 73] on span "Undo" at bounding box center [332, 77] width 35 height 18
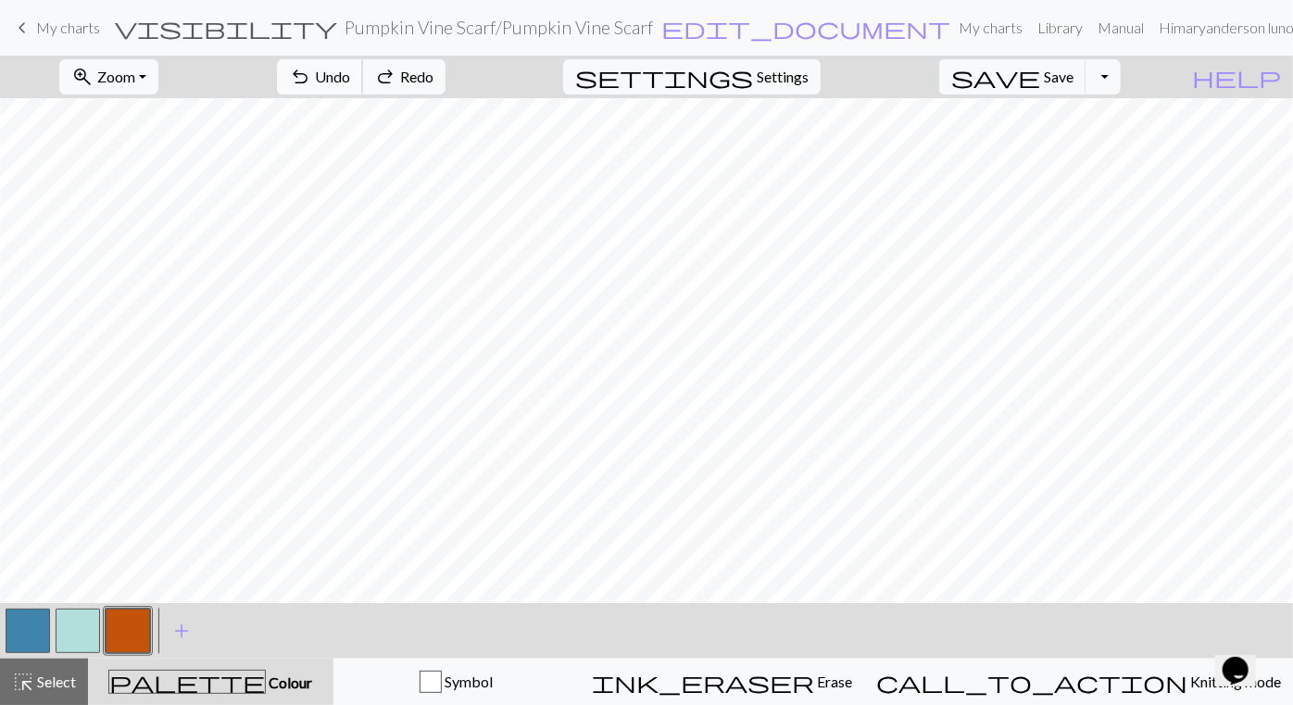
click at [350, 73] on span "Undo" at bounding box center [332, 77] width 35 height 18
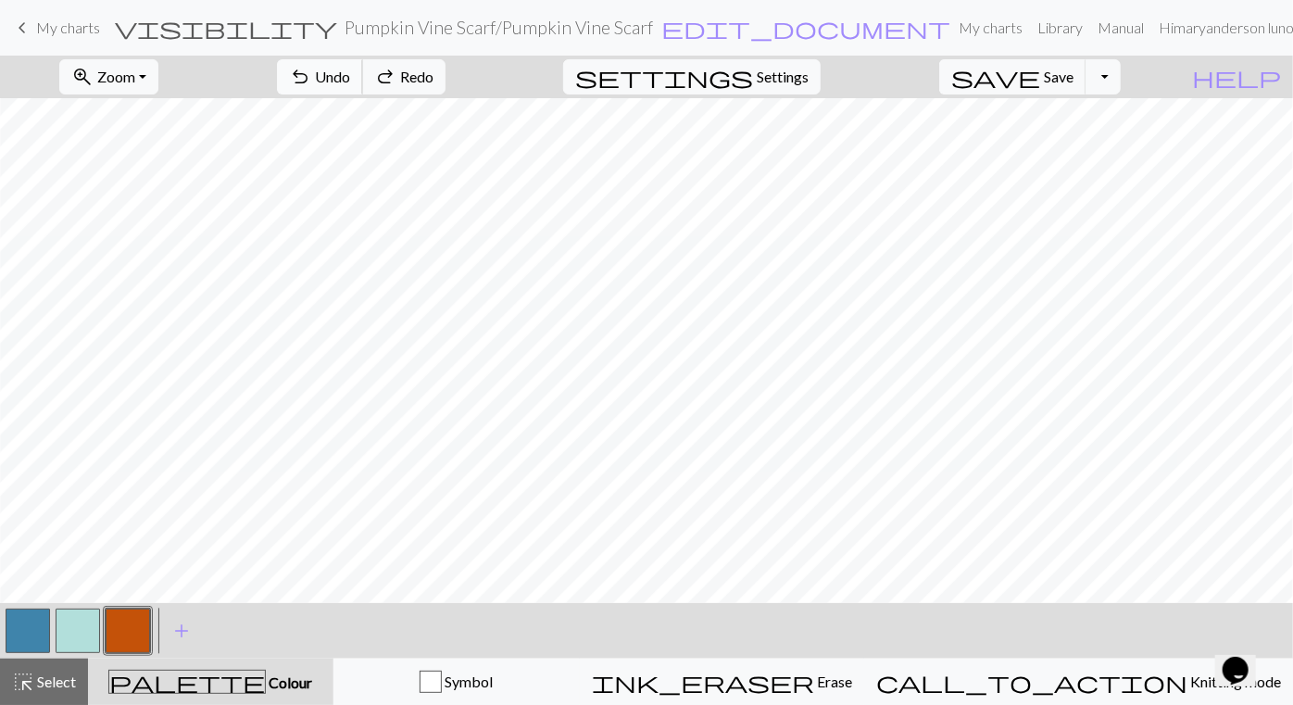
click at [350, 73] on span "Undo" at bounding box center [332, 77] width 35 height 18
click at [363, 85] on button "undo Undo Undo" at bounding box center [320, 76] width 86 height 35
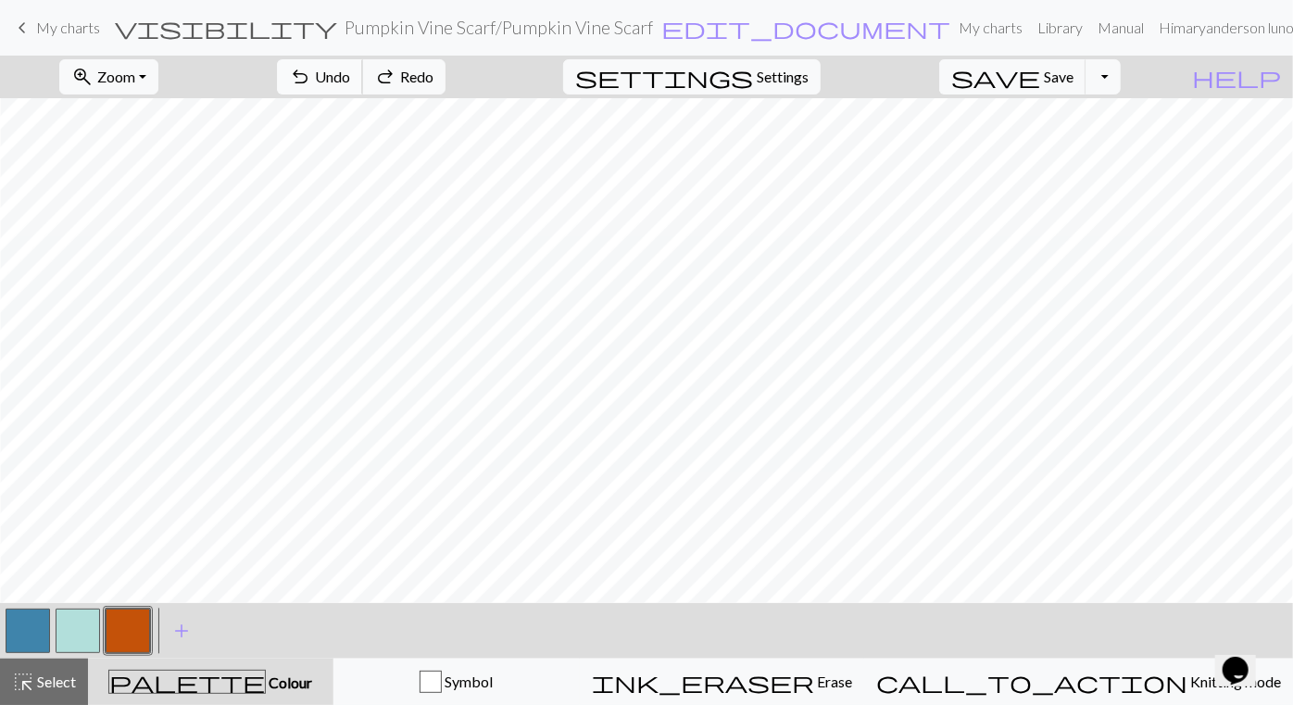
click at [363, 85] on button "undo Undo Undo" at bounding box center [320, 76] width 86 height 35
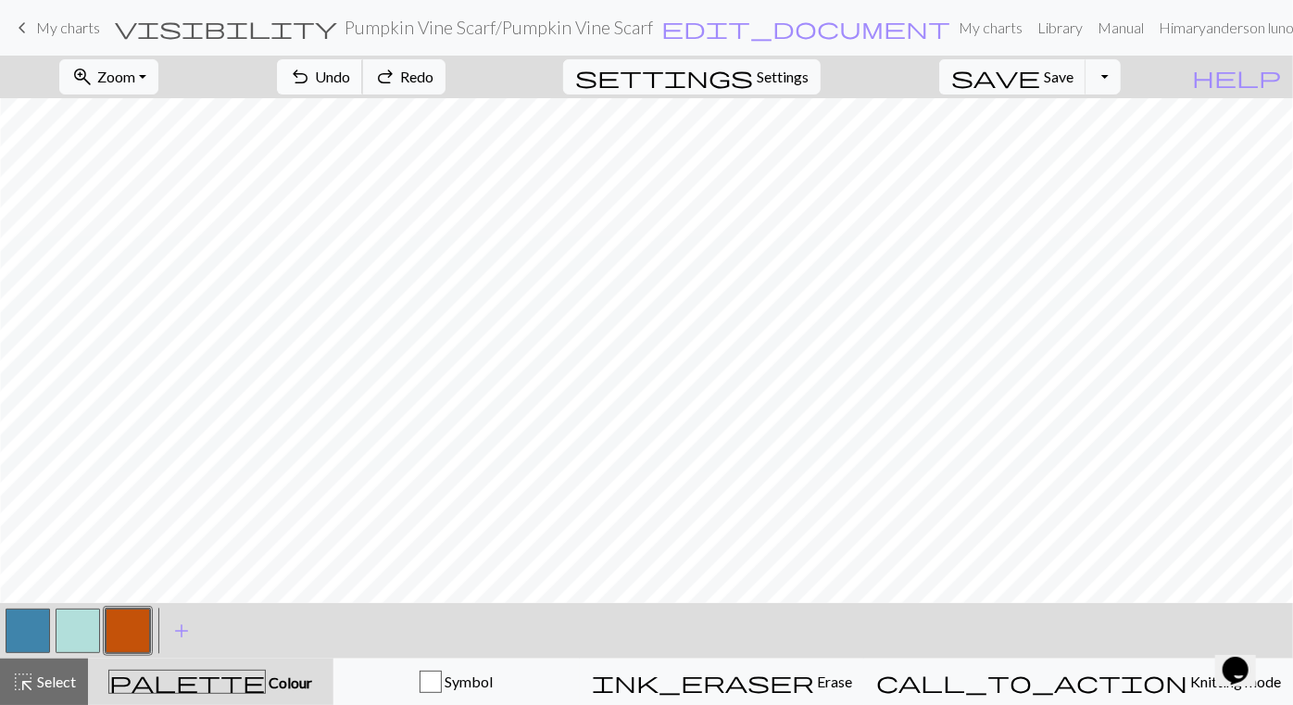
click at [350, 81] on span "Undo" at bounding box center [332, 77] width 35 height 18
click at [350, 80] on span "Undo" at bounding box center [332, 77] width 35 height 18
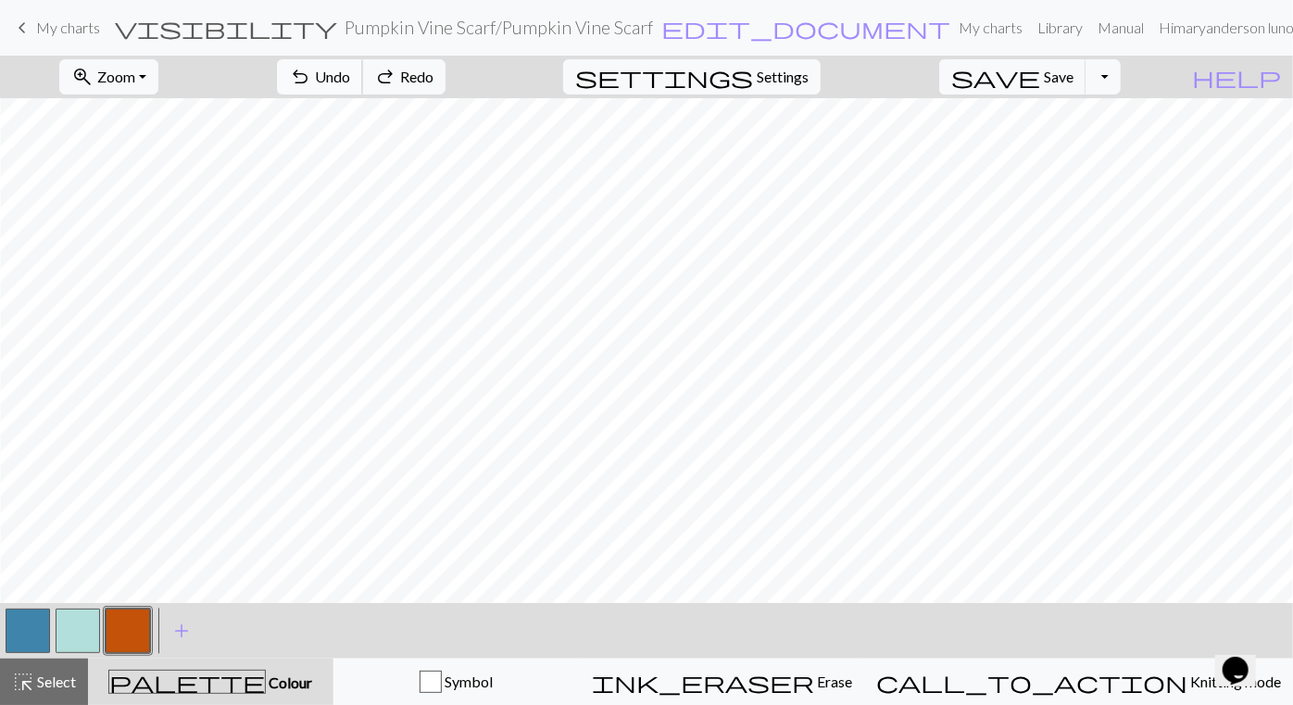
click at [350, 79] on span "Undo" at bounding box center [332, 77] width 35 height 18
click at [350, 77] on span "Undo" at bounding box center [332, 77] width 35 height 18
click at [350, 74] on span "Undo" at bounding box center [332, 77] width 35 height 18
click at [350, 72] on span "Undo" at bounding box center [332, 77] width 35 height 18
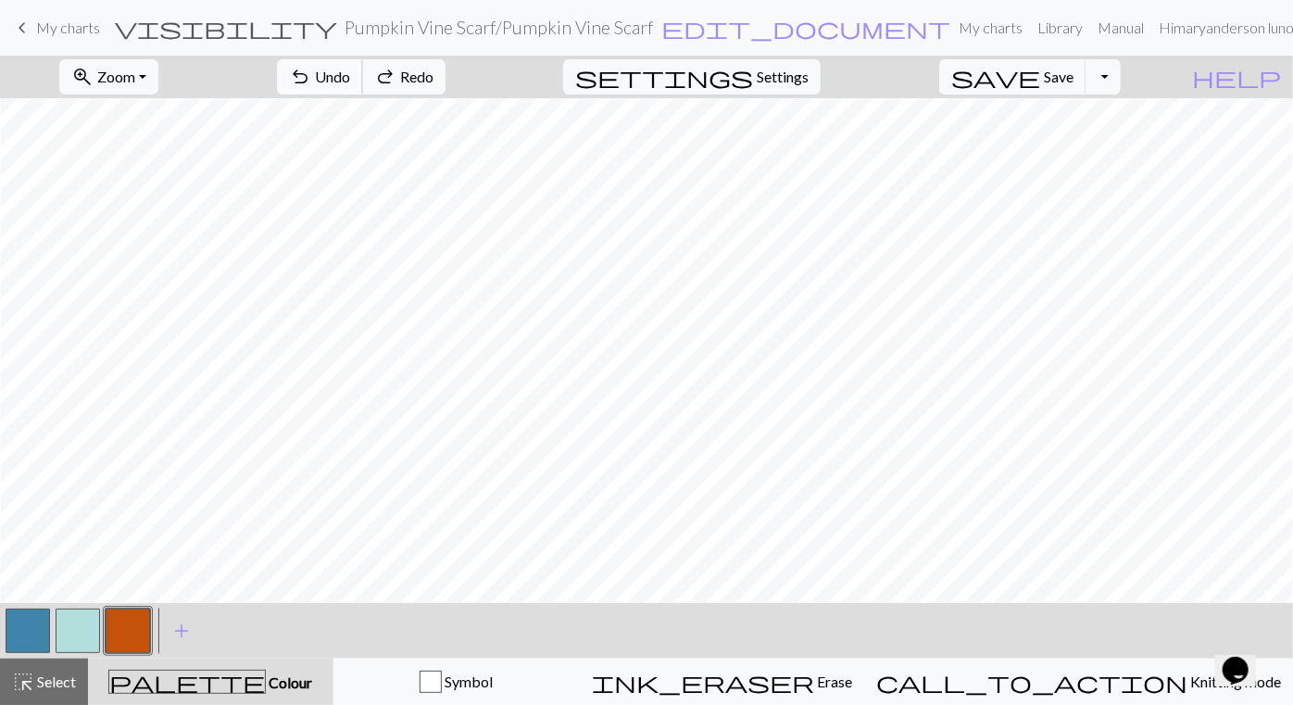
click at [350, 72] on span "Undo" at bounding box center [332, 77] width 35 height 18
click at [350, 71] on span "Undo" at bounding box center [332, 77] width 35 height 18
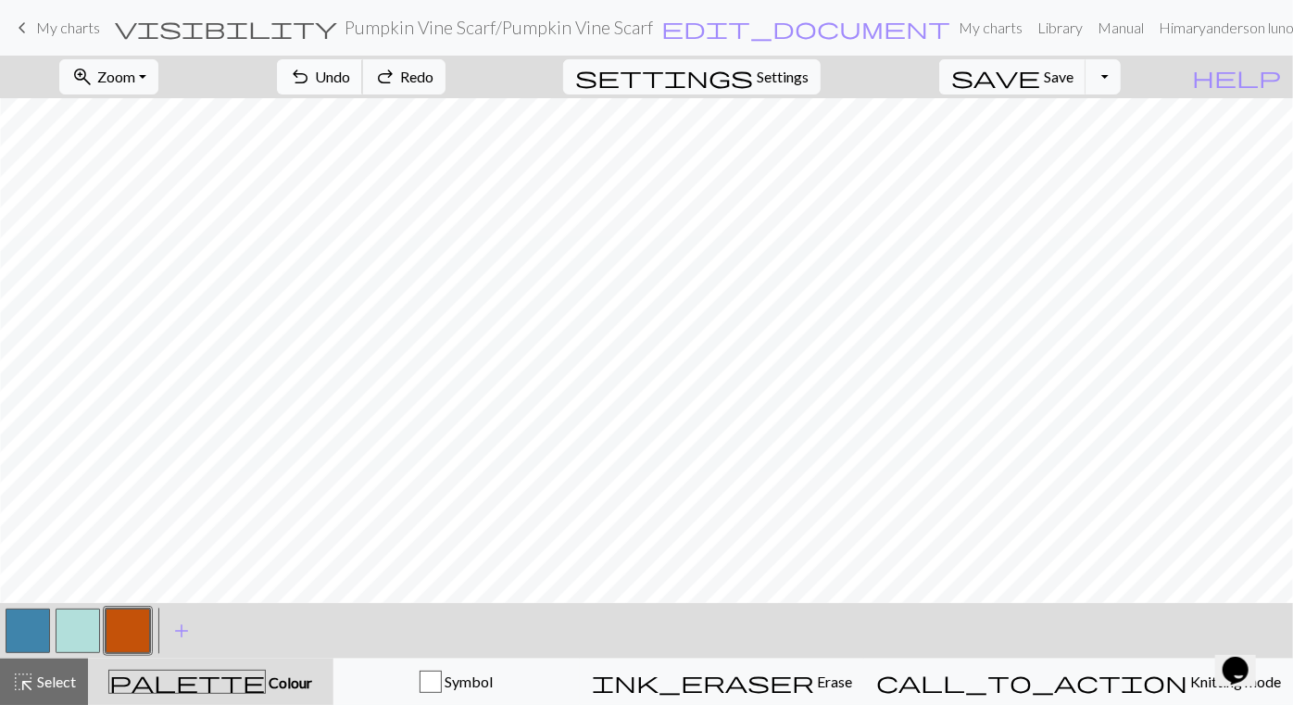
click at [350, 71] on span "Undo" at bounding box center [332, 77] width 35 height 18
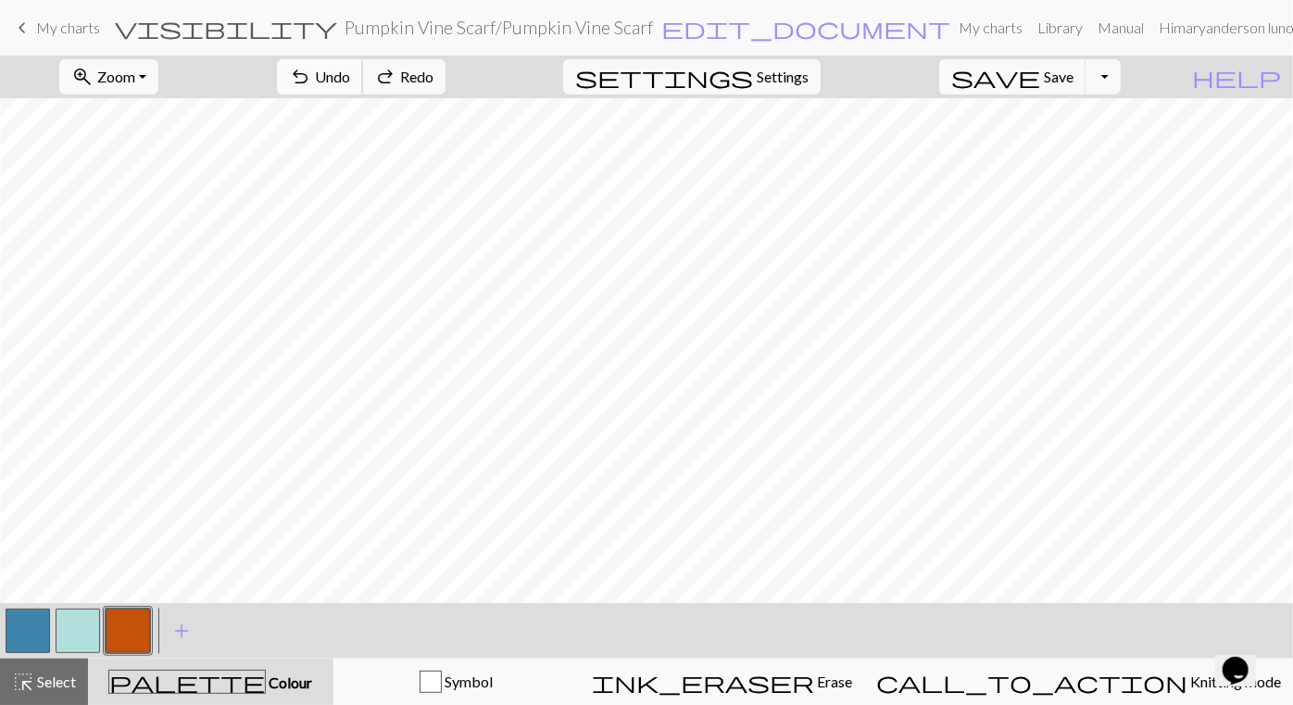
click at [350, 70] on span "Undo" at bounding box center [332, 77] width 35 height 18
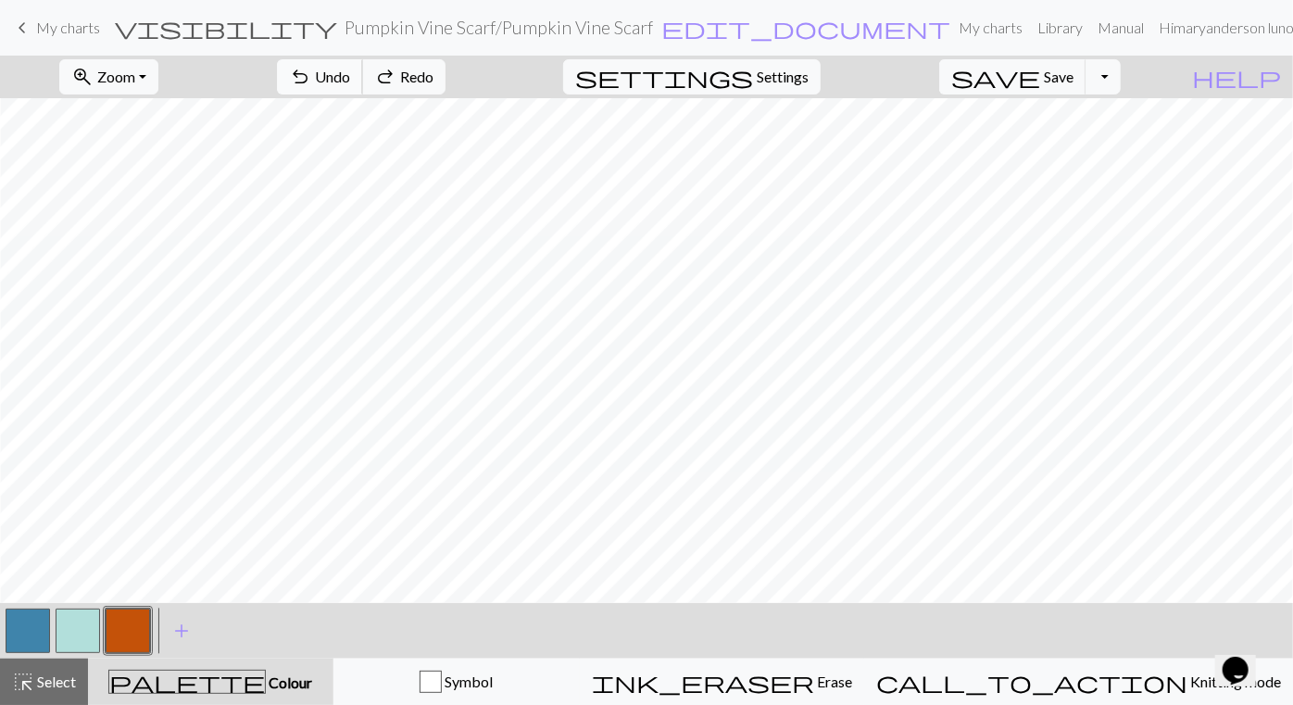
click at [350, 70] on span "Undo" at bounding box center [332, 77] width 35 height 18
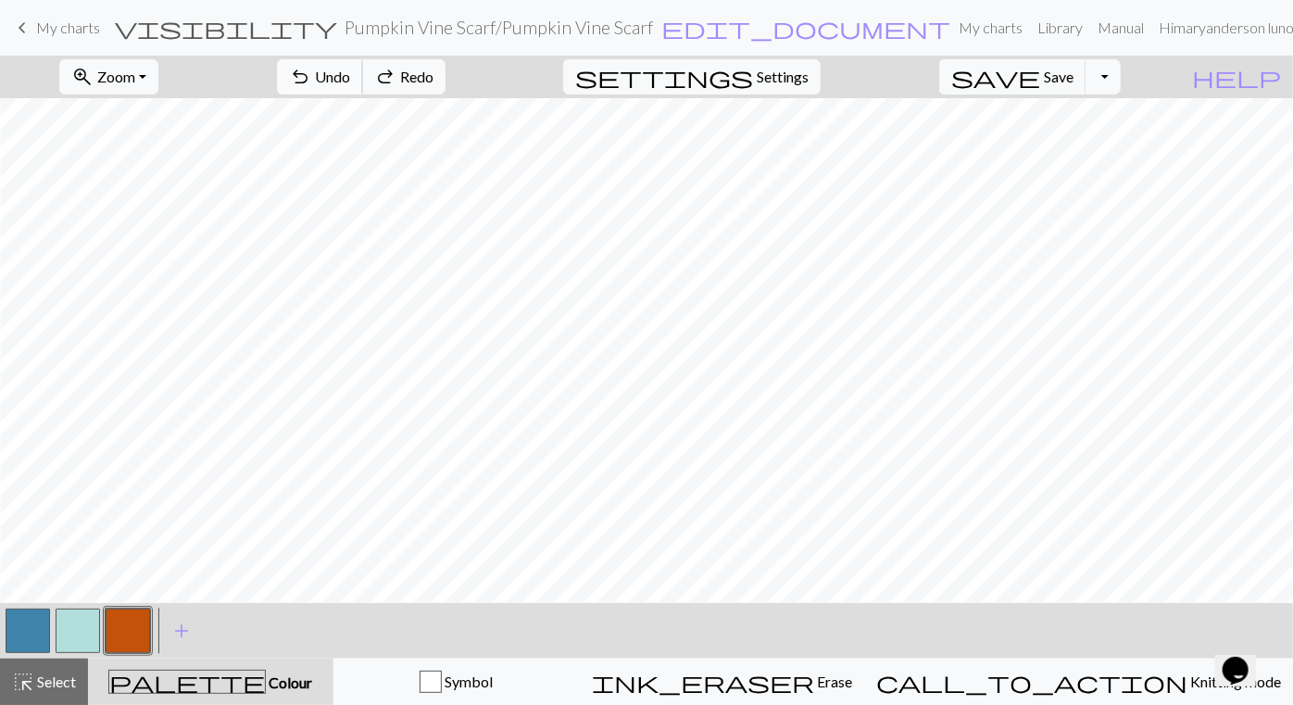
click at [350, 70] on span "Undo" at bounding box center [332, 77] width 35 height 18
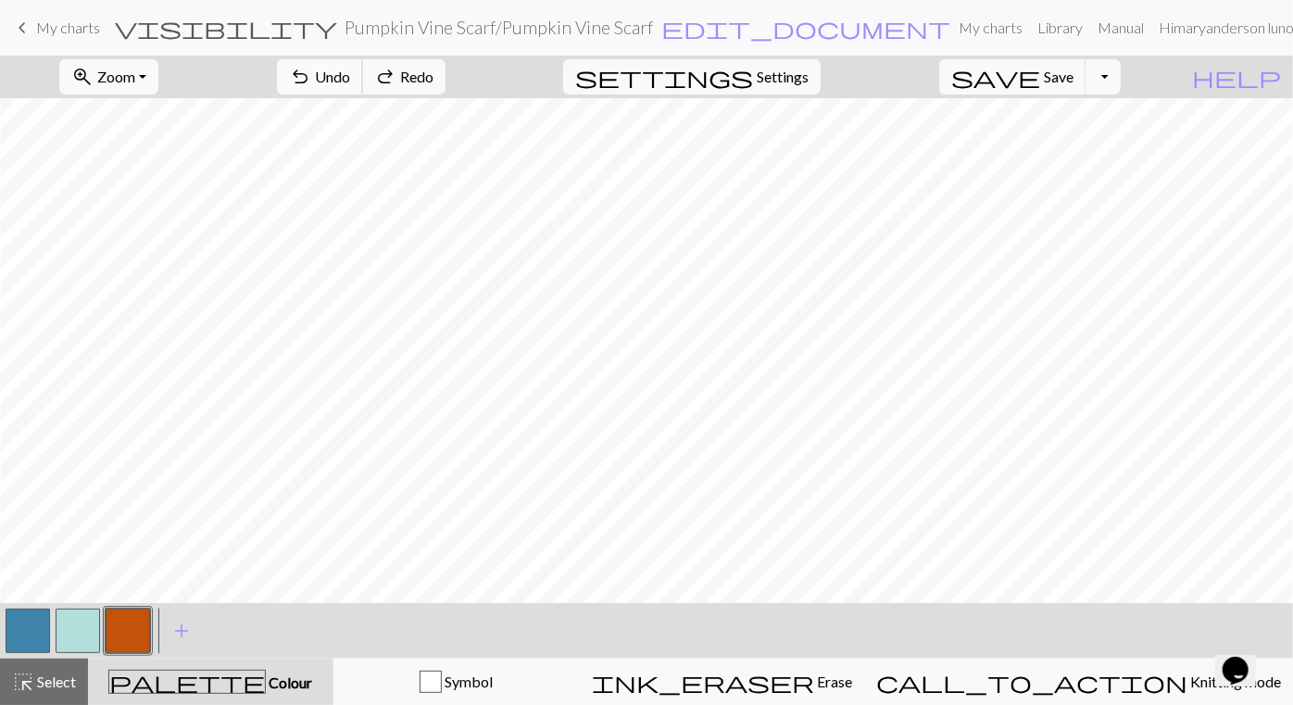
click at [350, 70] on span "Undo" at bounding box center [332, 77] width 35 height 18
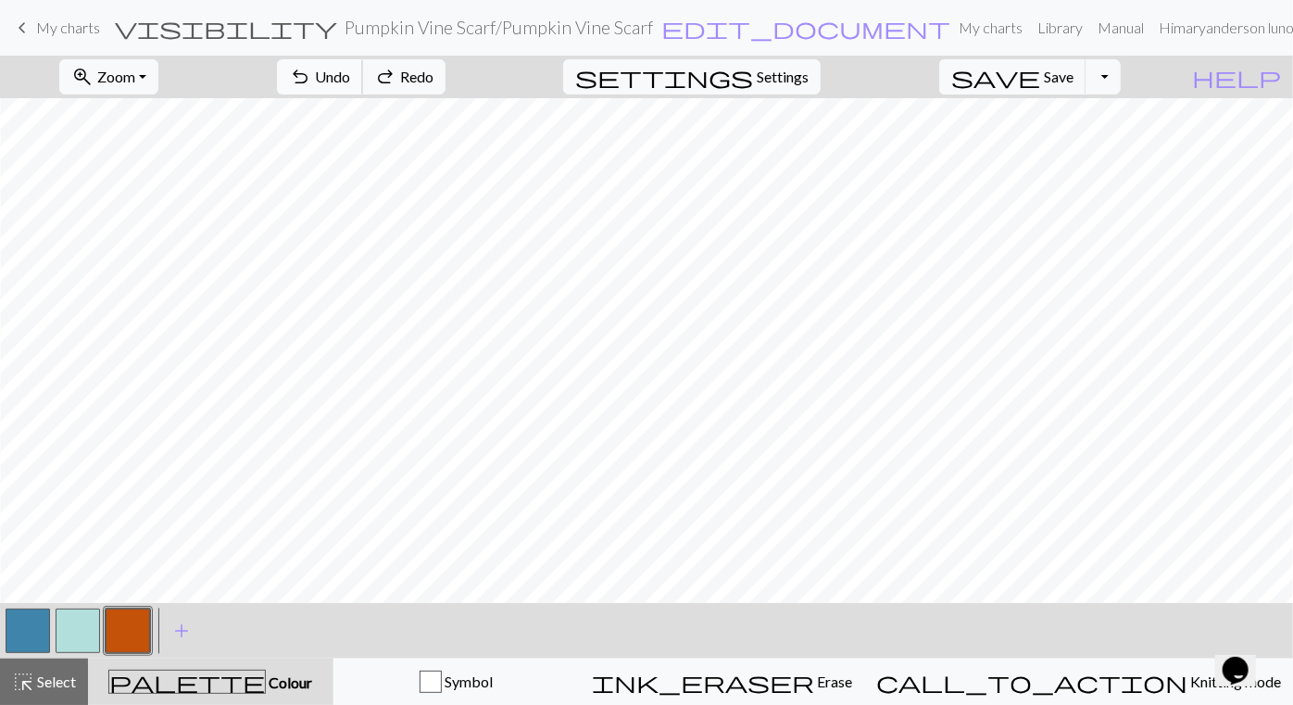
click at [350, 70] on span "Undo" at bounding box center [332, 77] width 35 height 18
click at [440, 70] on div "undo Undo Undo redo Redo Redo" at bounding box center [361, 77] width 196 height 43
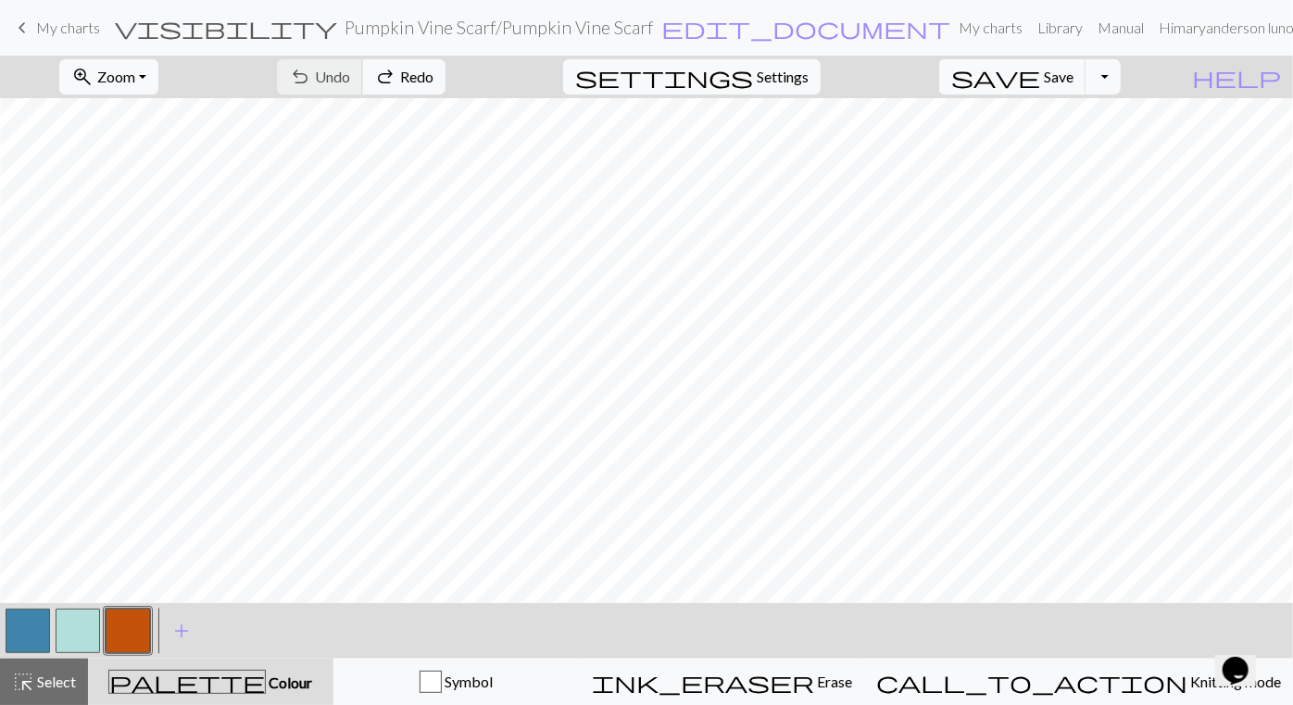
click at [440, 70] on div "undo Undo Undo redo Redo Redo" at bounding box center [361, 77] width 196 height 43
click at [34, 624] on button "button" at bounding box center [28, 631] width 44 height 44
click at [132, 620] on button "button" at bounding box center [128, 631] width 44 height 44
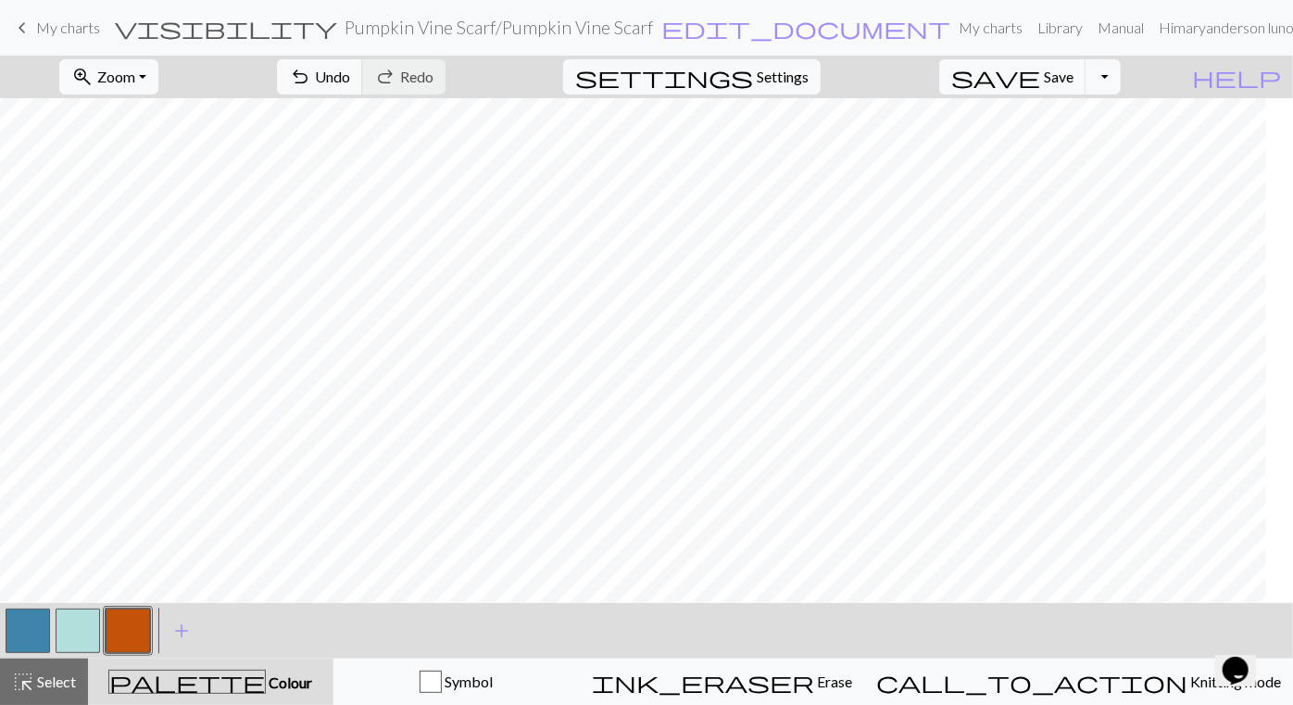
scroll to position [0, 736]
click at [1074, 69] on span "Save" at bounding box center [1059, 77] width 30 height 18
